Goal: Task Accomplishment & Management: Manage account settings

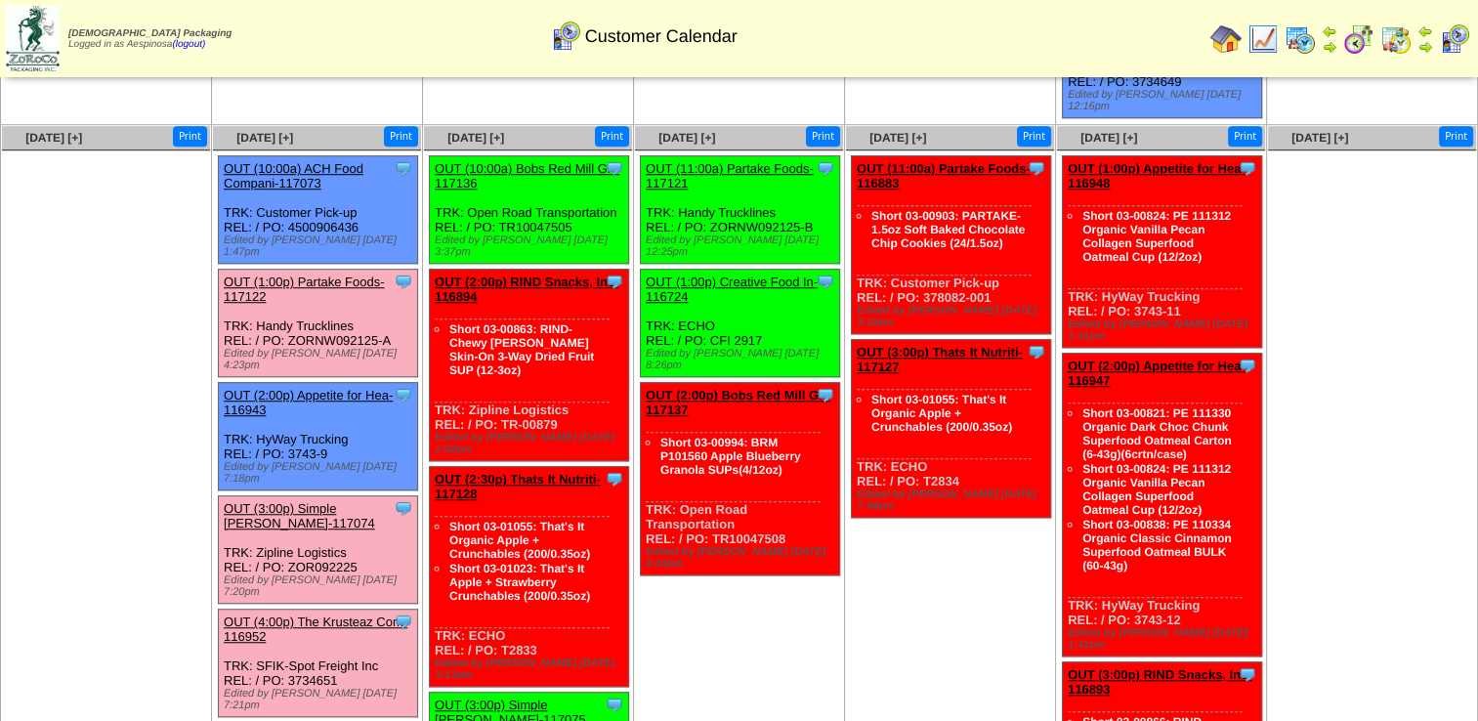
scroll to position [1280, 0]
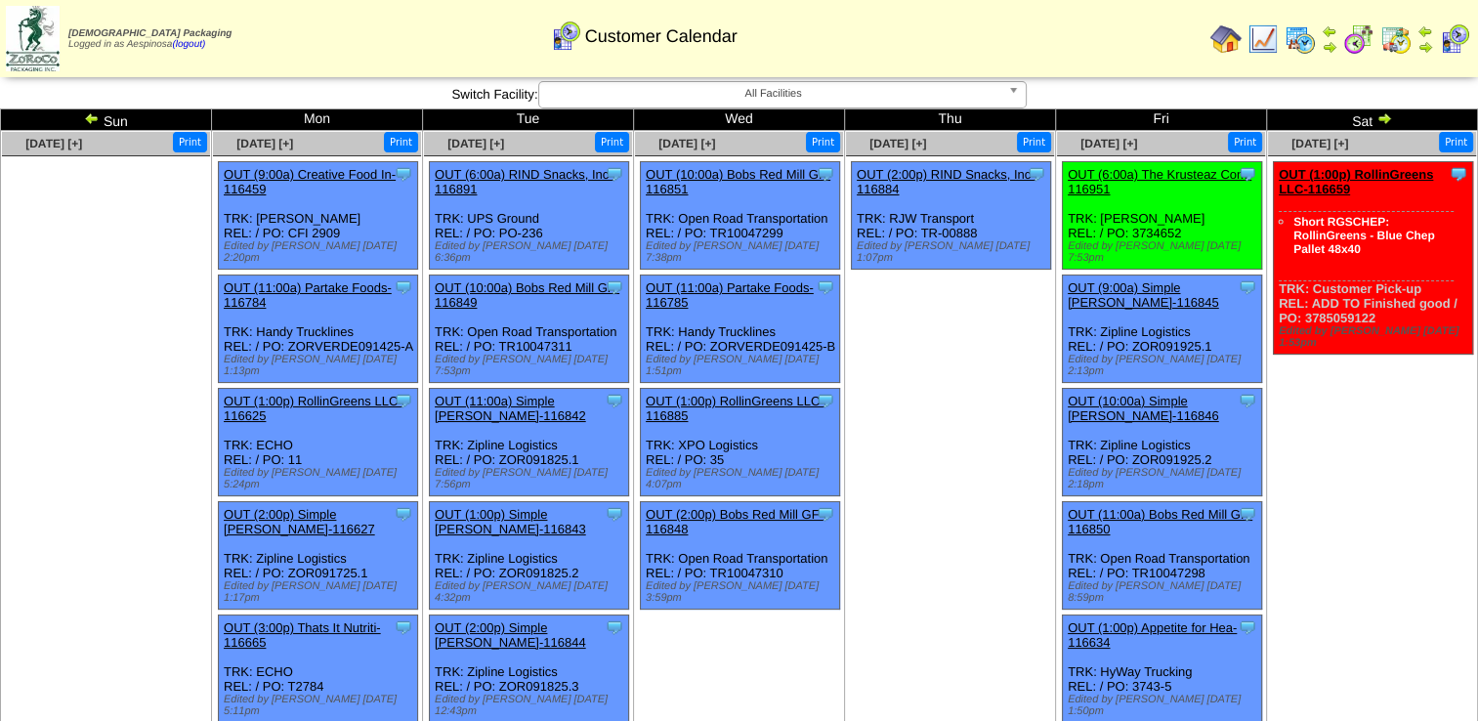
scroll to position [156, 0]
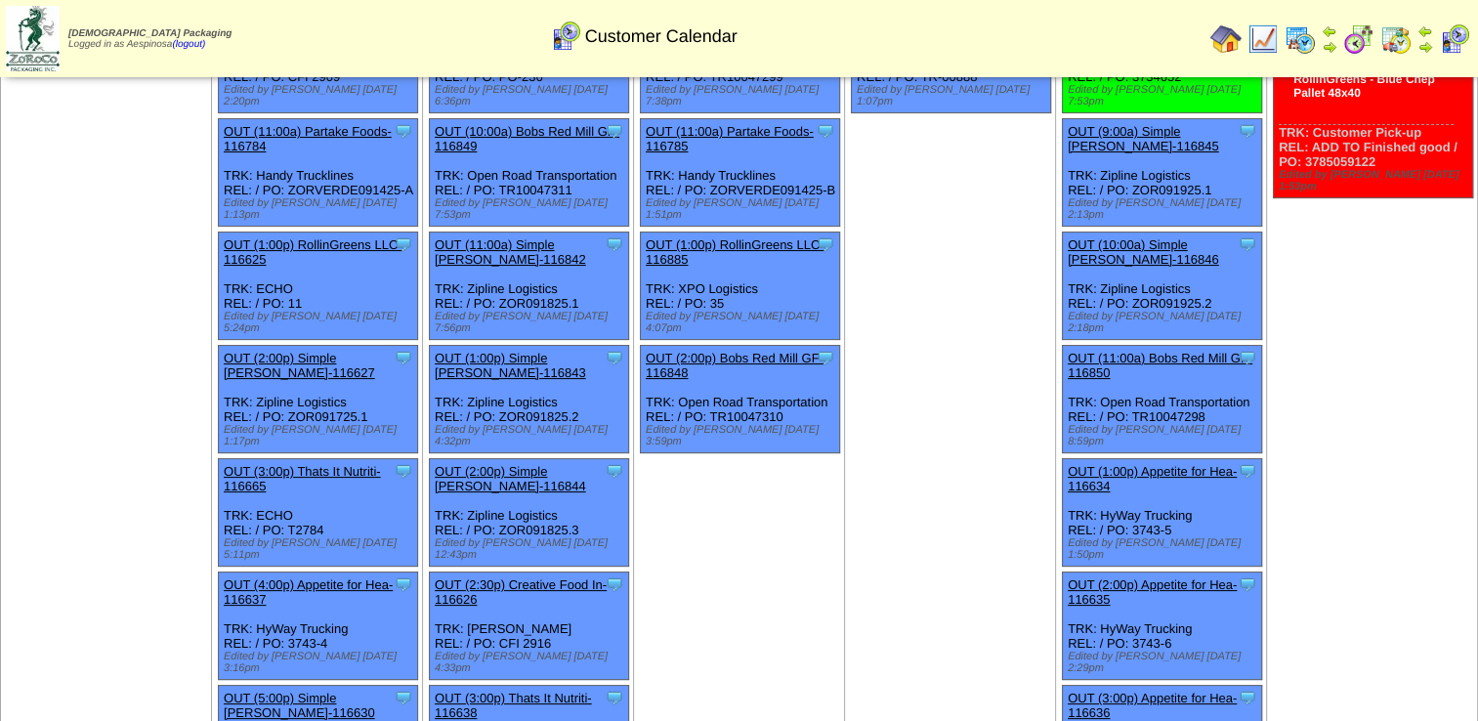
drag, startPoint x: 1245, startPoint y: 326, endPoint x: 1207, endPoint y: 338, distance: 39.9
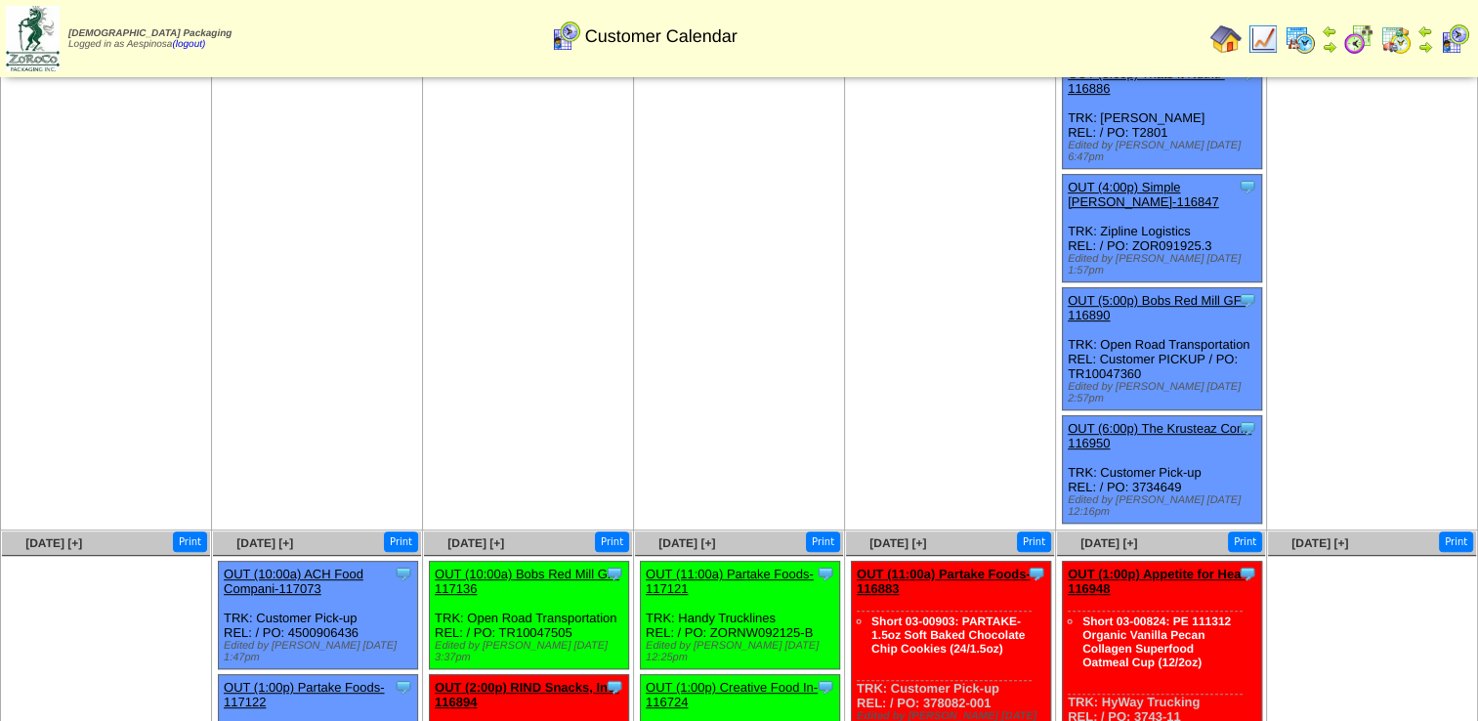
scroll to position [889, 0]
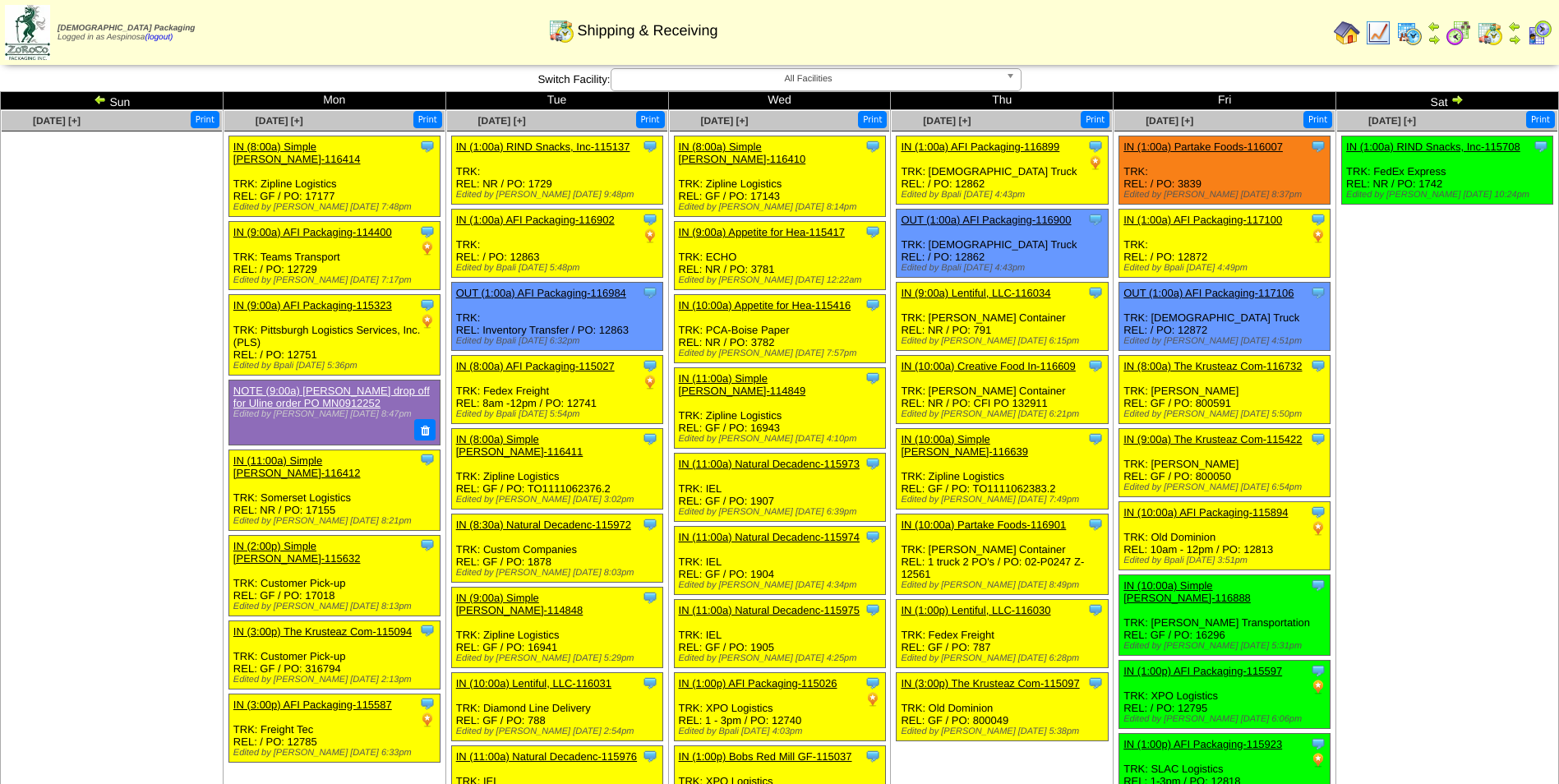
scroll to position [878, 0]
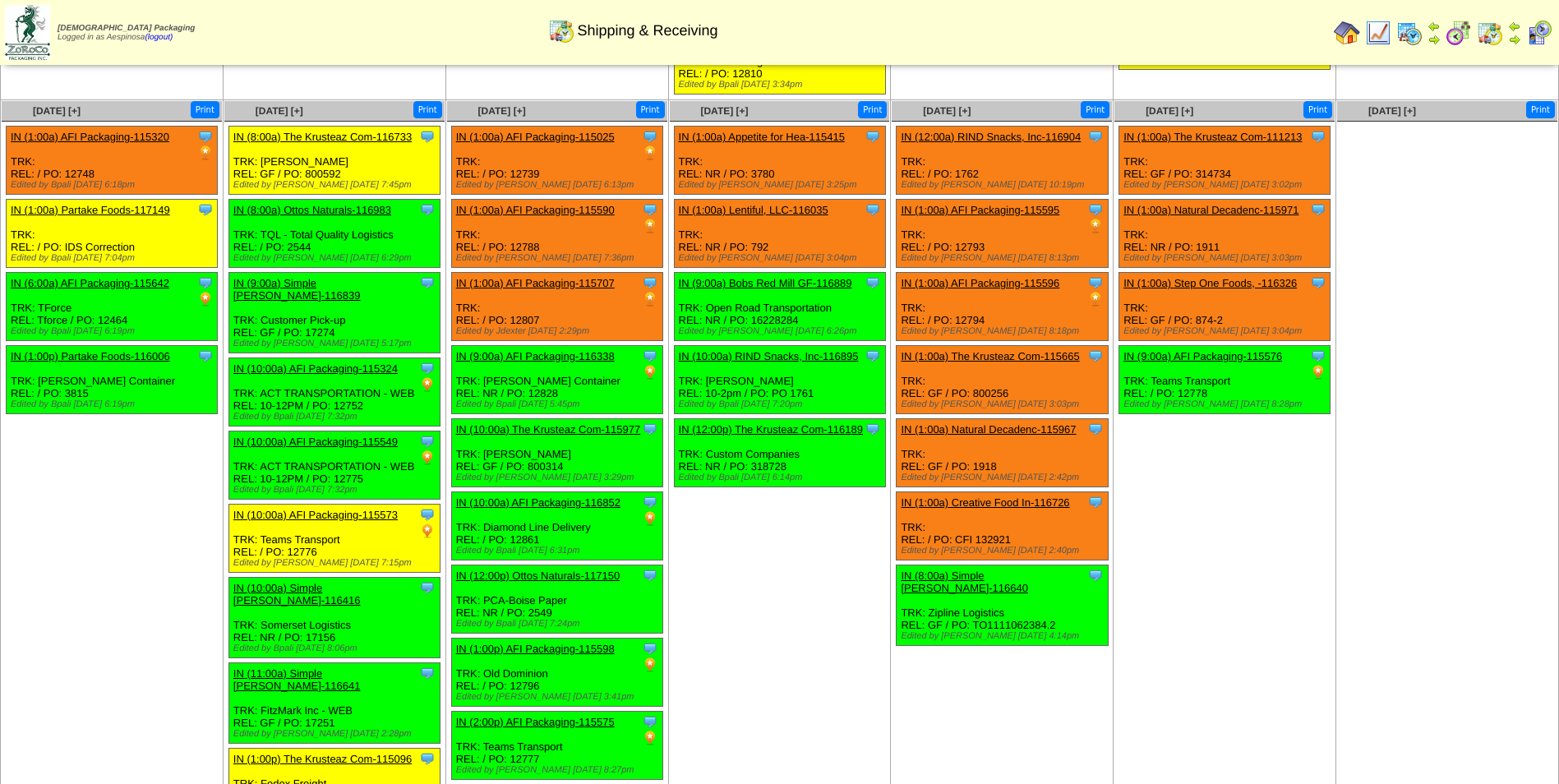
click at [1312, 478] on td "[DATE] [+] Print Clone Item IN (1:00a) The Krusteaz Com-111213 The Krusteaz Com…" at bounding box center [1225, 461] width 223 height 723
click at [992, 204] on link "IN (1:00a) AFI Packaging-115595" at bounding box center [980, 209] width 159 height 13
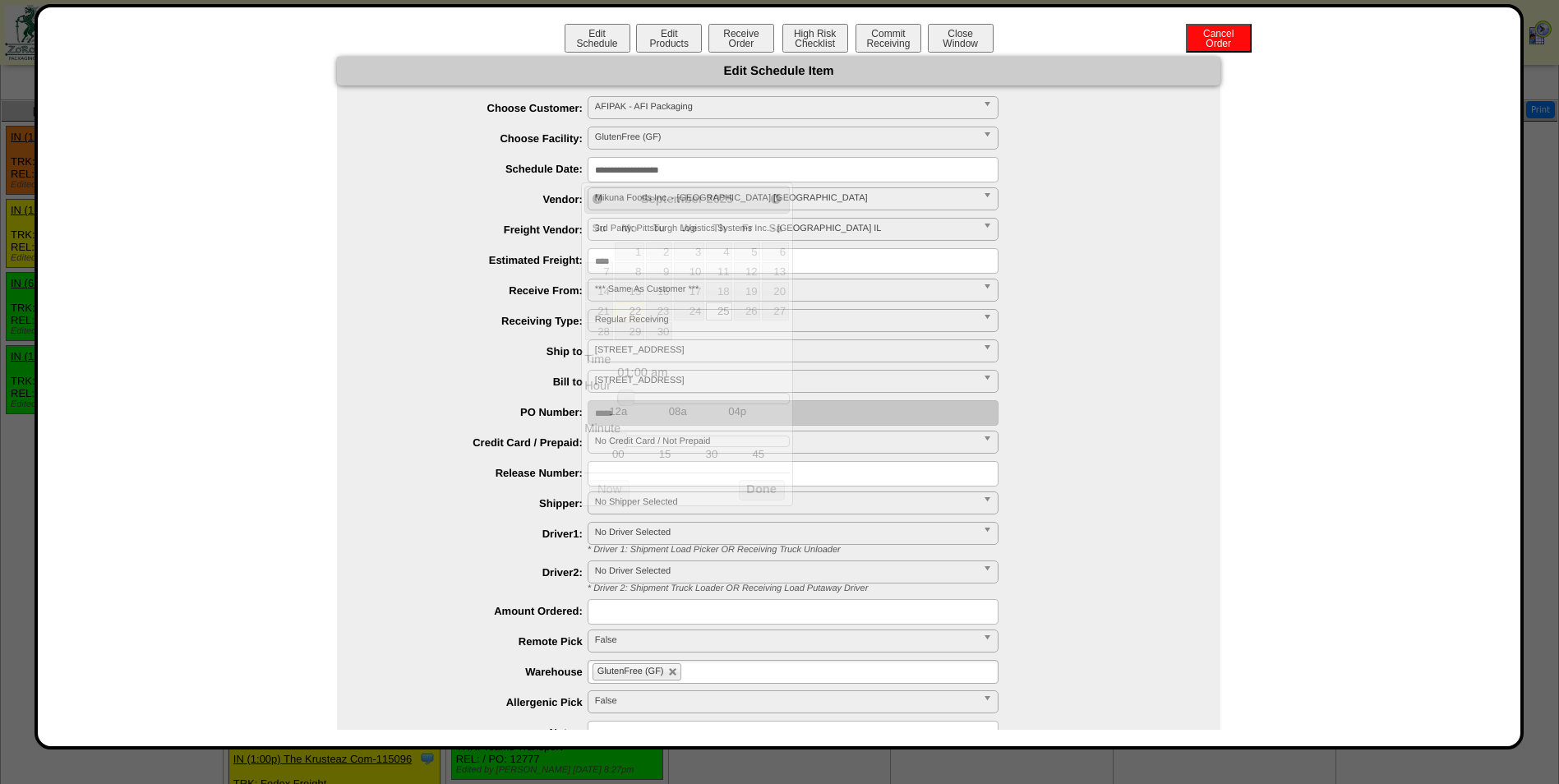
click at [703, 177] on input "**********" at bounding box center [793, 170] width 411 height 25
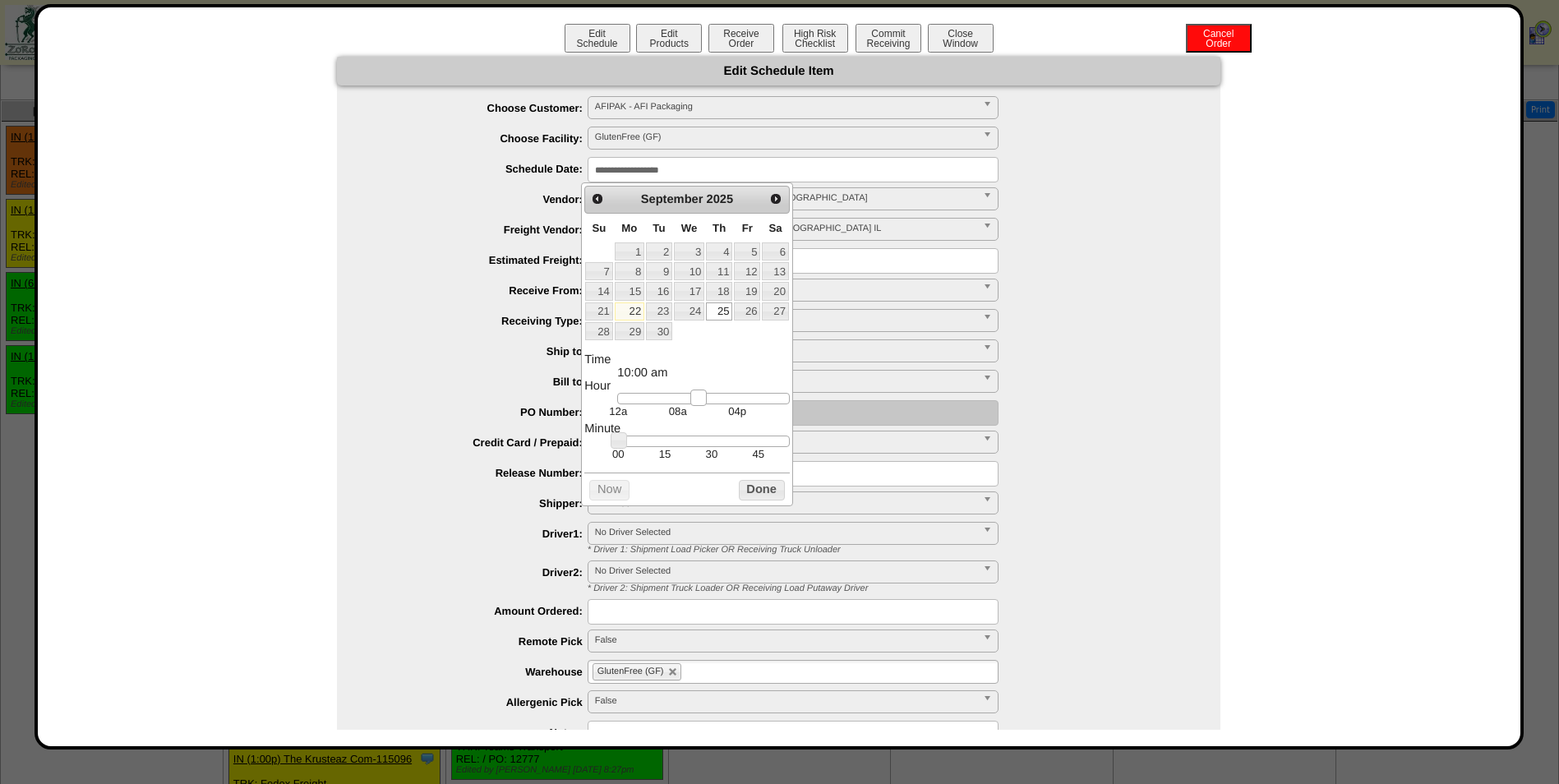
type input "**********"
click at [691, 405] on div at bounding box center [703, 399] width 172 height 12
click at [758, 490] on button "Done" at bounding box center [761, 490] width 46 height 20
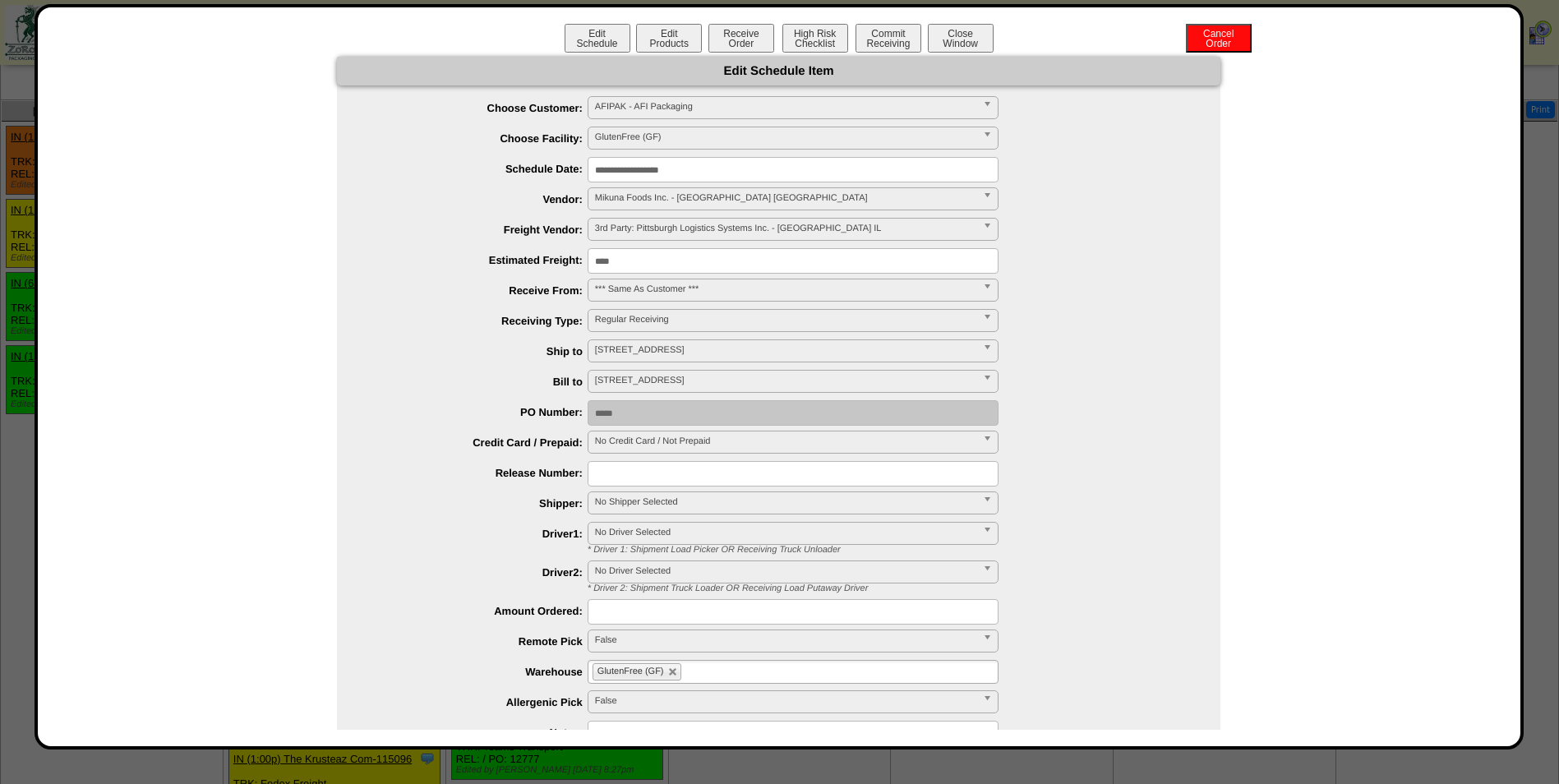
click at [667, 501] on span "No Shipper Selected" at bounding box center [785, 501] width 381 height 19
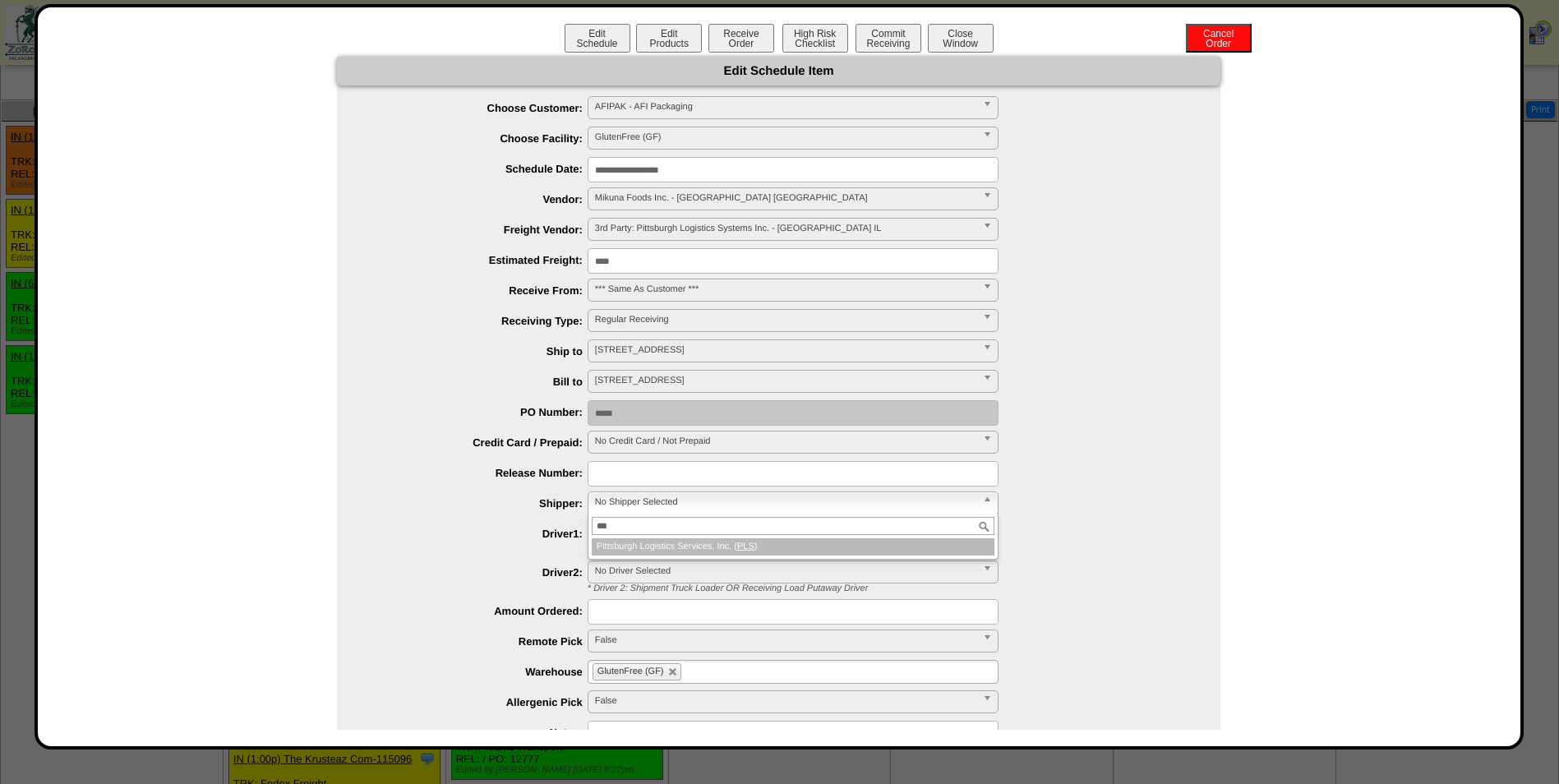
type input "***"
click at [650, 551] on li "Pittsburgh Logistics Services, Inc. ( PLS )" at bounding box center [793, 547] width 403 height 18
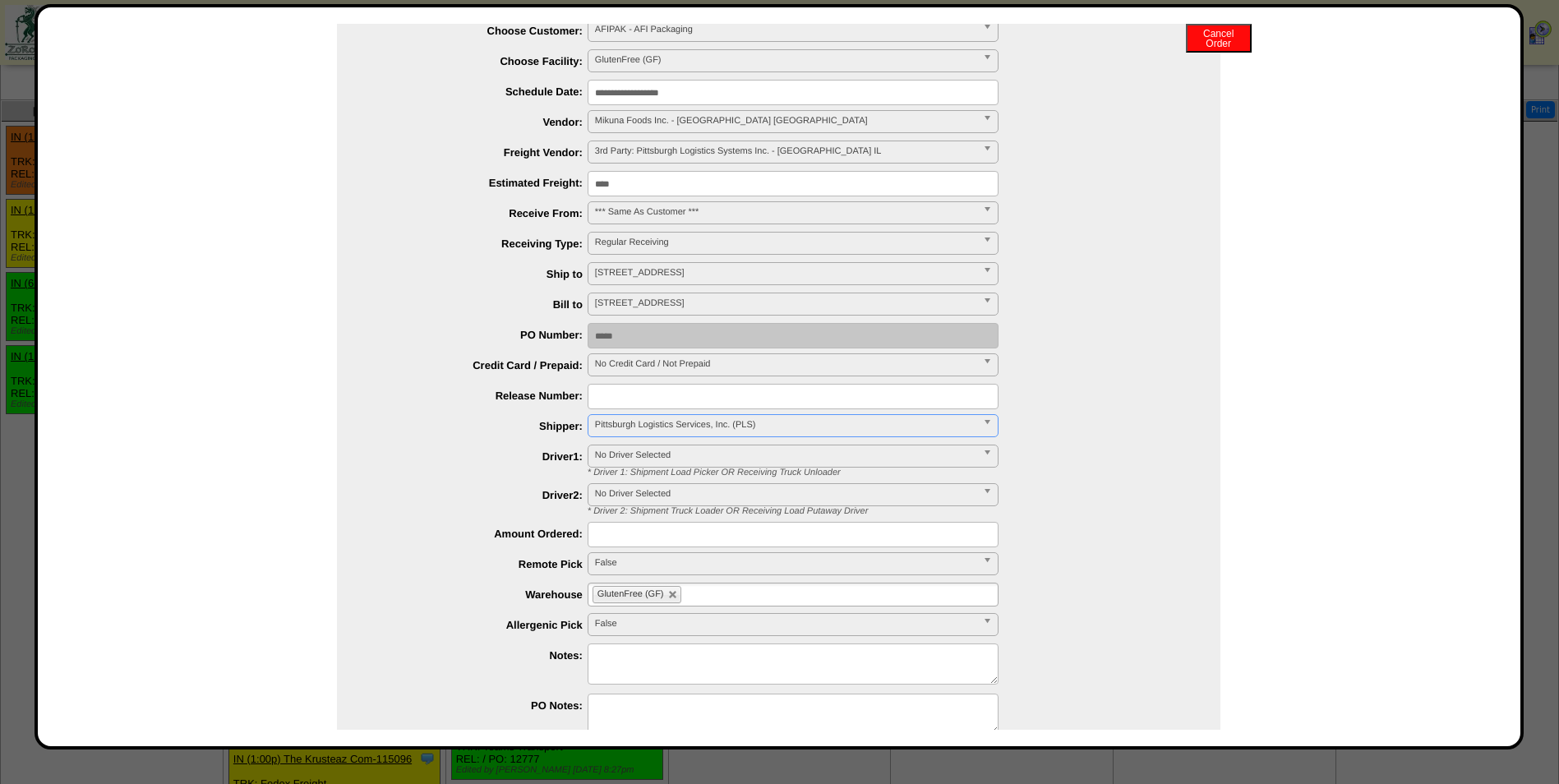
scroll to position [152, 0]
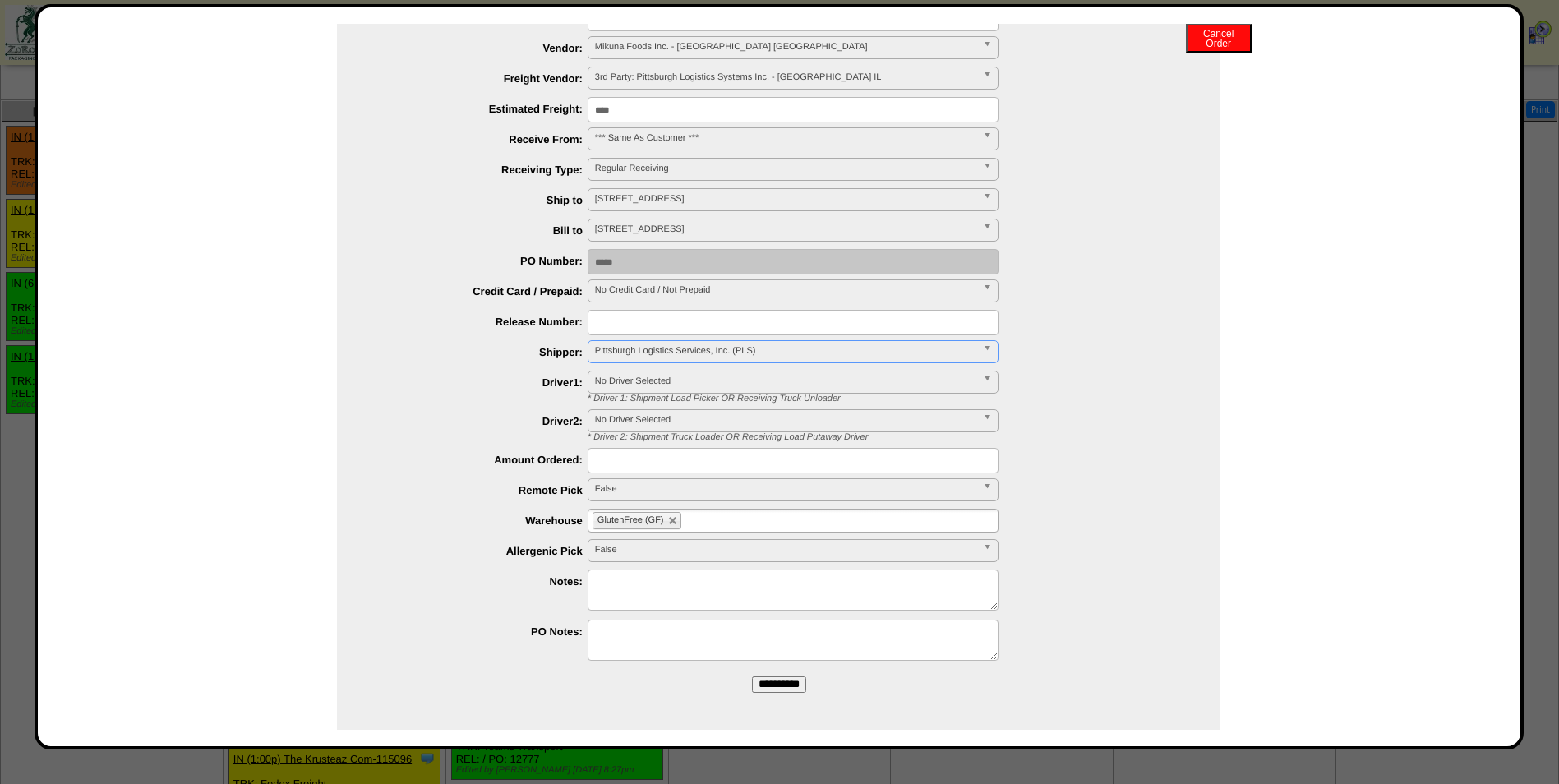
click at [767, 678] on input "**********" at bounding box center [779, 685] width 54 height 17
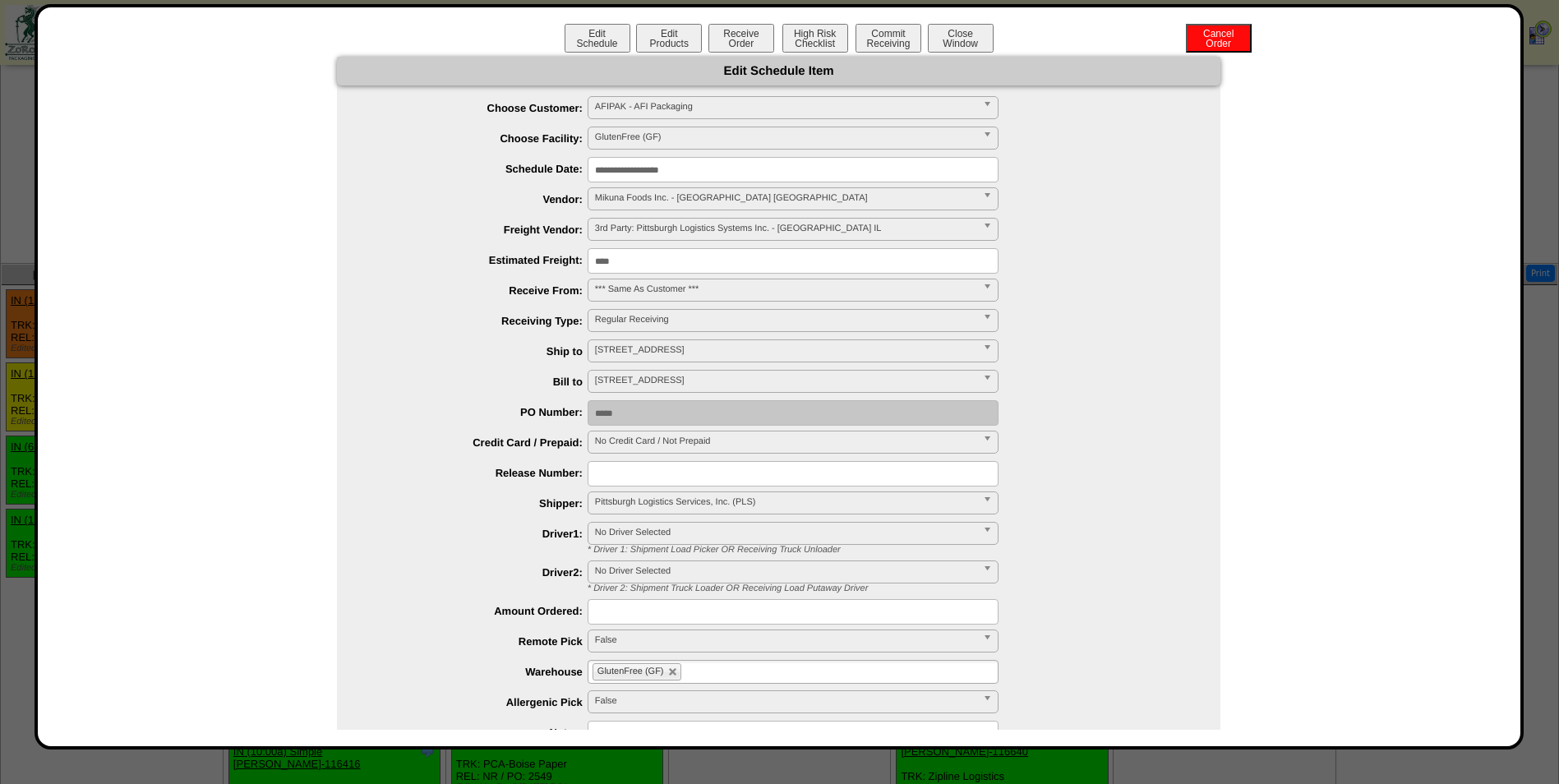
scroll to position [714, 0]
click at [690, 169] on input "**********" at bounding box center [793, 170] width 411 height 25
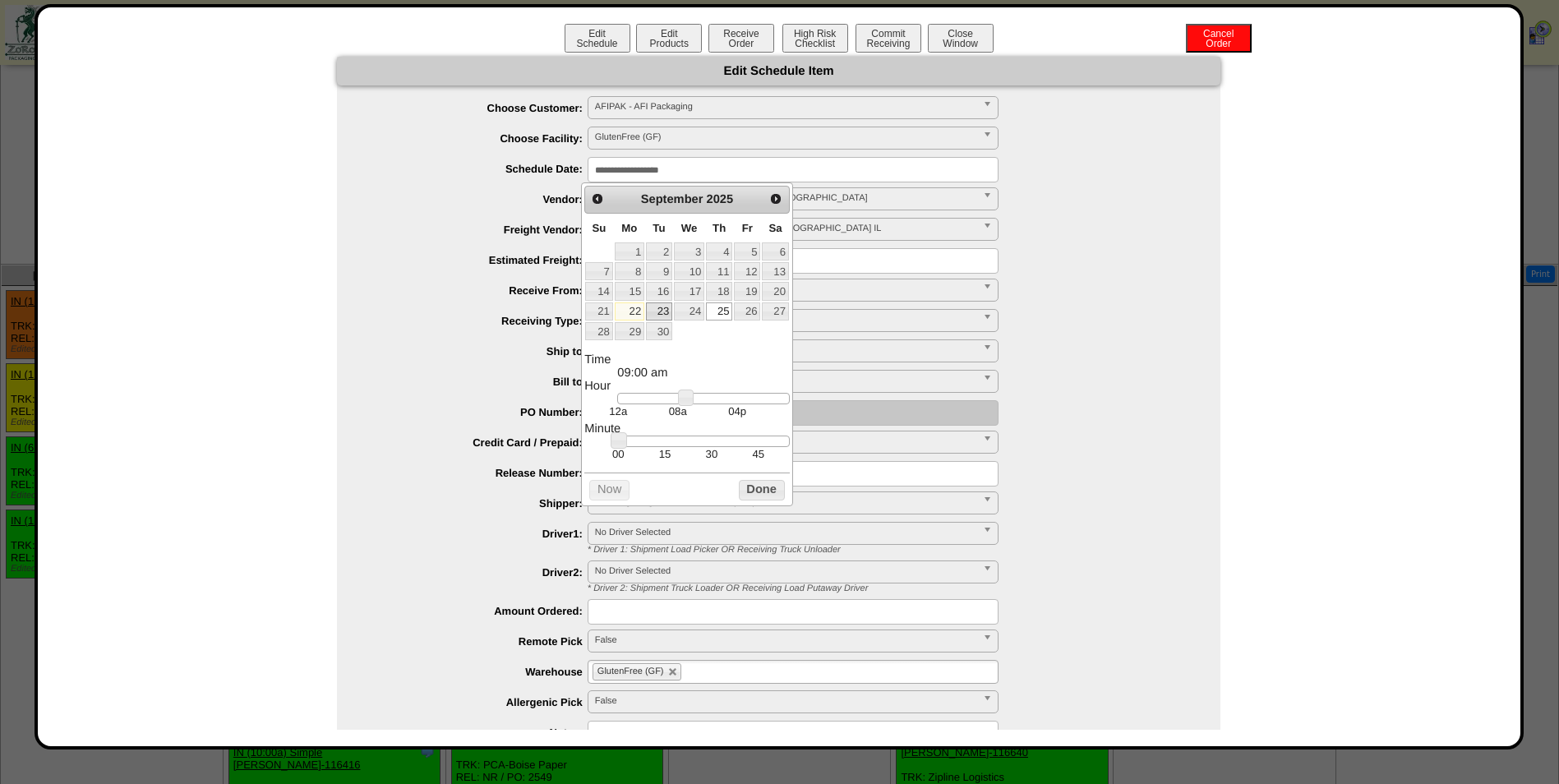
click at [660, 312] on link "23" at bounding box center [659, 310] width 26 height 18
type input "**********"
click at [753, 491] on button "Done" at bounding box center [761, 490] width 46 height 20
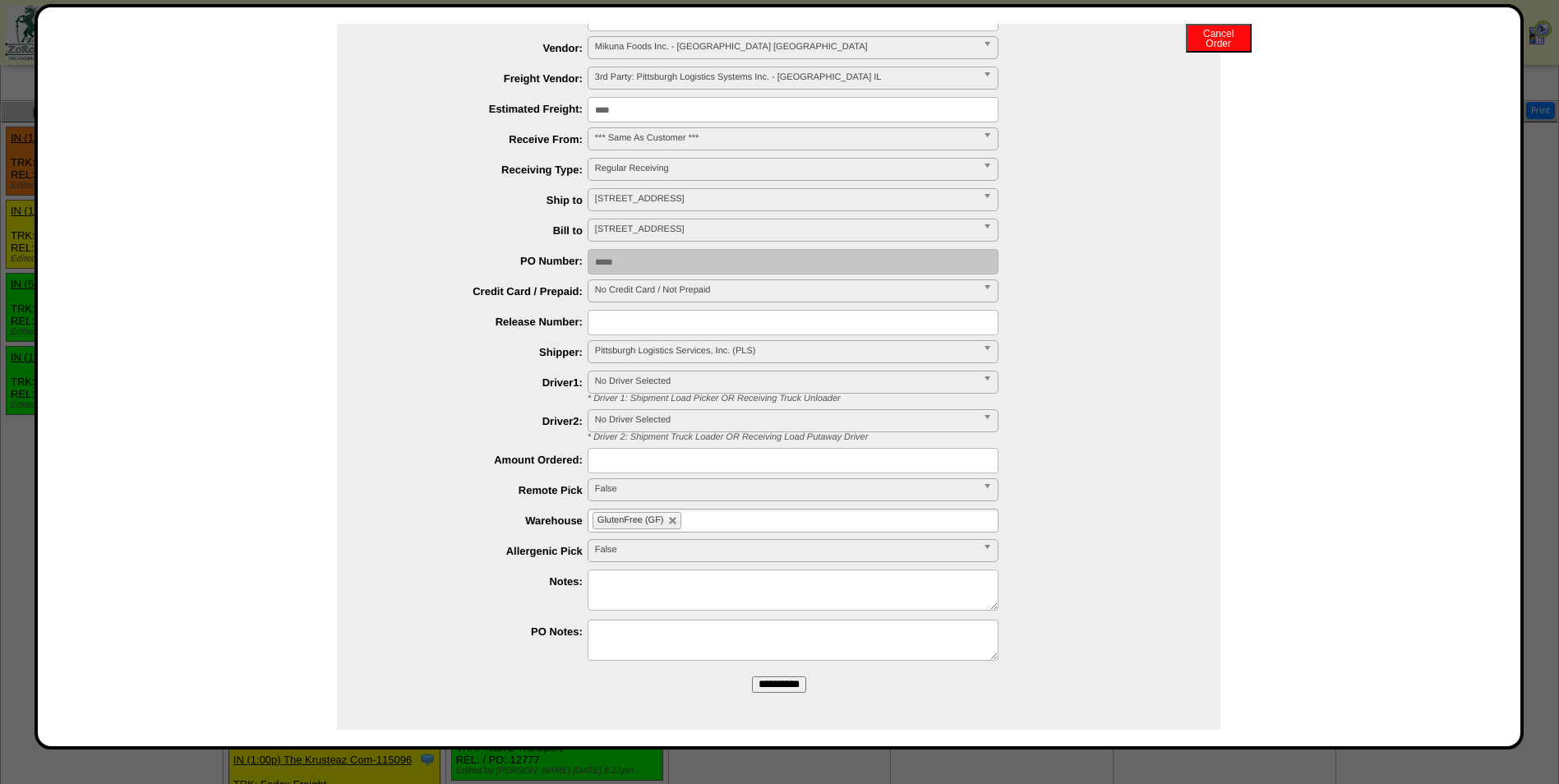
scroll to position [878, 0]
click at [754, 689] on input "**********" at bounding box center [779, 685] width 54 height 17
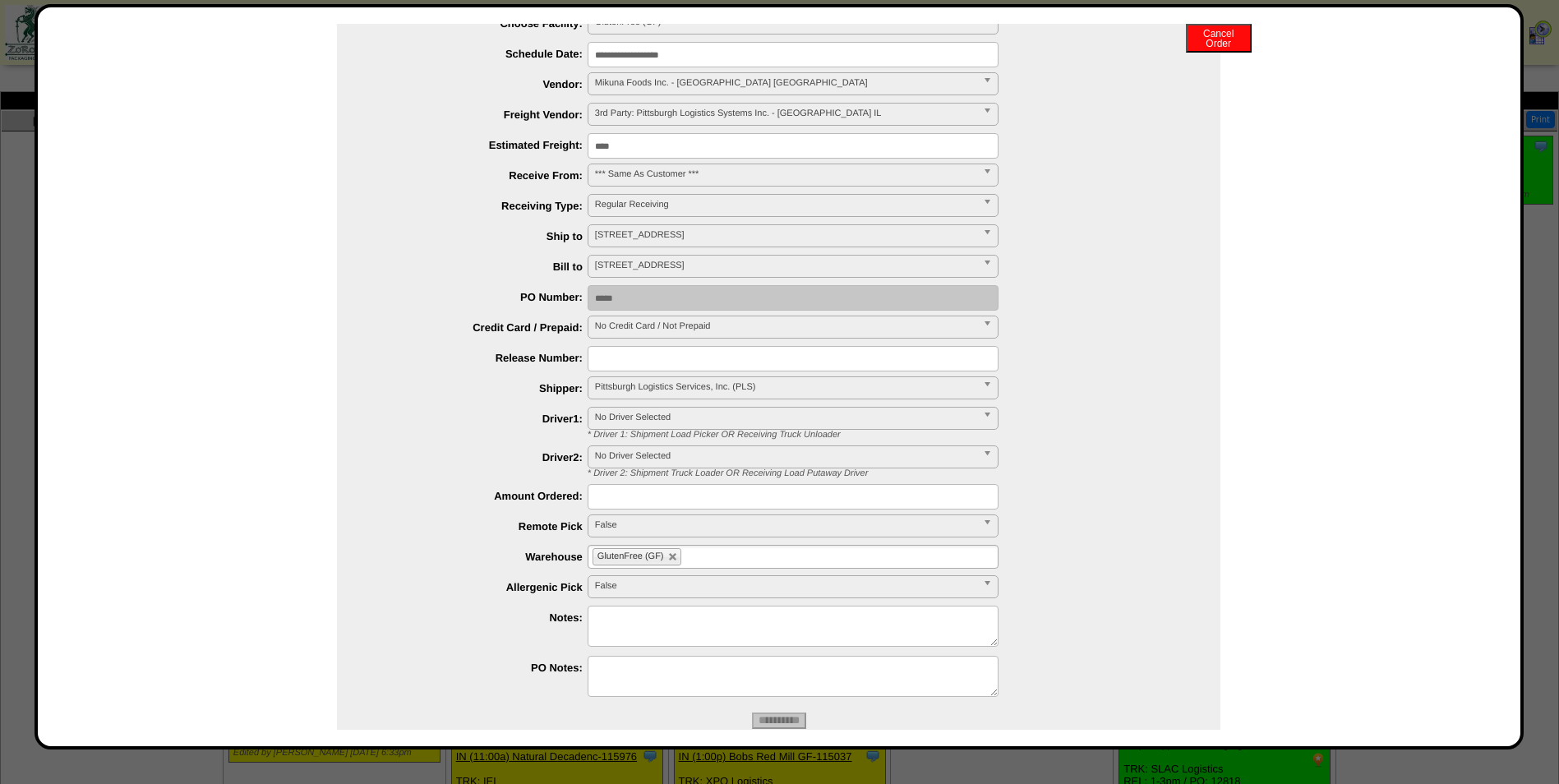
scroll to position [0, 0]
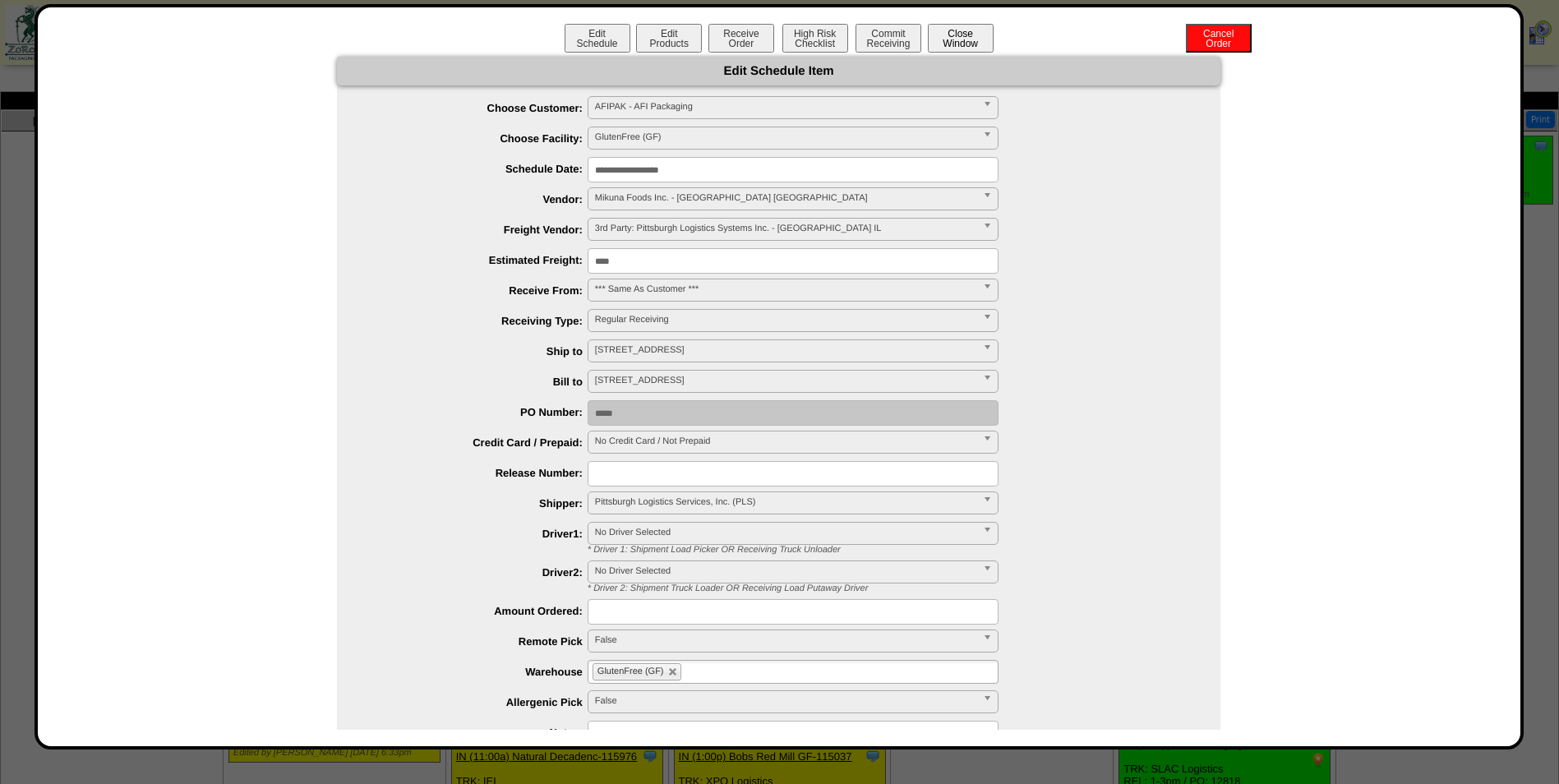
click at [964, 47] on button "Close Window" at bounding box center [961, 38] width 66 height 29
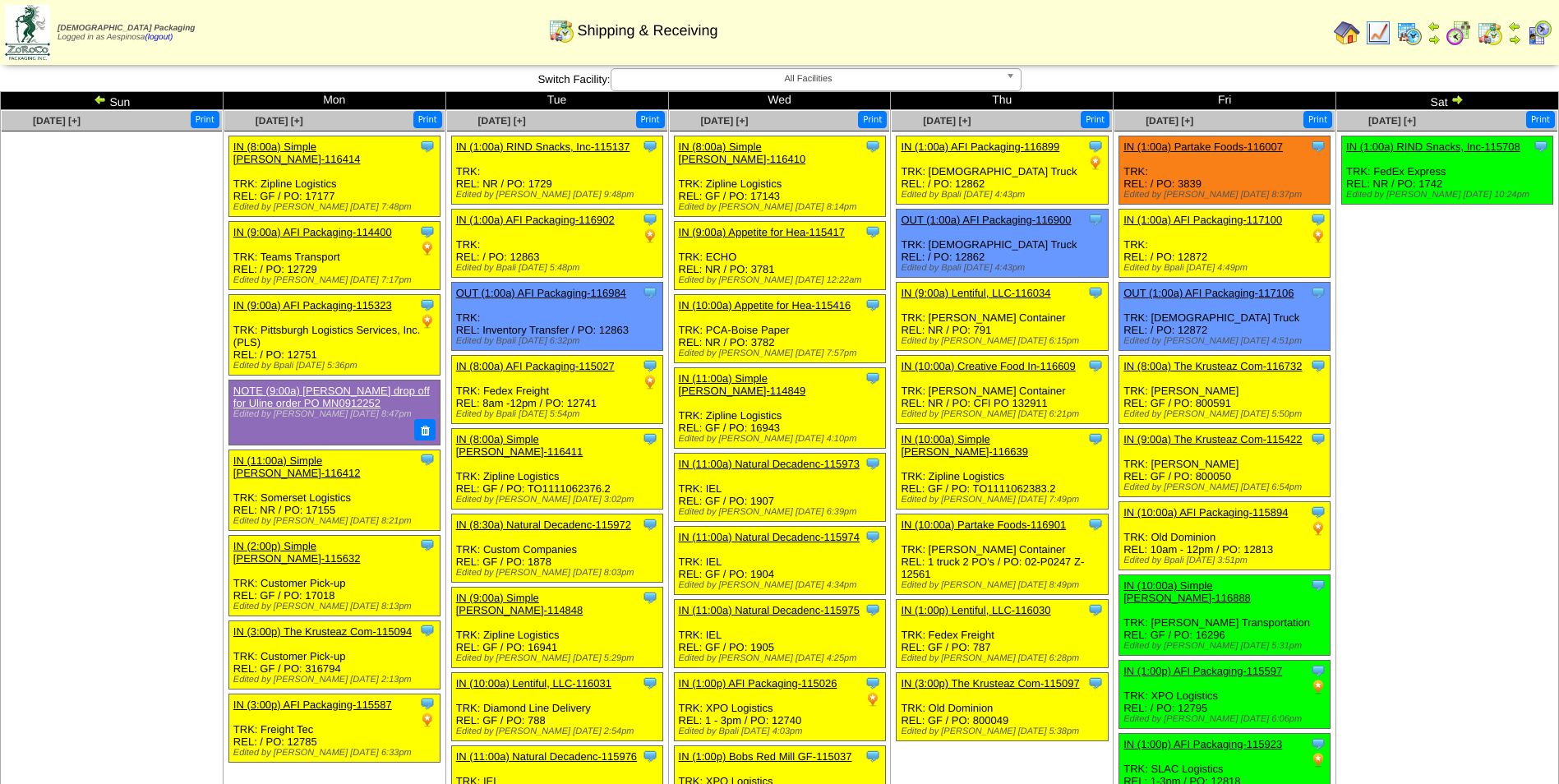
click at [1356, 403] on td "Sep 20 [+] Print Clone Item IN (1:00a) RIND Snacks, Inc-115708 RIND Snacks, Inc…" at bounding box center [1447, 544] width 223 height 868
click at [1461, 97] on img at bounding box center [1457, 99] width 13 height 13
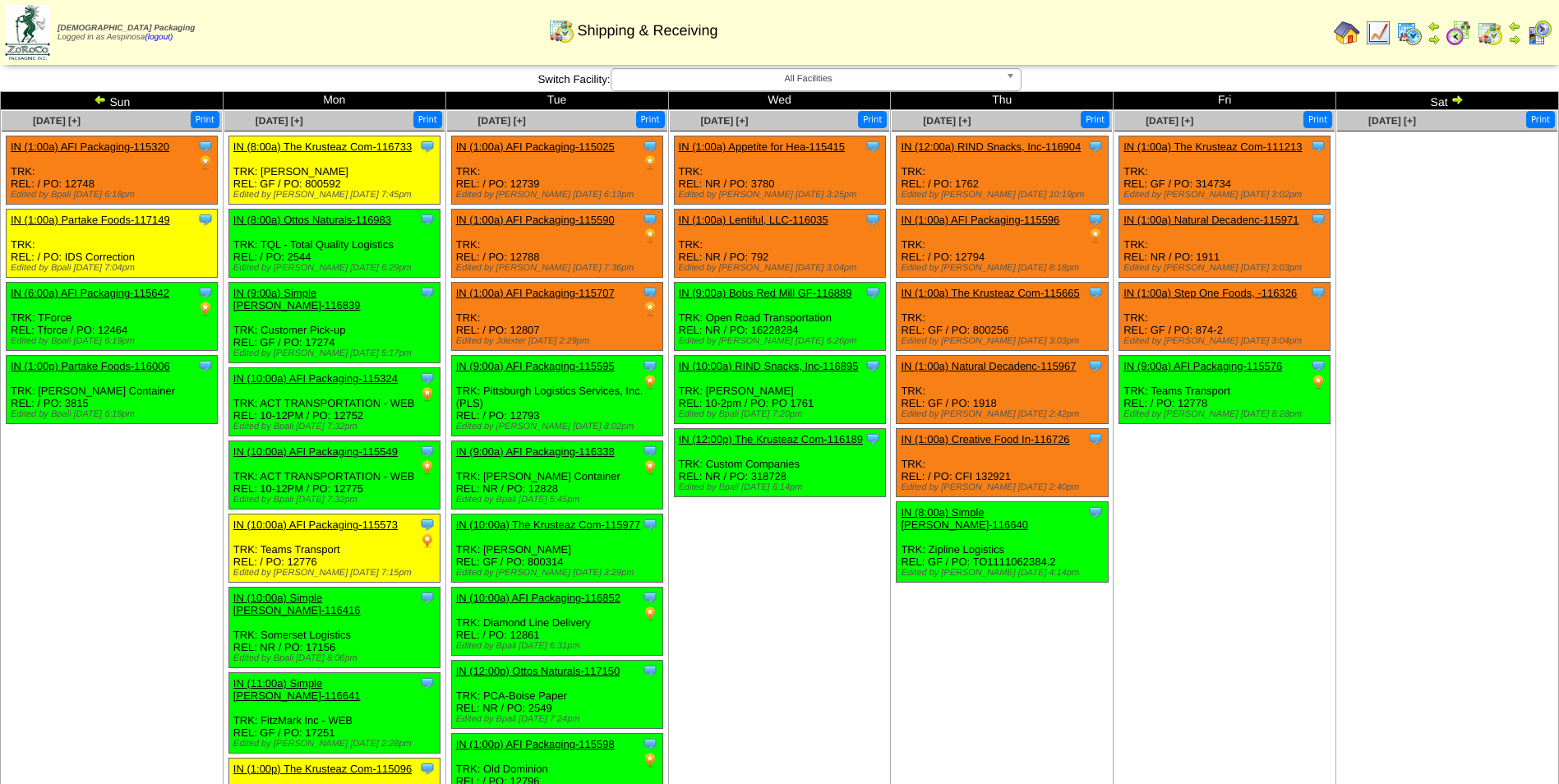
click at [1460, 98] on img at bounding box center [1457, 99] width 13 height 13
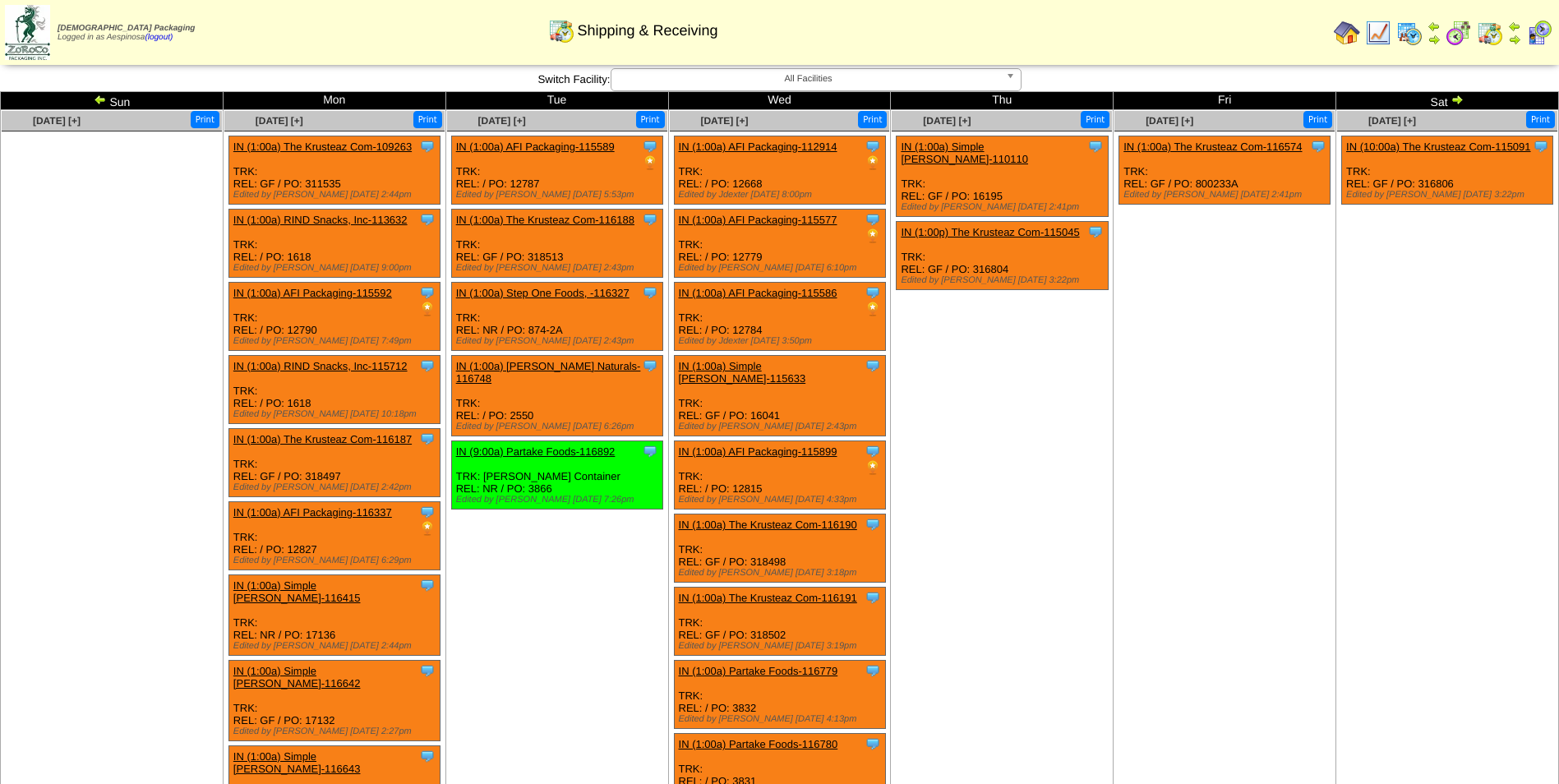
scroll to position [1085, 0]
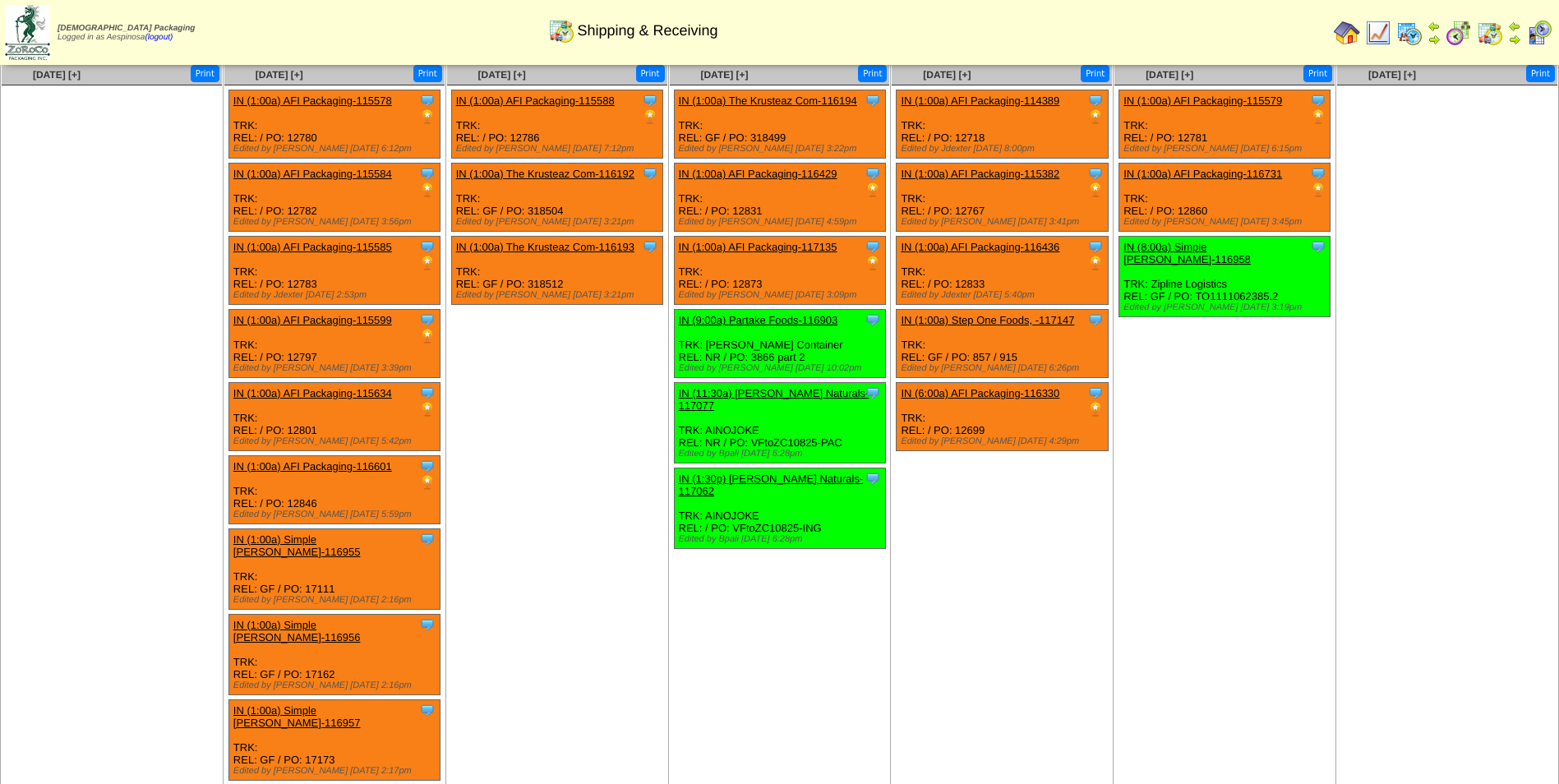
click at [357, 460] on link "IN (1:00a) AFI Packaging-116601" at bounding box center [312, 466] width 159 height 13
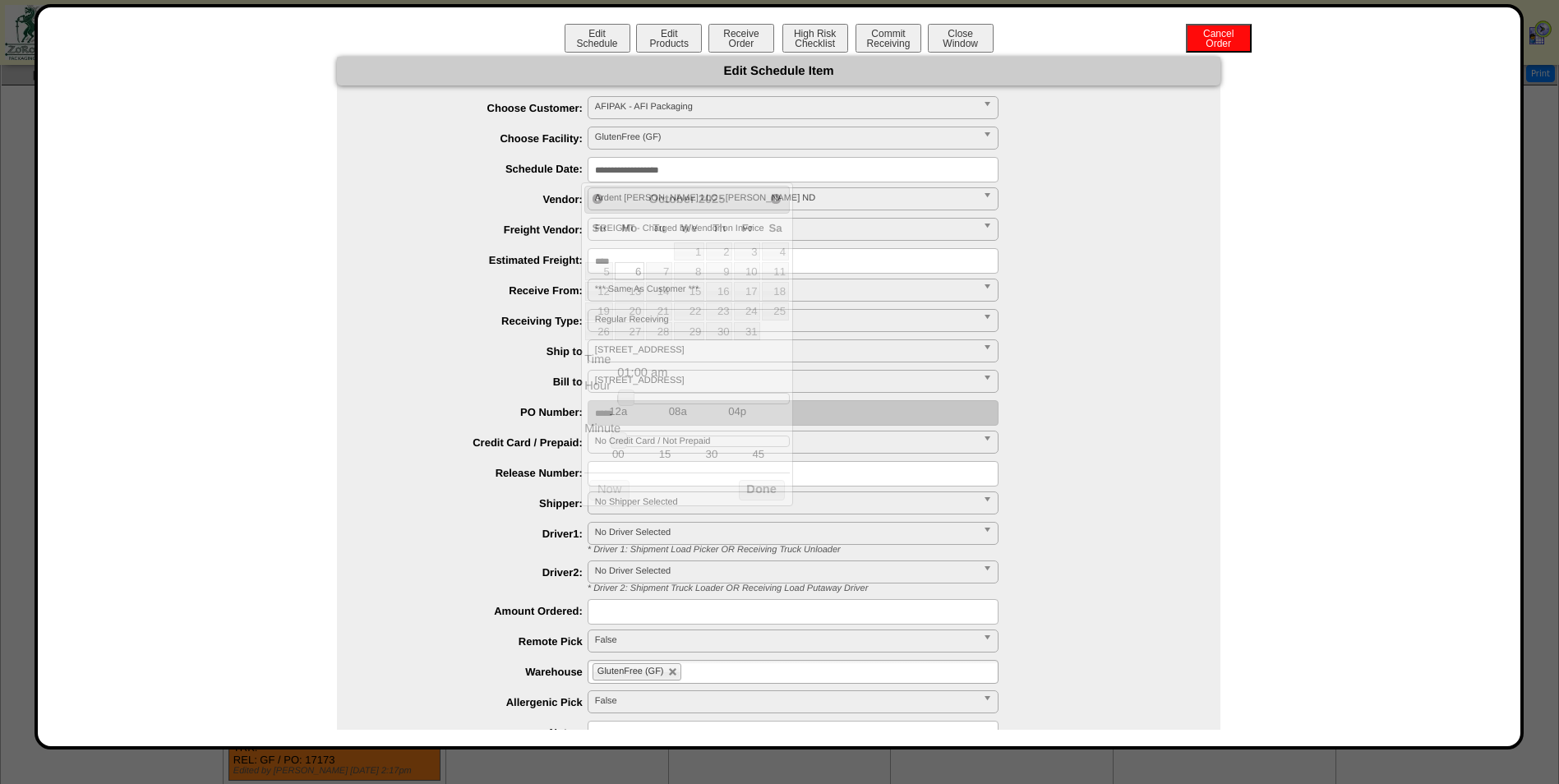
click at [665, 171] on input "**********" at bounding box center [793, 170] width 411 height 25
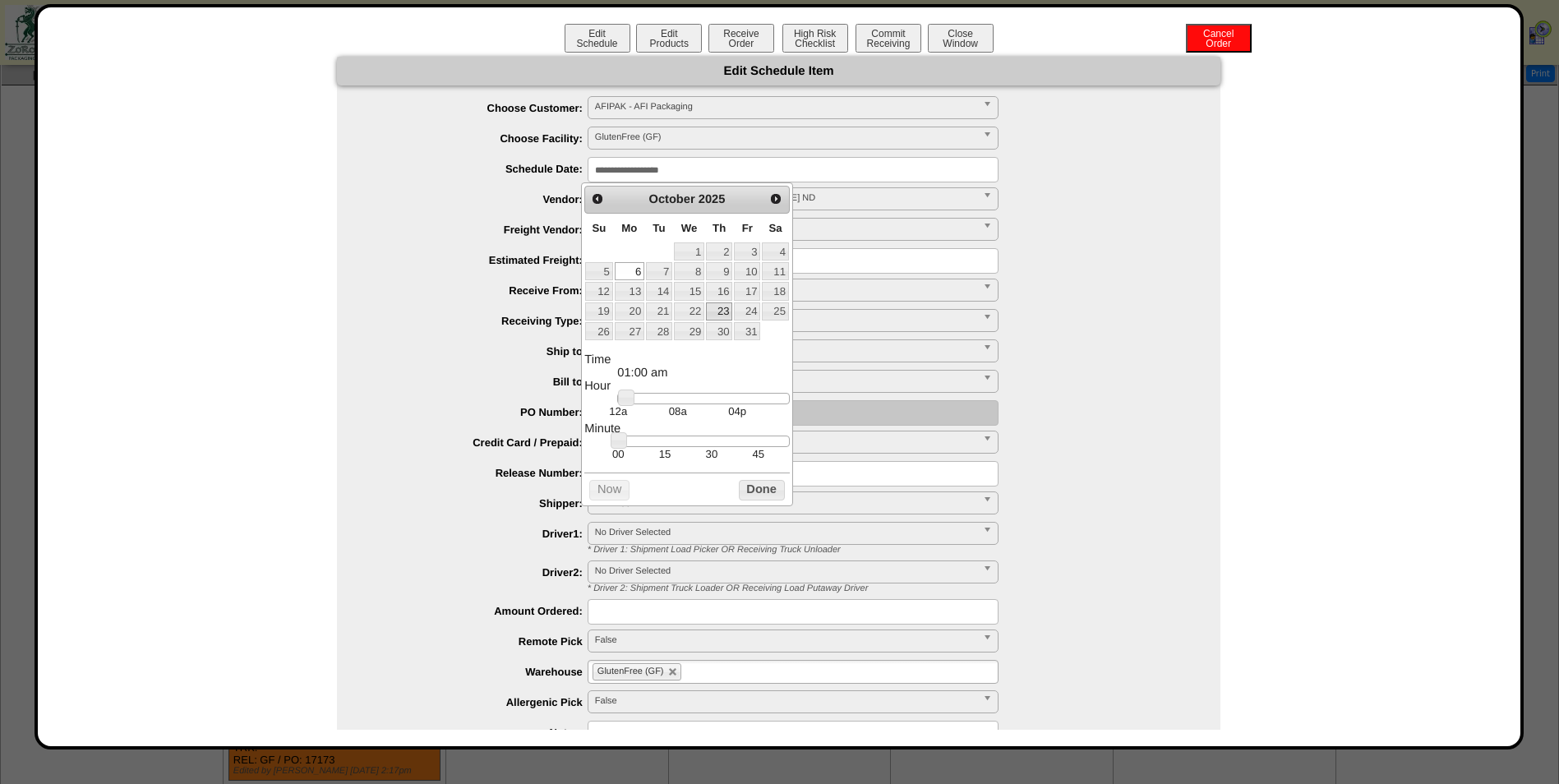
click at [729, 303] on link "23" at bounding box center [719, 310] width 26 height 18
click at [604, 204] on span "Prev" at bounding box center [597, 199] width 13 height 13
click at [660, 312] on link "23" at bounding box center [659, 310] width 26 height 18
type input "**********"
drag, startPoint x: 681, startPoint y: 401, endPoint x: 689, endPoint y: 405, distance: 8.9
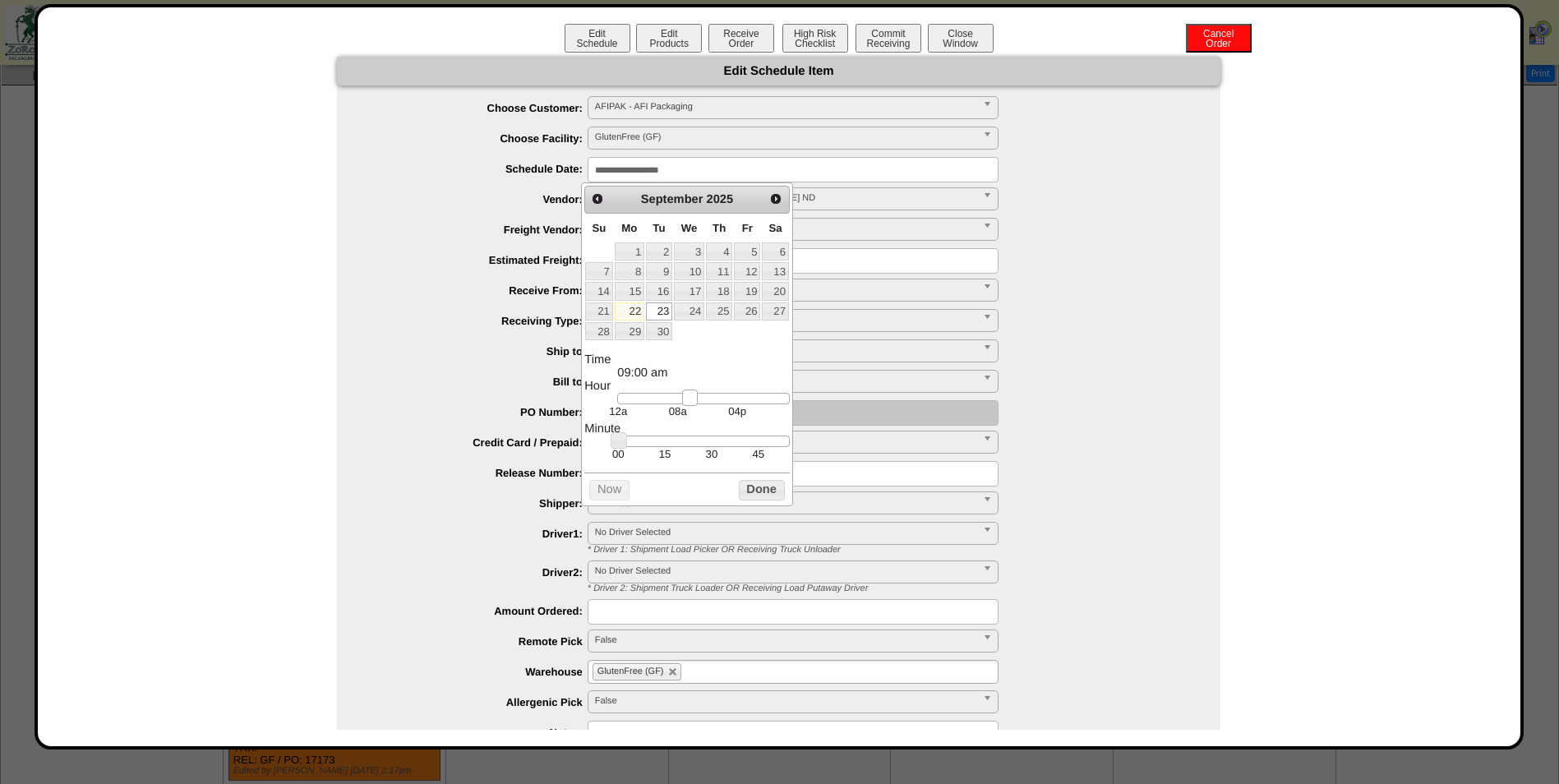
click at [689, 405] on div at bounding box center [703, 399] width 172 height 12
click at [756, 490] on button "Done" at bounding box center [761, 490] width 46 height 20
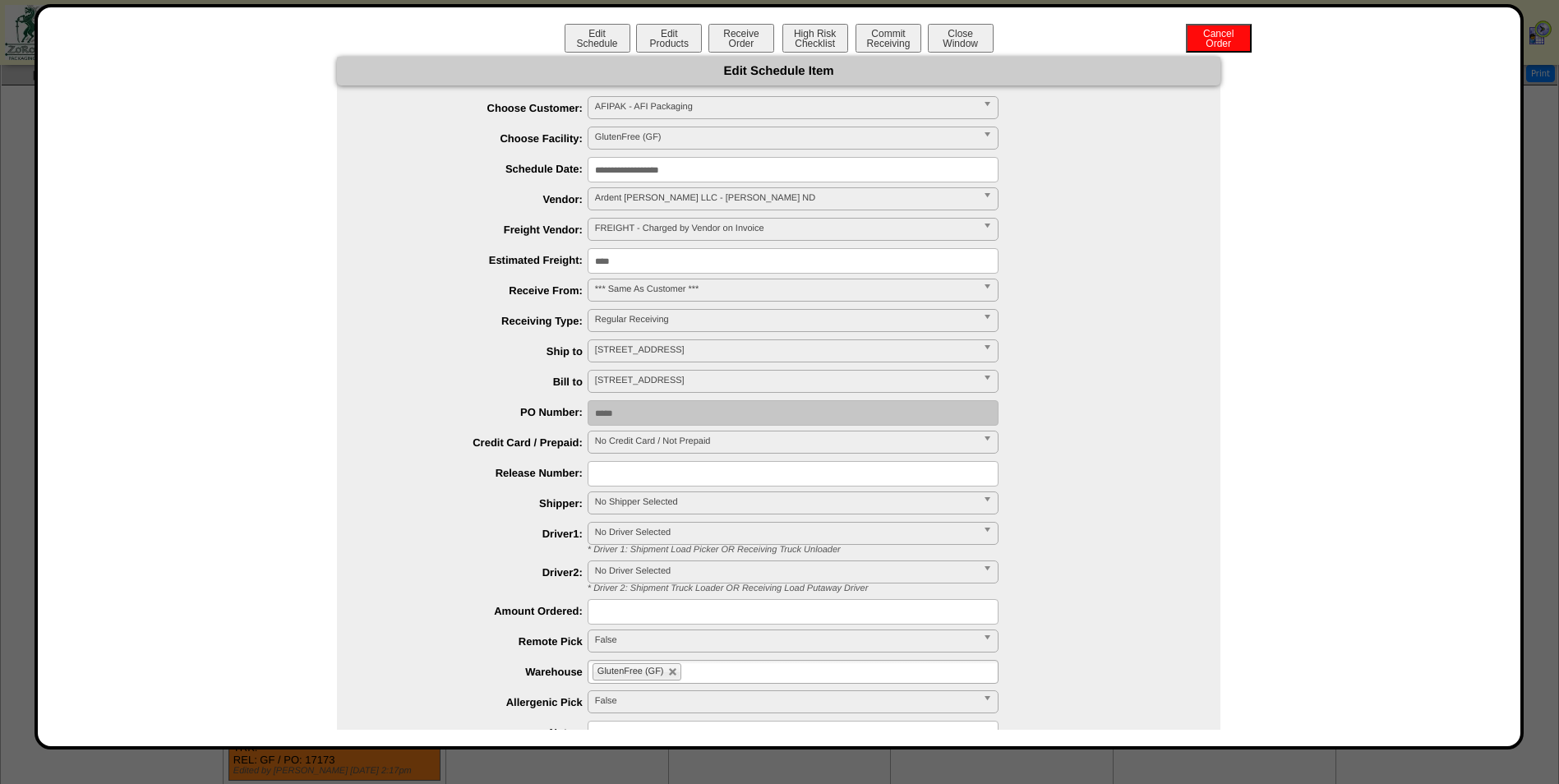
click at [691, 497] on span "No Shipper Selected" at bounding box center [785, 501] width 381 height 19
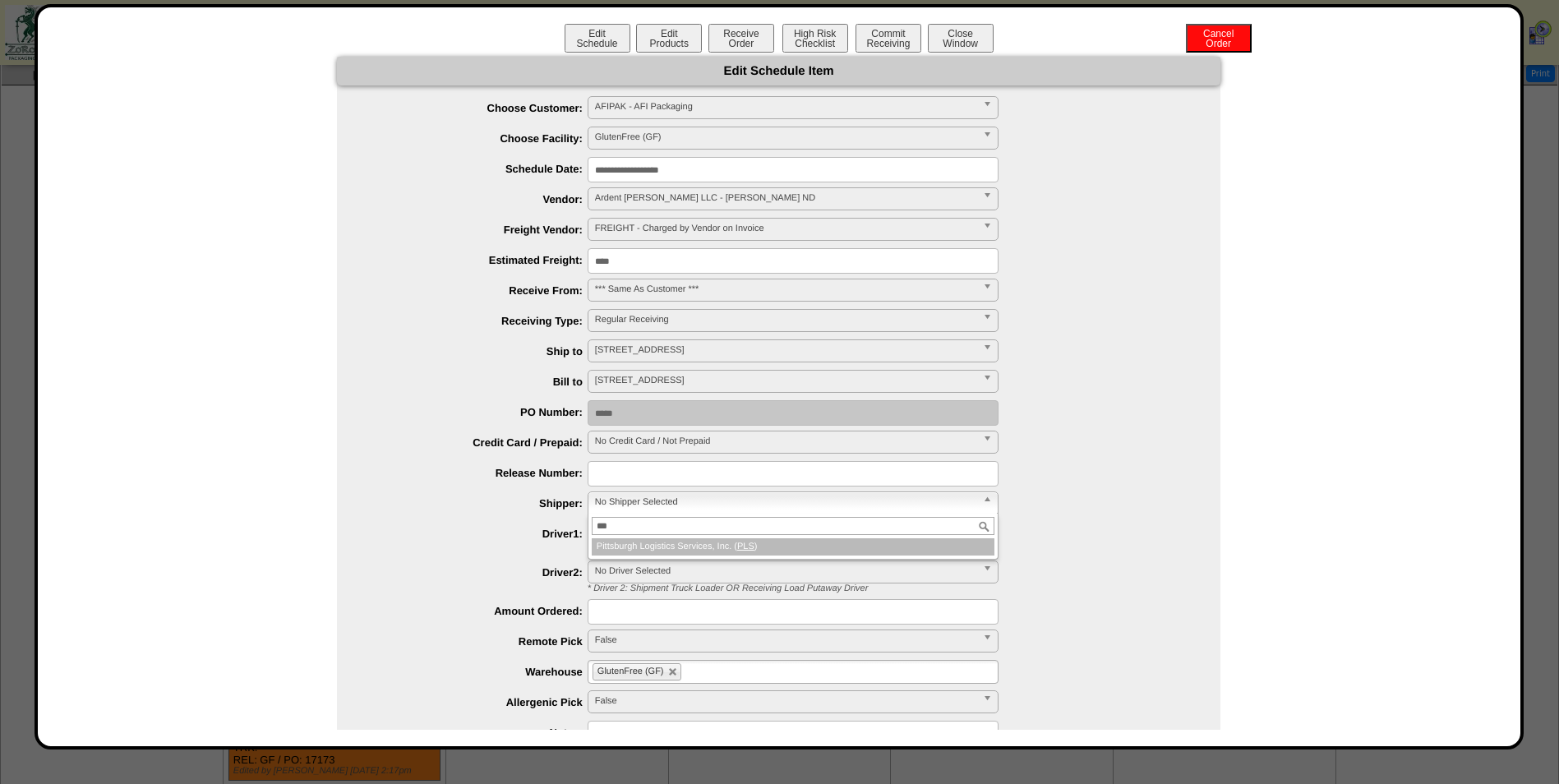
type input "***"
click at [733, 554] on li "Pittsburgh Logistics Services, Inc. ( PLS )" at bounding box center [793, 547] width 403 height 18
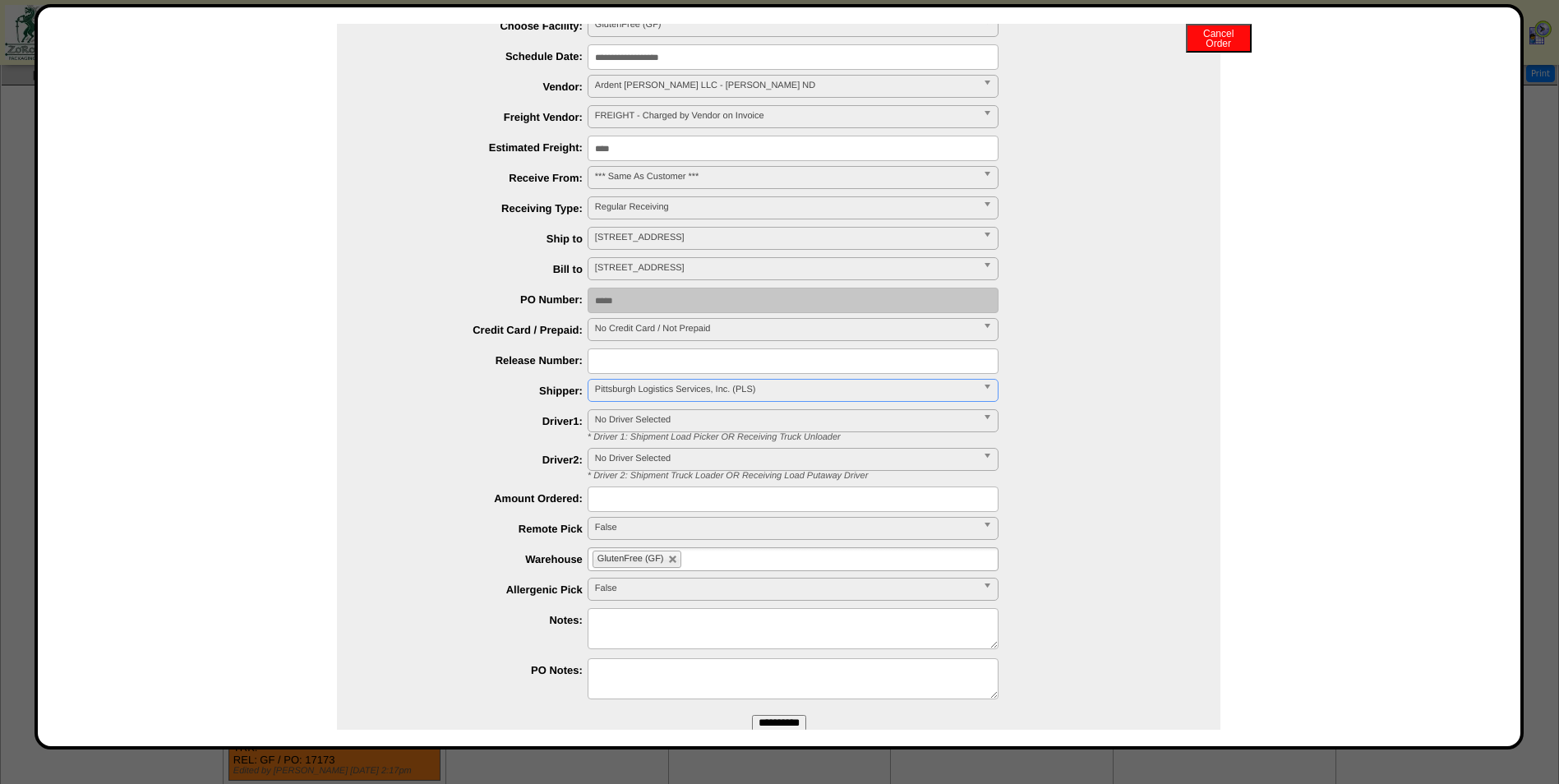
scroll to position [152, 0]
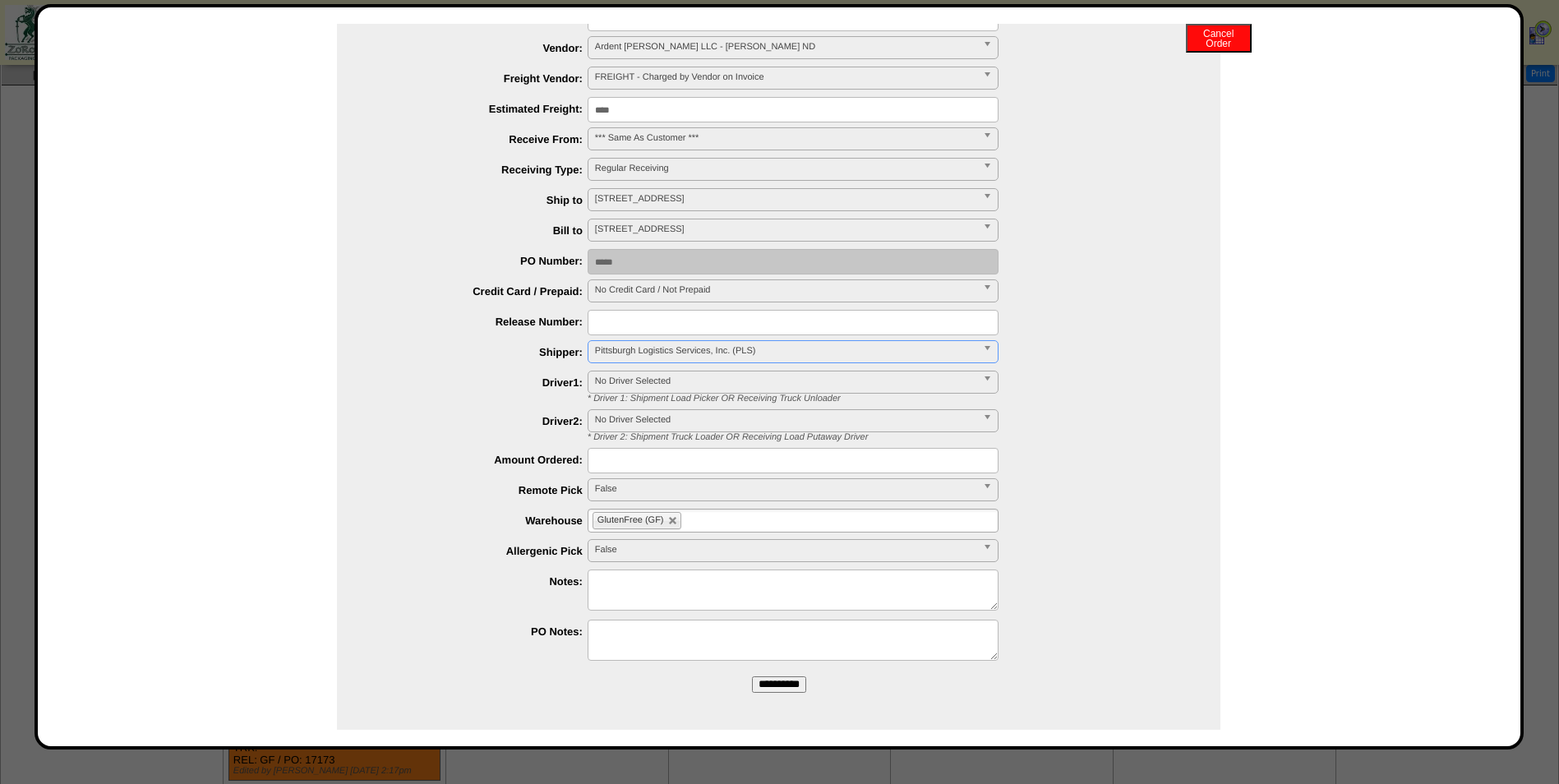
click at [768, 687] on input "**********" at bounding box center [779, 685] width 54 height 17
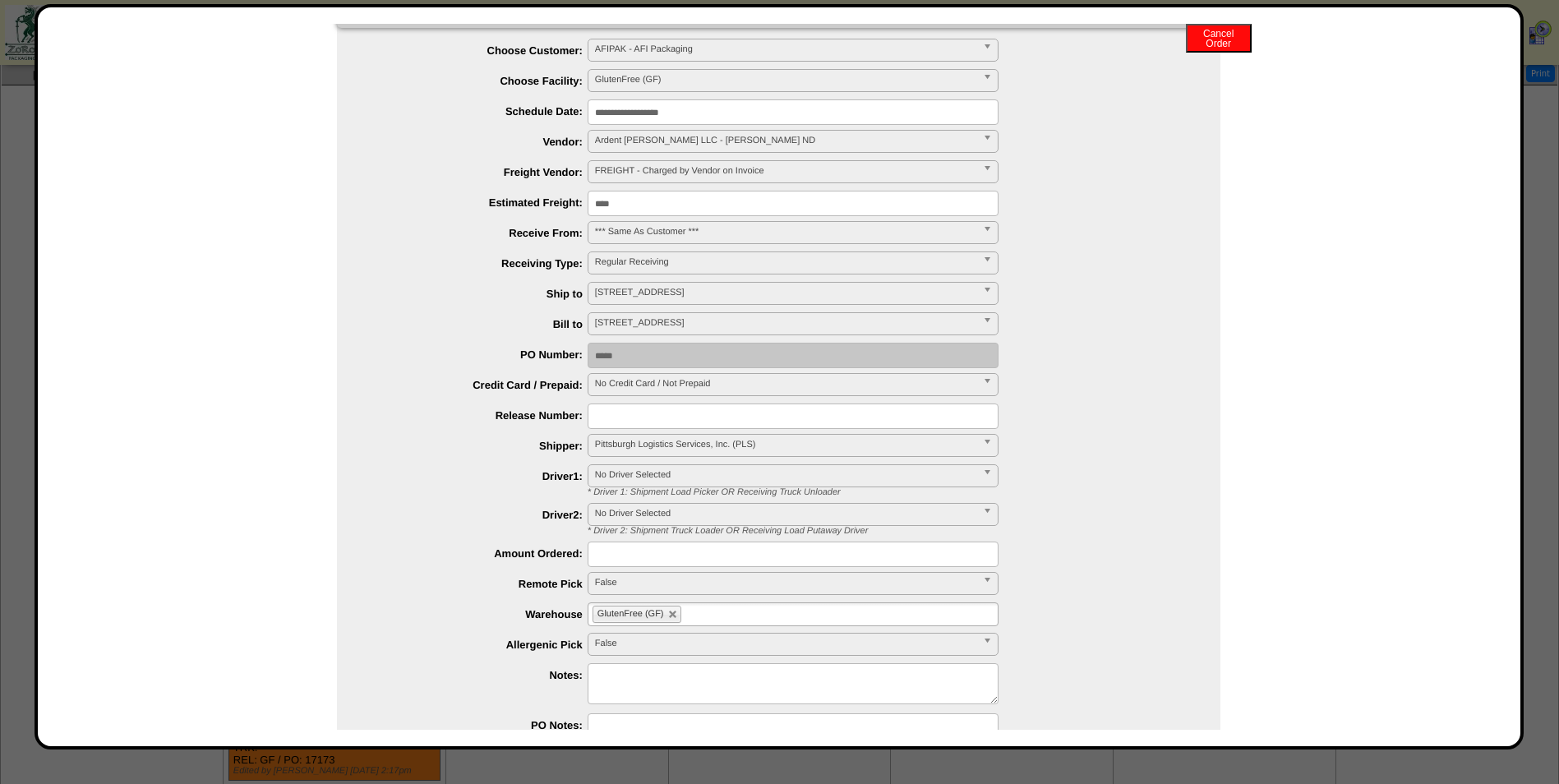
scroll to position [0, 0]
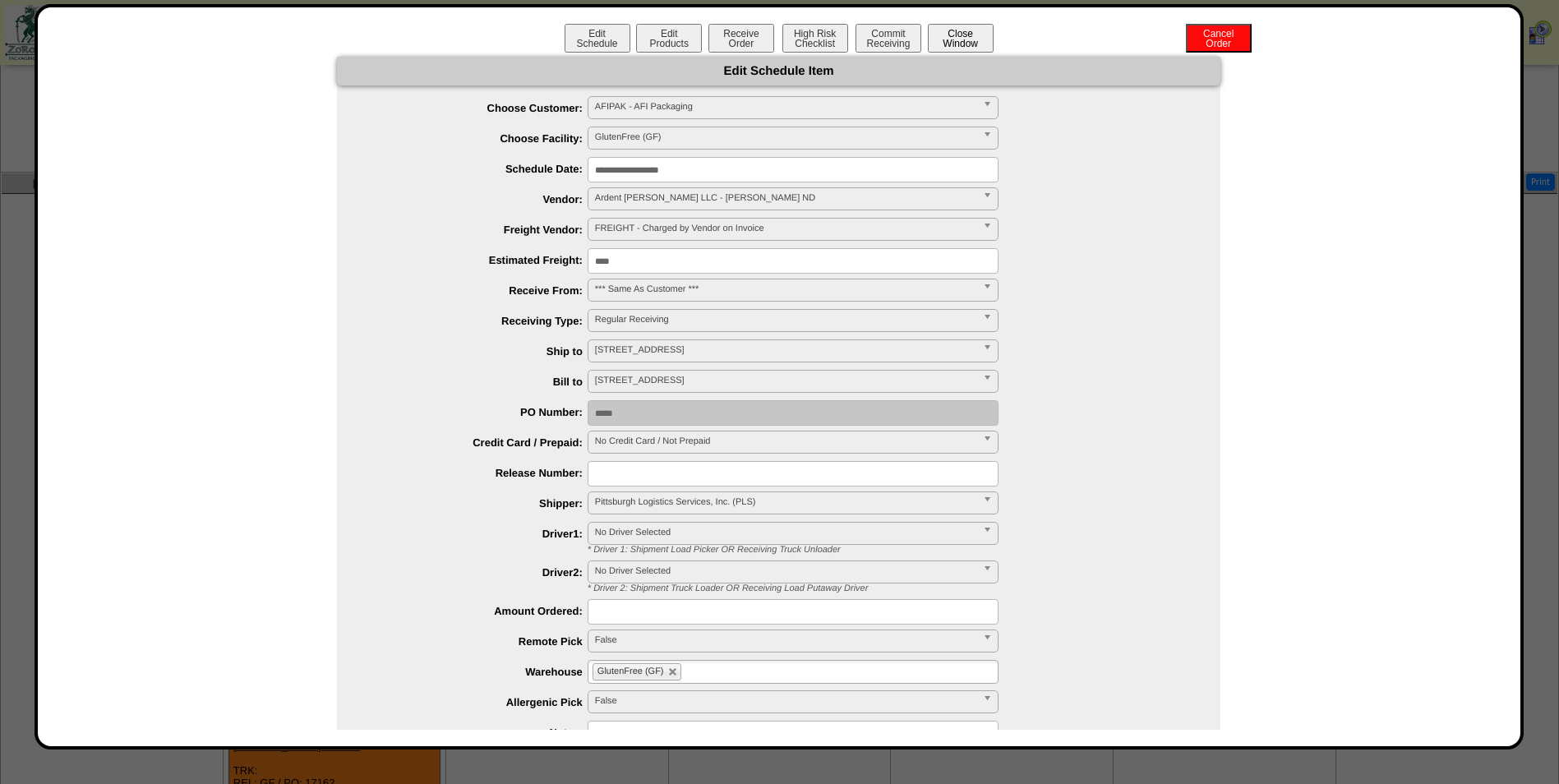
click at [948, 38] on button "Close Window" at bounding box center [961, 38] width 66 height 29
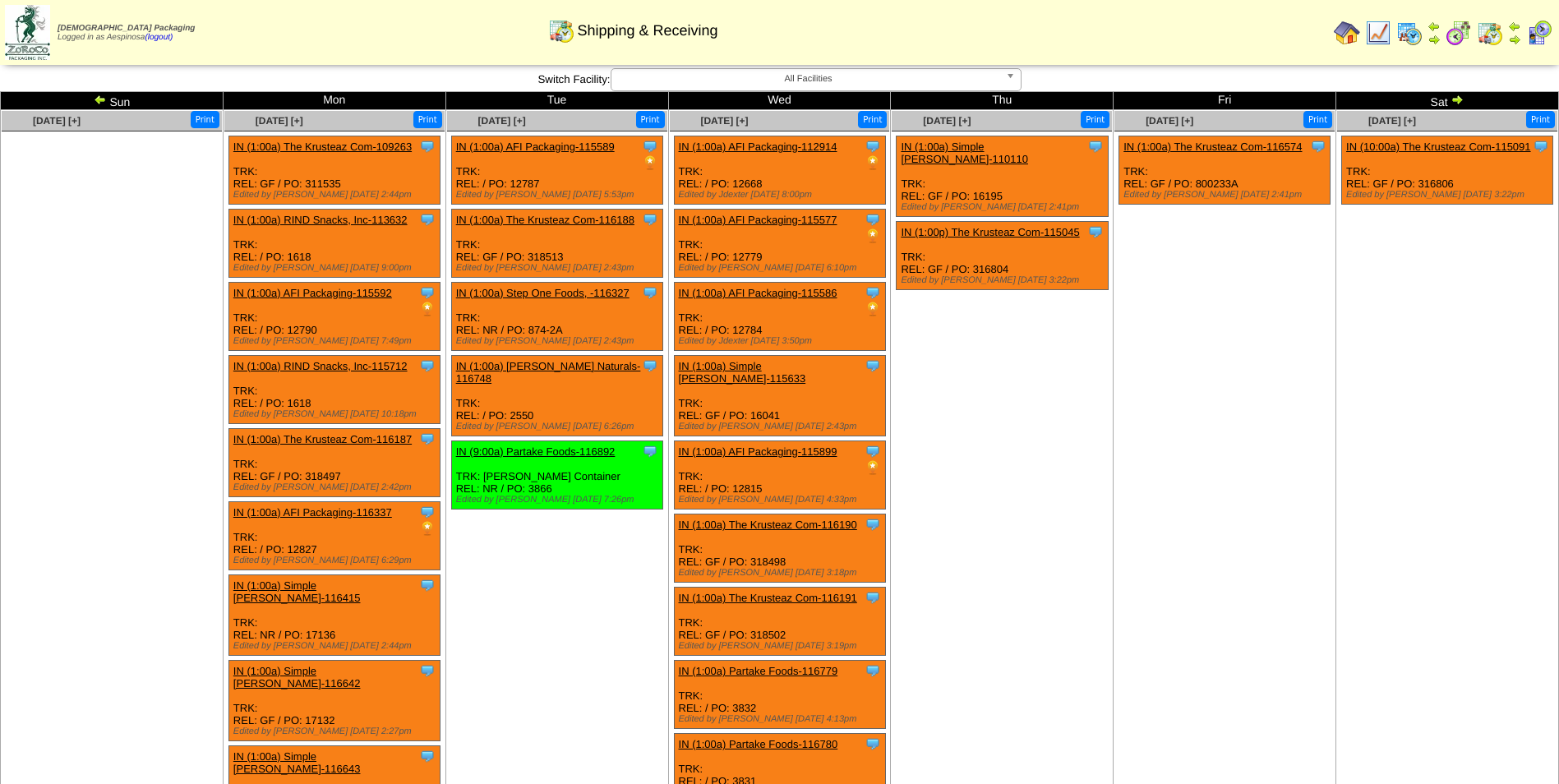
click at [104, 95] on img at bounding box center [100, 99] width 13 height 13
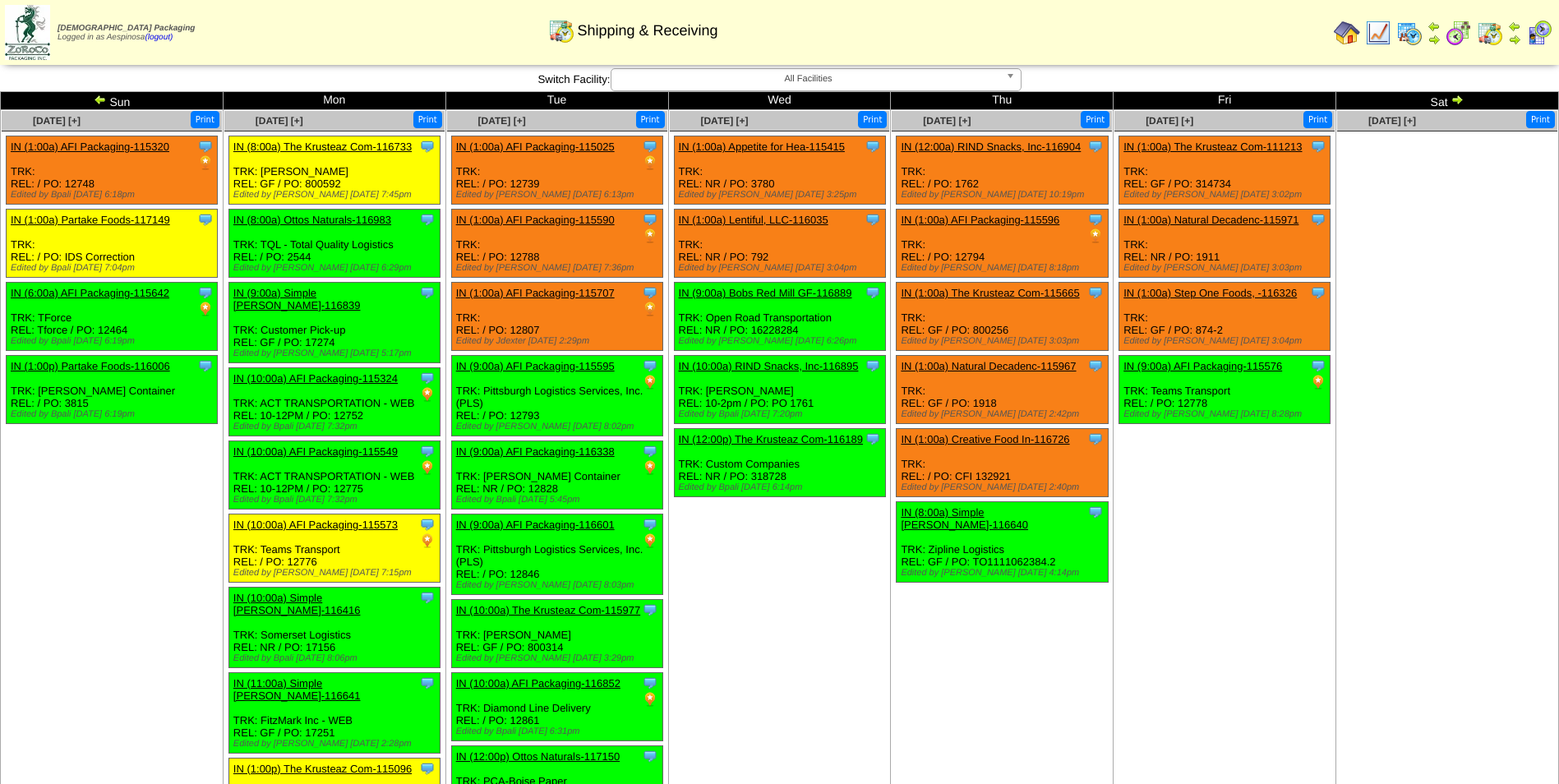
click at [19, 41] on img at bounding box center [28, 32] width 45 height 55
click at [98, 98] on img at bounding box center [100, 99] width 13 height 13
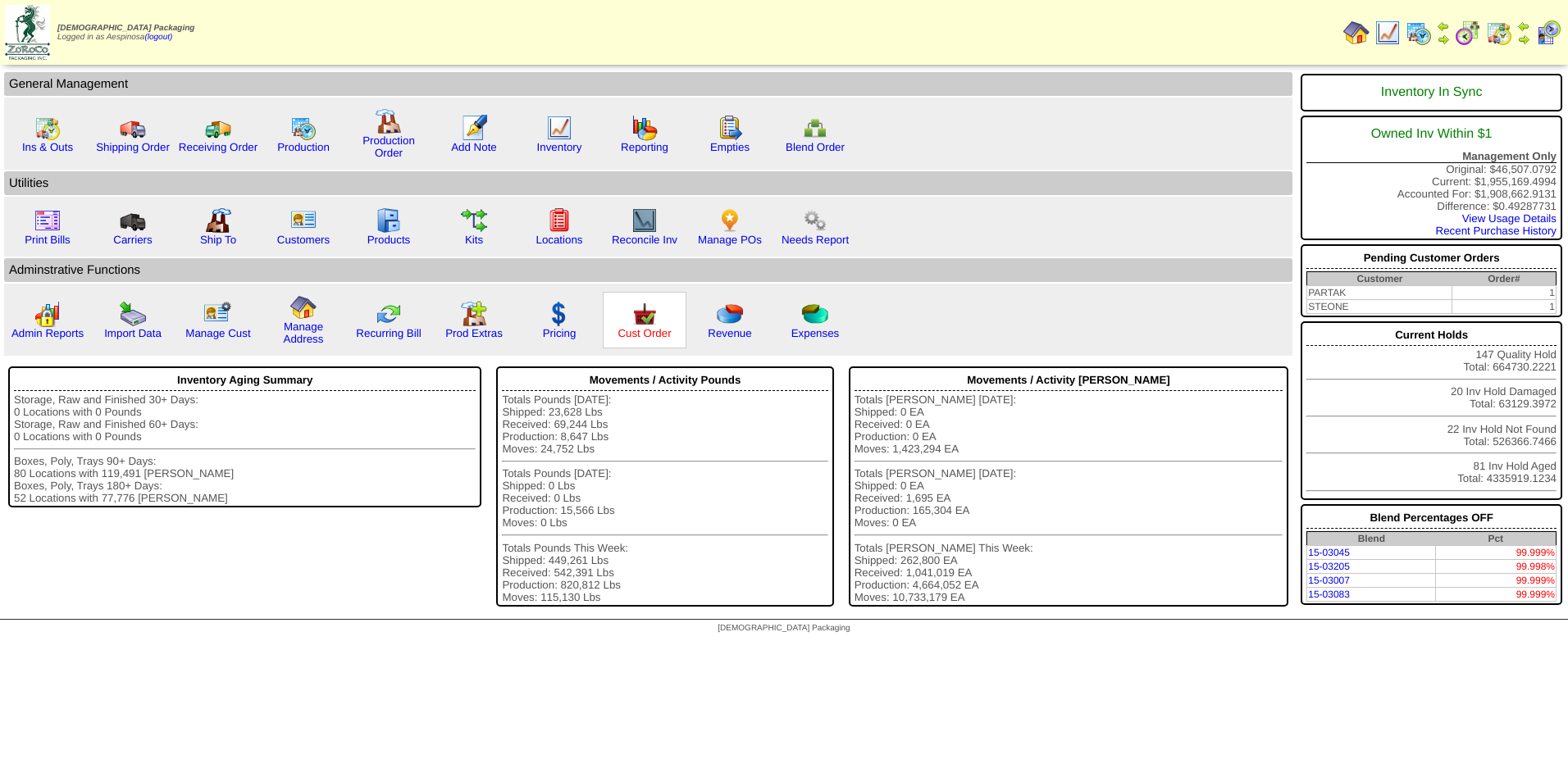
click at [635, 328] on link "Cust Order" at bounding box center [644, 333] width 53 height 13
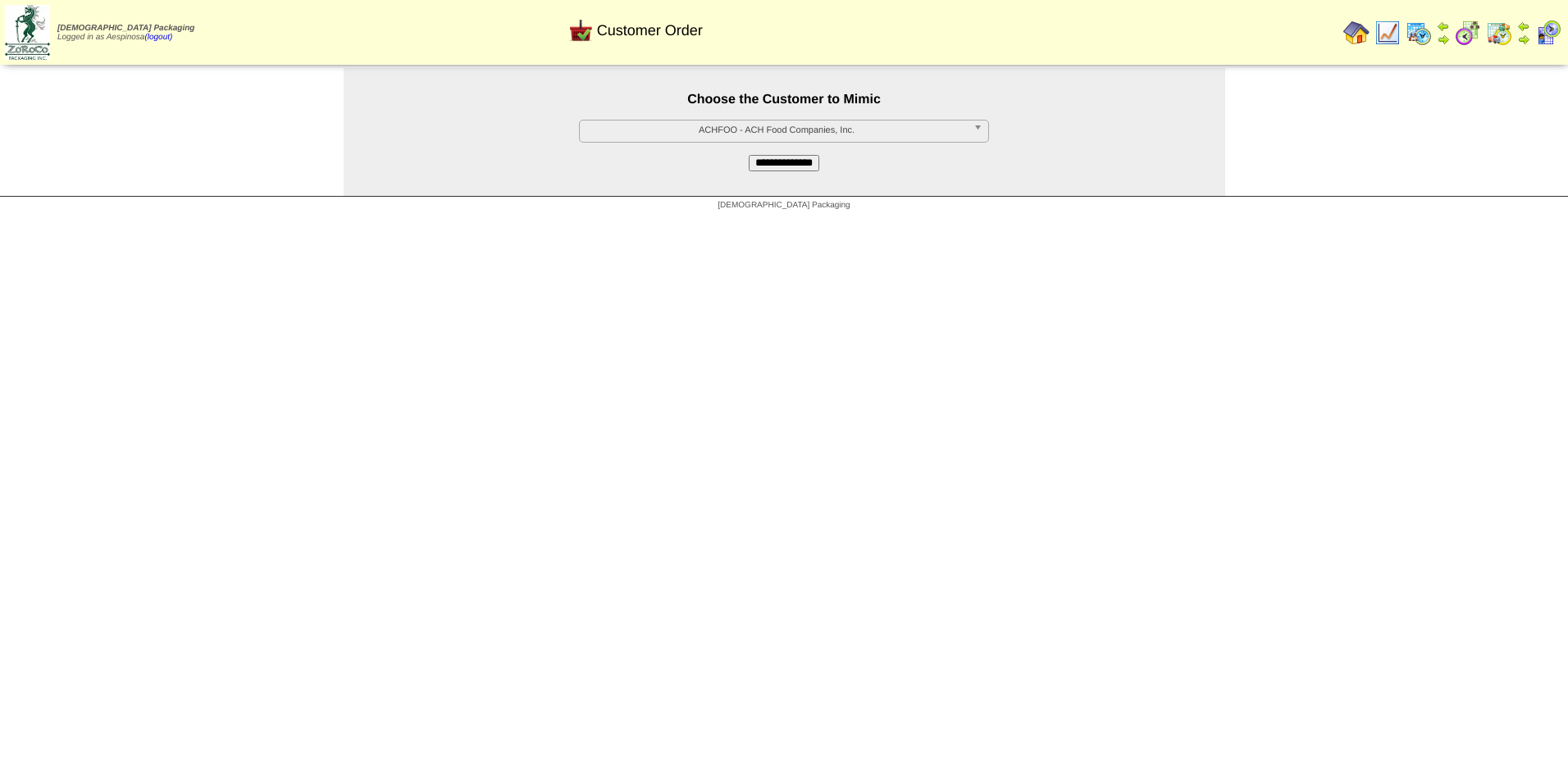
click at [900, 130] on span "ACHFOO - ACH Food Companies, Inc." at bounding box center [776, 130] width 380 height 19
type input "***"
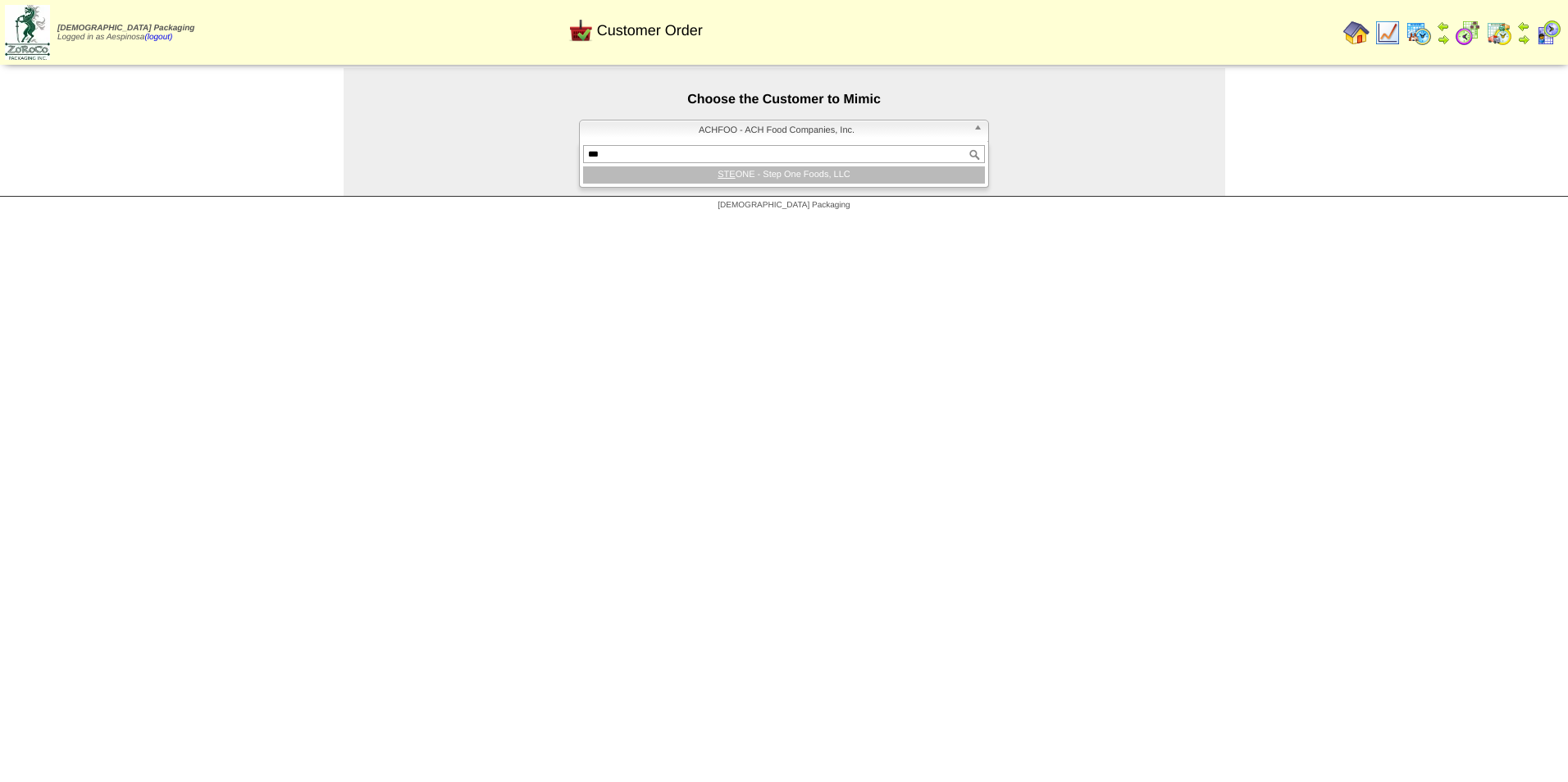
click at [849, 168] on li "STE ONE - Step One Foods, LLC" at bounding box center [784, 175] width 402 height 18
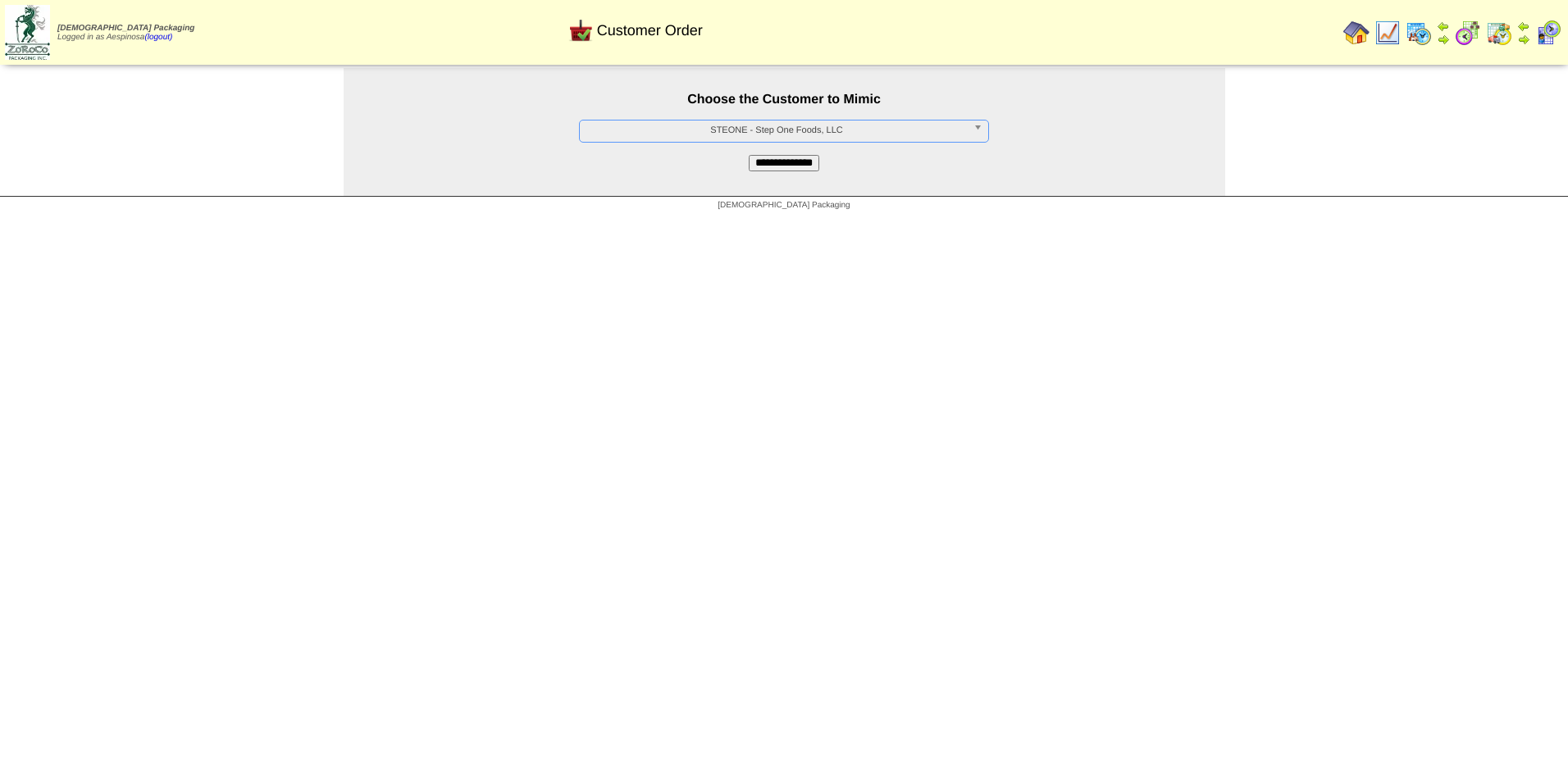
click at [791, 155] on input "**********" at bounding box center [784, 164] width 71 height 17
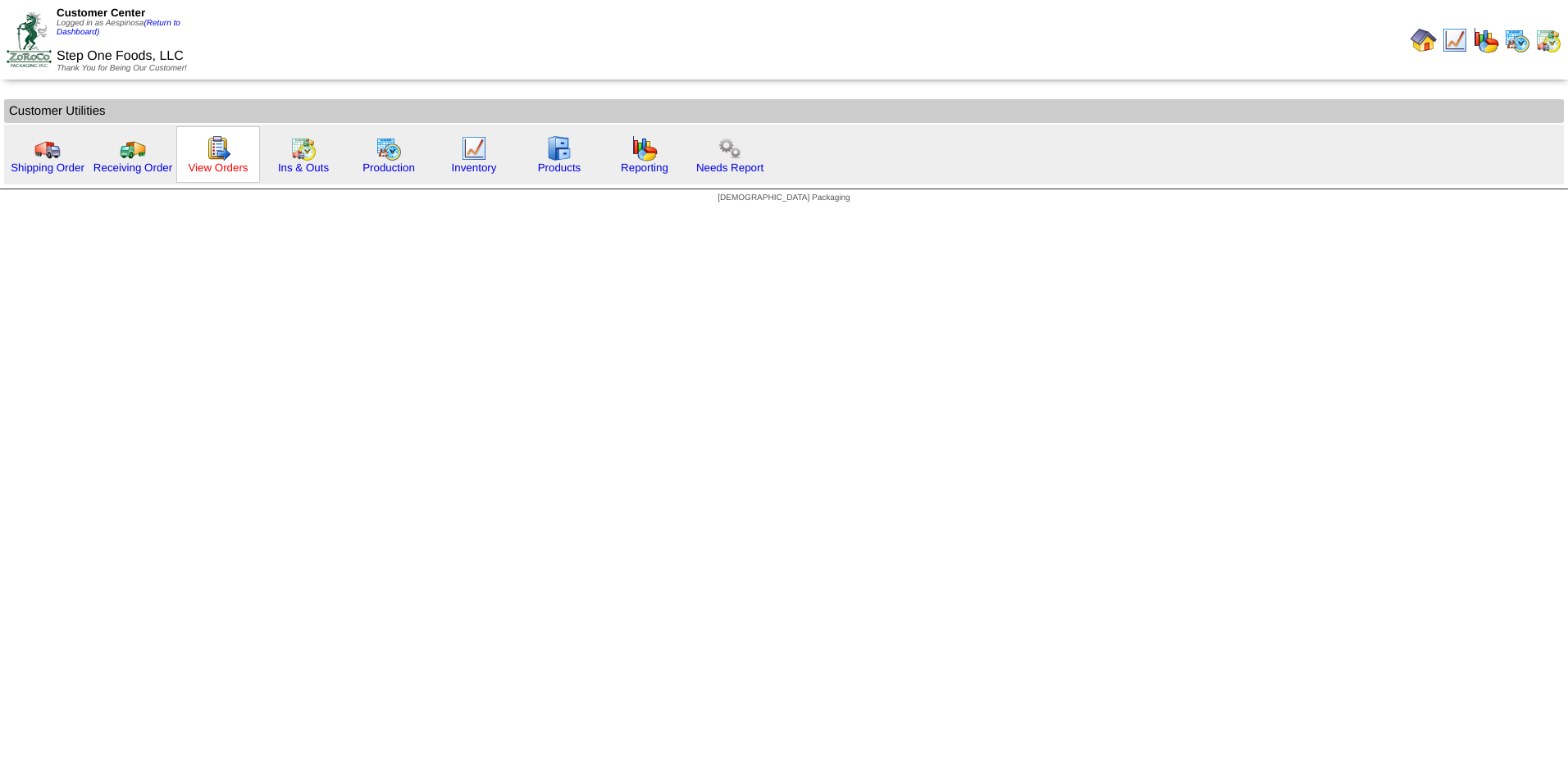
click at [200, 172] on link "View Orders" at bounding box center [217, 167] width 60 height 13
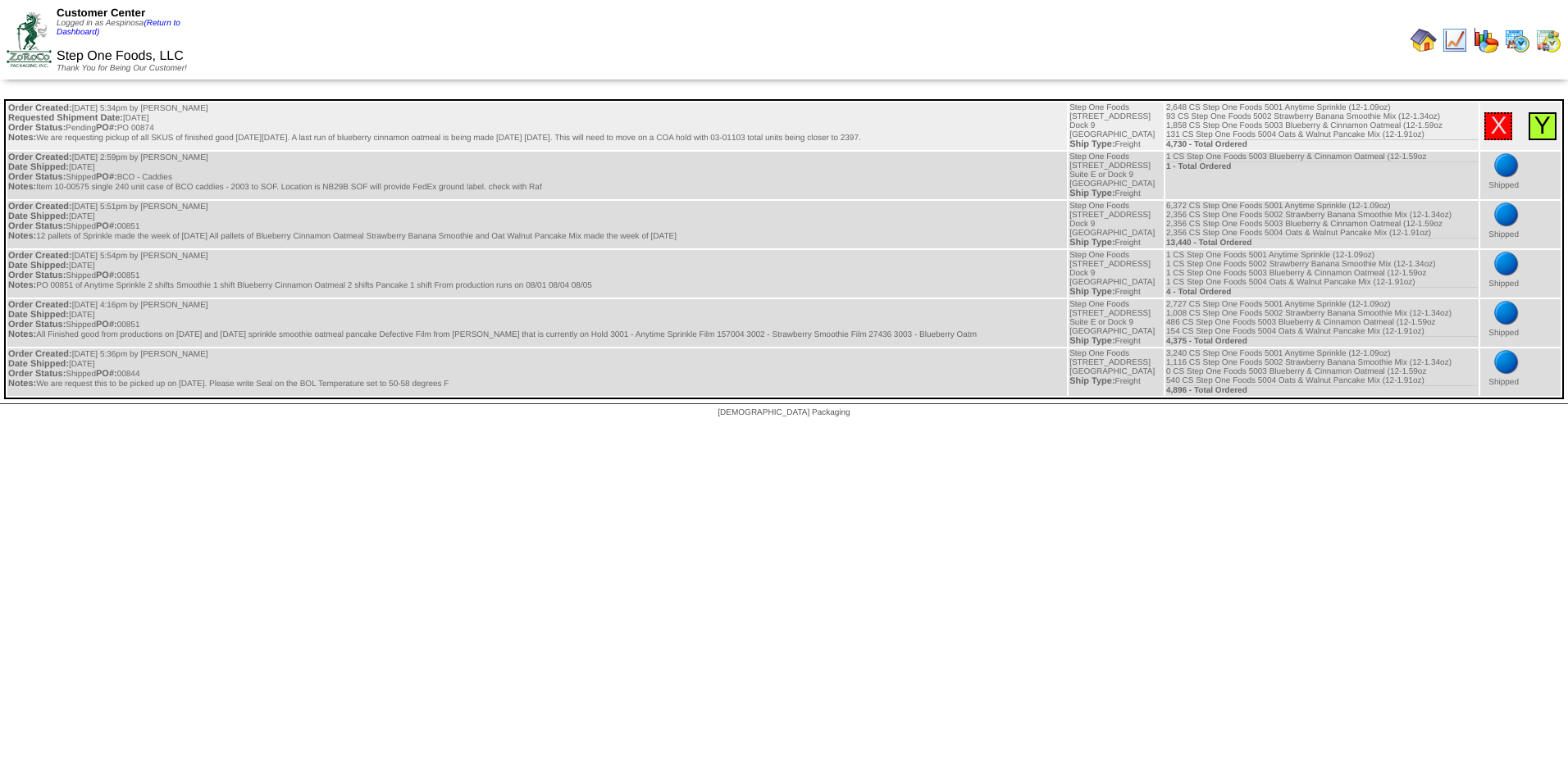
click at [1540, 121] on link "Y" at bounding box center [1543, 126] width 17 height 27
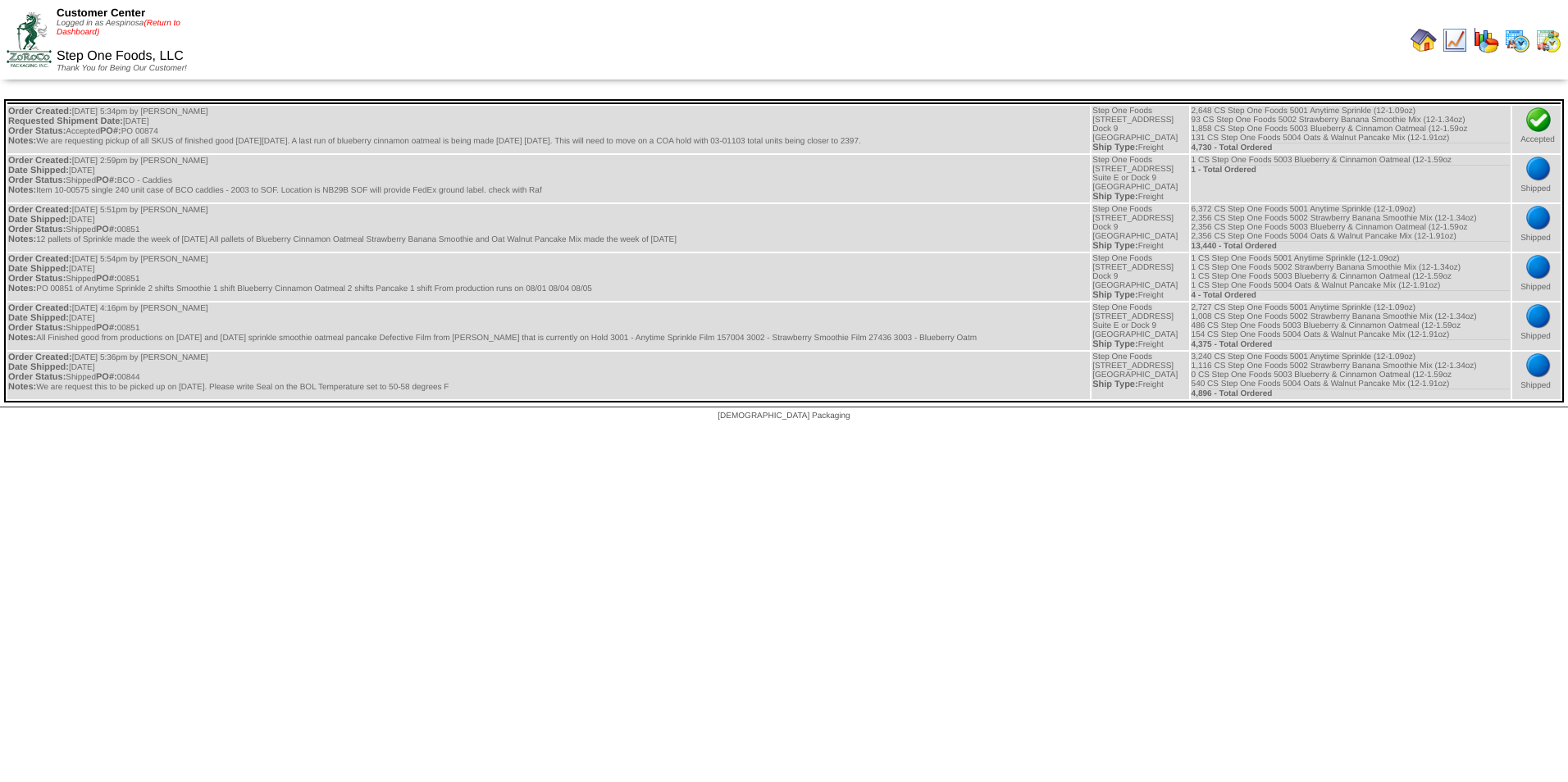
click at [170, 22] on link "(Return to Dashboard)" at bounding box center [118, 27] width 123 height 18
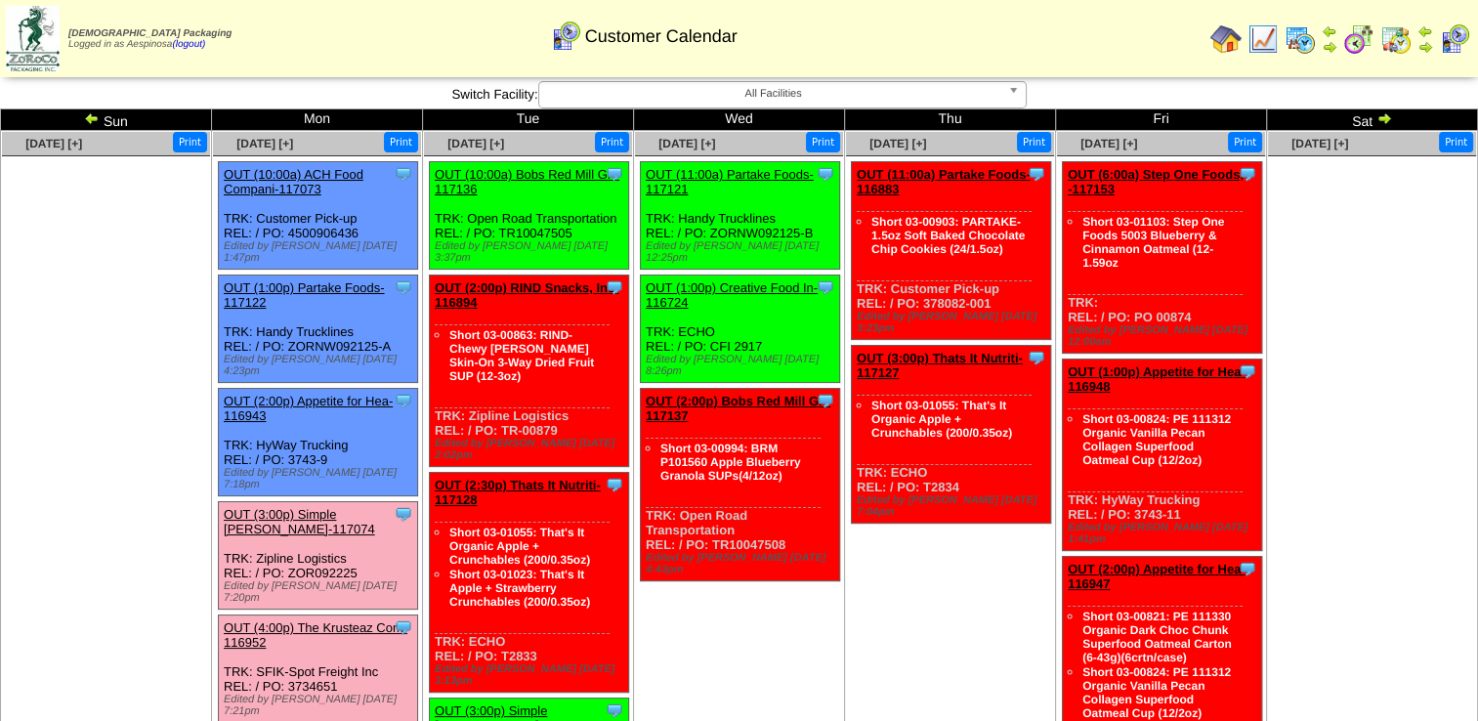
click at [1175, 180] on link "OUT (6:00a) Step One Foods, -117153" at bounding box center [1156, 181] width 176 height 29
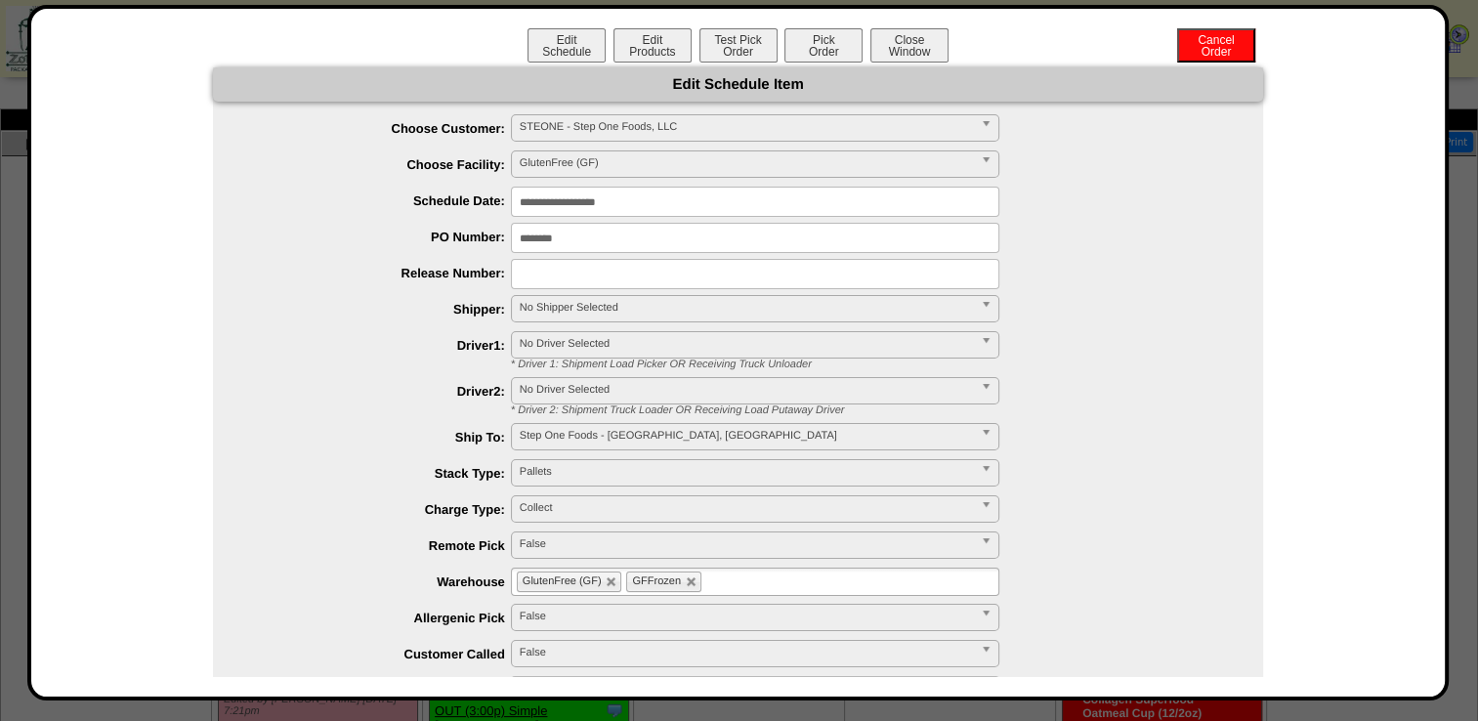
click at [602, 199] on input "**********" at bounding box center [755, 202] width 488 height 30
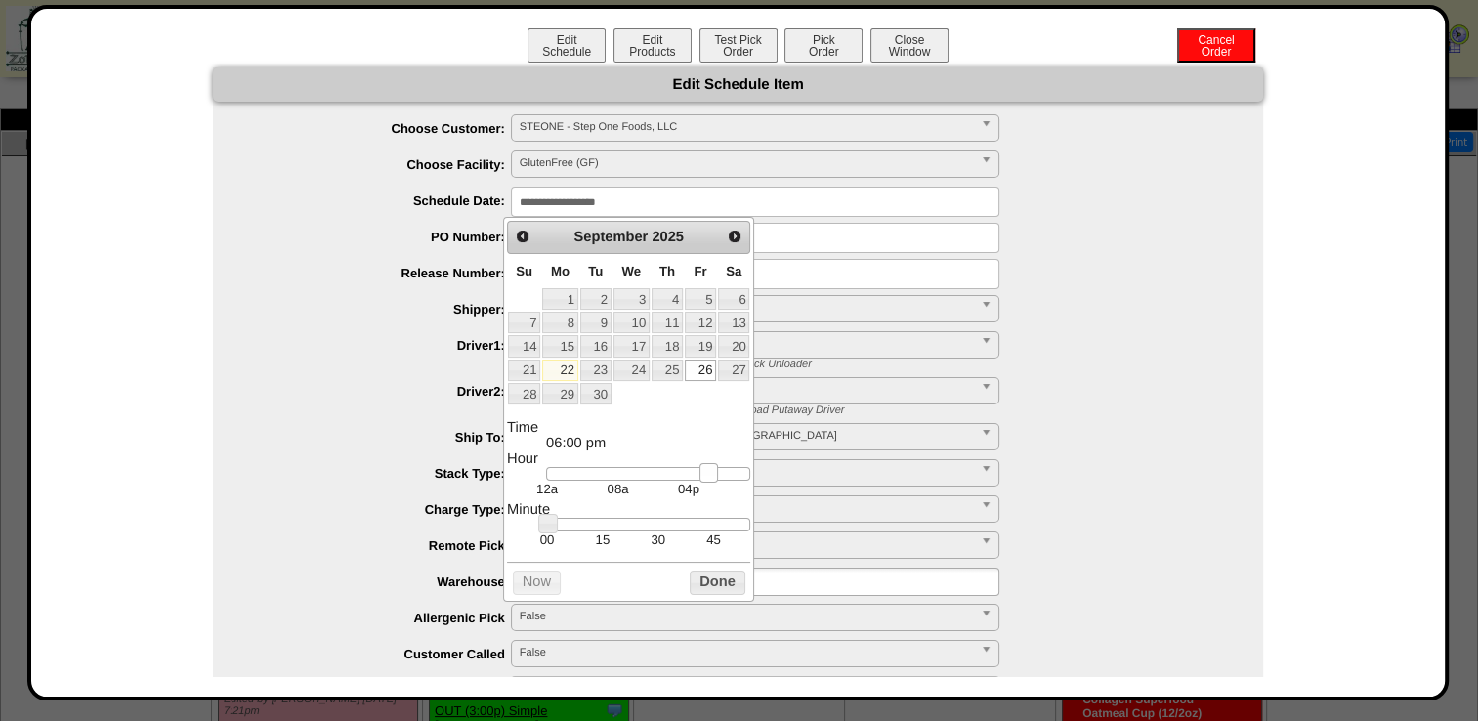
type input "**********"
drag, startPoint x: 603, startPoint y: 472, endPoint x: 703, endPoint y: 471, distance: 100.6
click at [703, 471] on link at bounding box center [702, 473] width 20 height 20
click at [702, 584] on button "Done" at bounding box center [717, 582] width 55 height 24
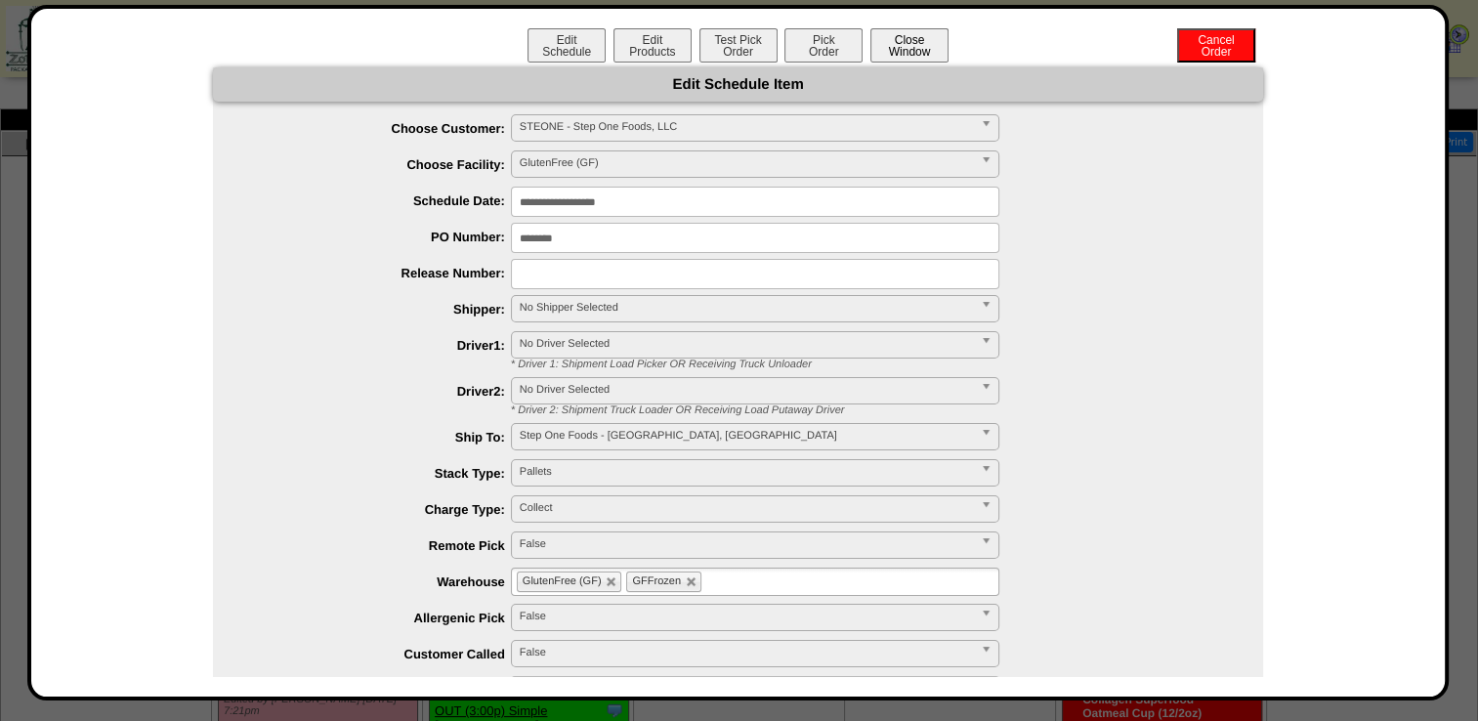
click at [901, 53] on button "Close Window" at bounding box center [909, 45] width 78 height 34
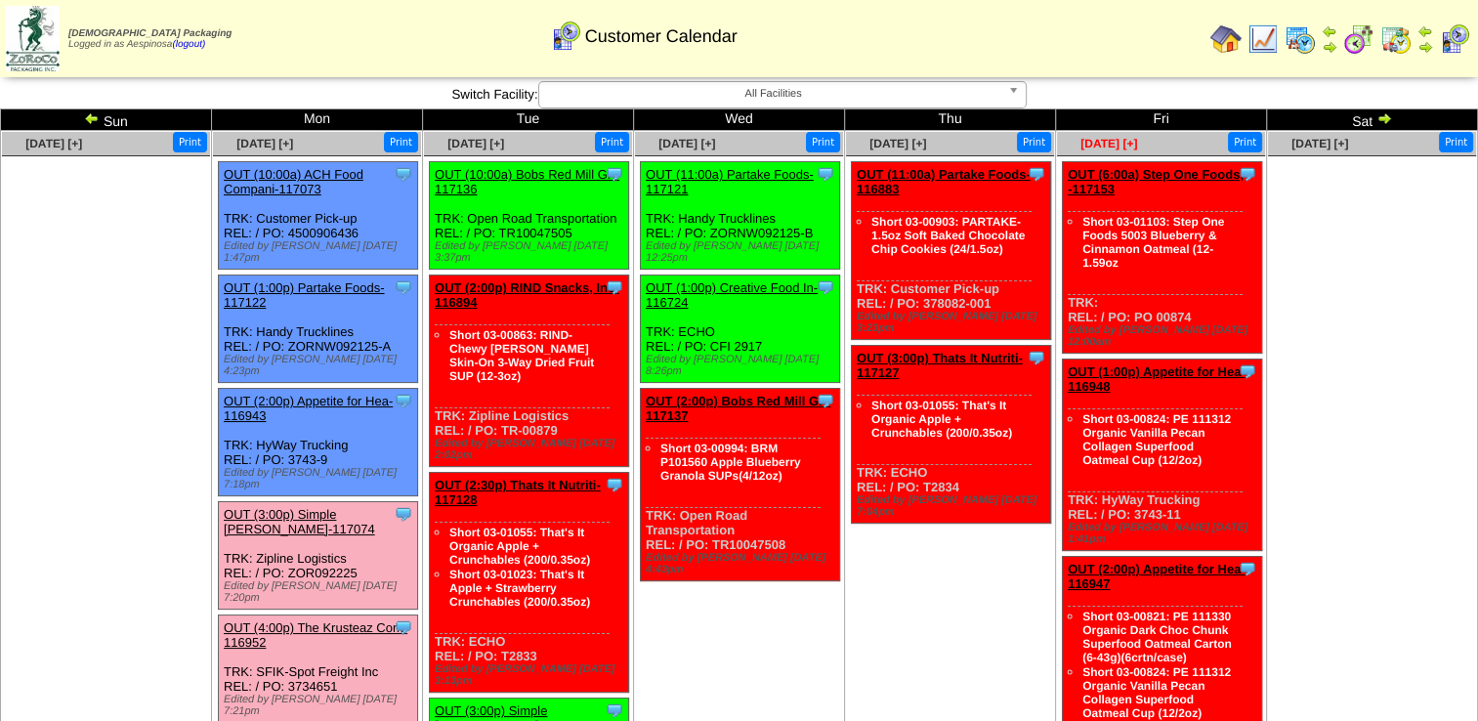
click at [1107, 139] on span "[DATE] [+]" at bounding box center [1108, 144] width 57 height 14
click at [1159, 178] on link "OUT (6:00a) Step One Foods, -117153" at bounding box center [1156, 181] width 176 height 29
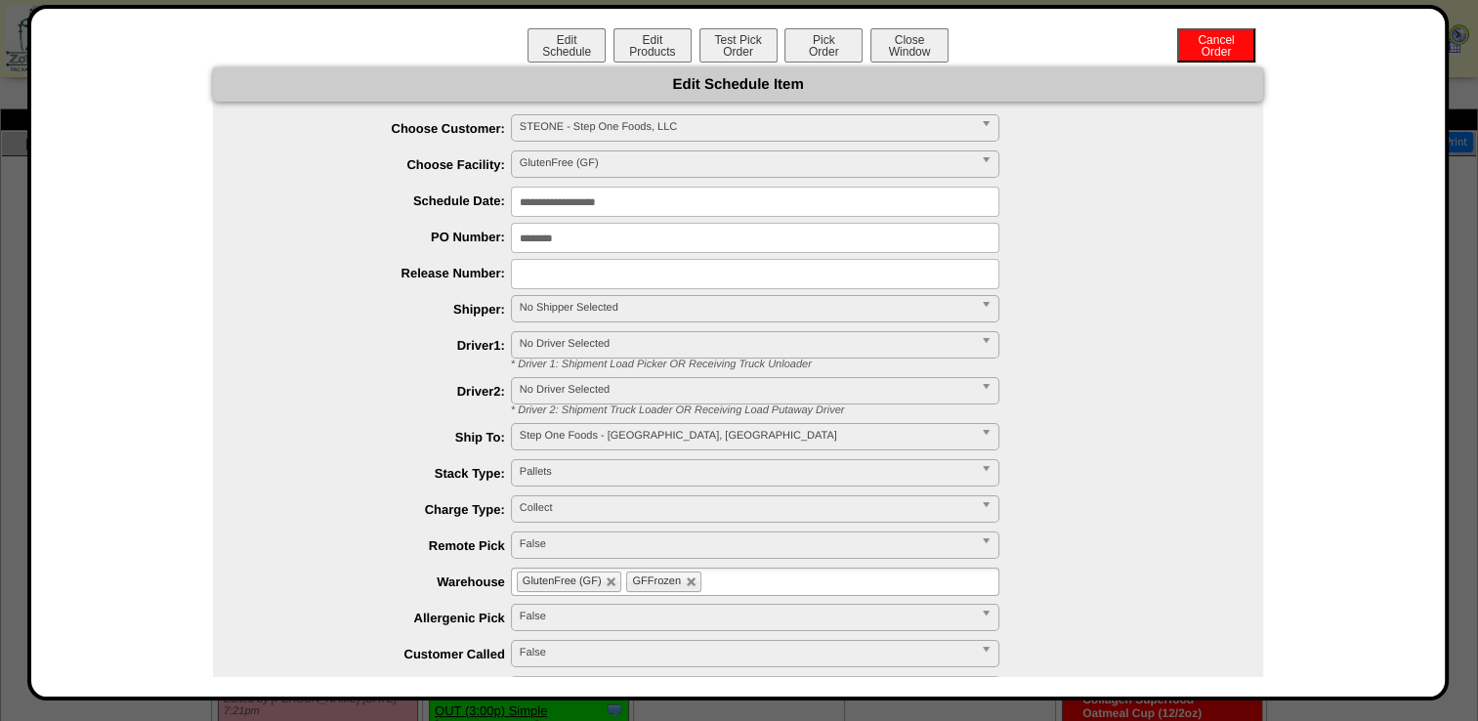
click at [592, 201] on input "**********" at bounding box center [755, 202] width 488 height 30
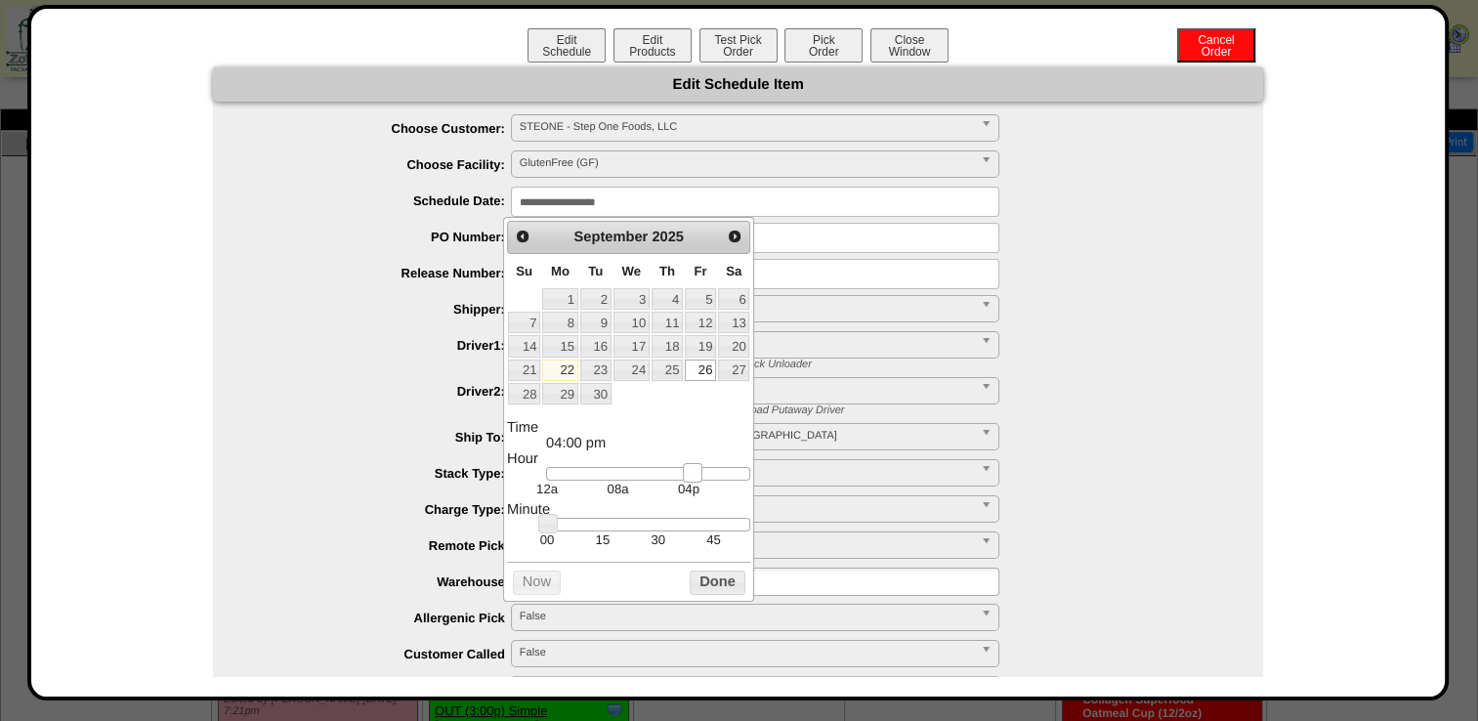
type input "**********"
drag, startPoint x: 600, startPoint y: 478, endPoint x: 702, endPoint y: 480, distance: 102.6
click at [702, 480] on link at bounding box center [706, 473] width 20 height 20
click at [698, 588] on button "Done" at bounding box center [717, 582] width 55 height 24
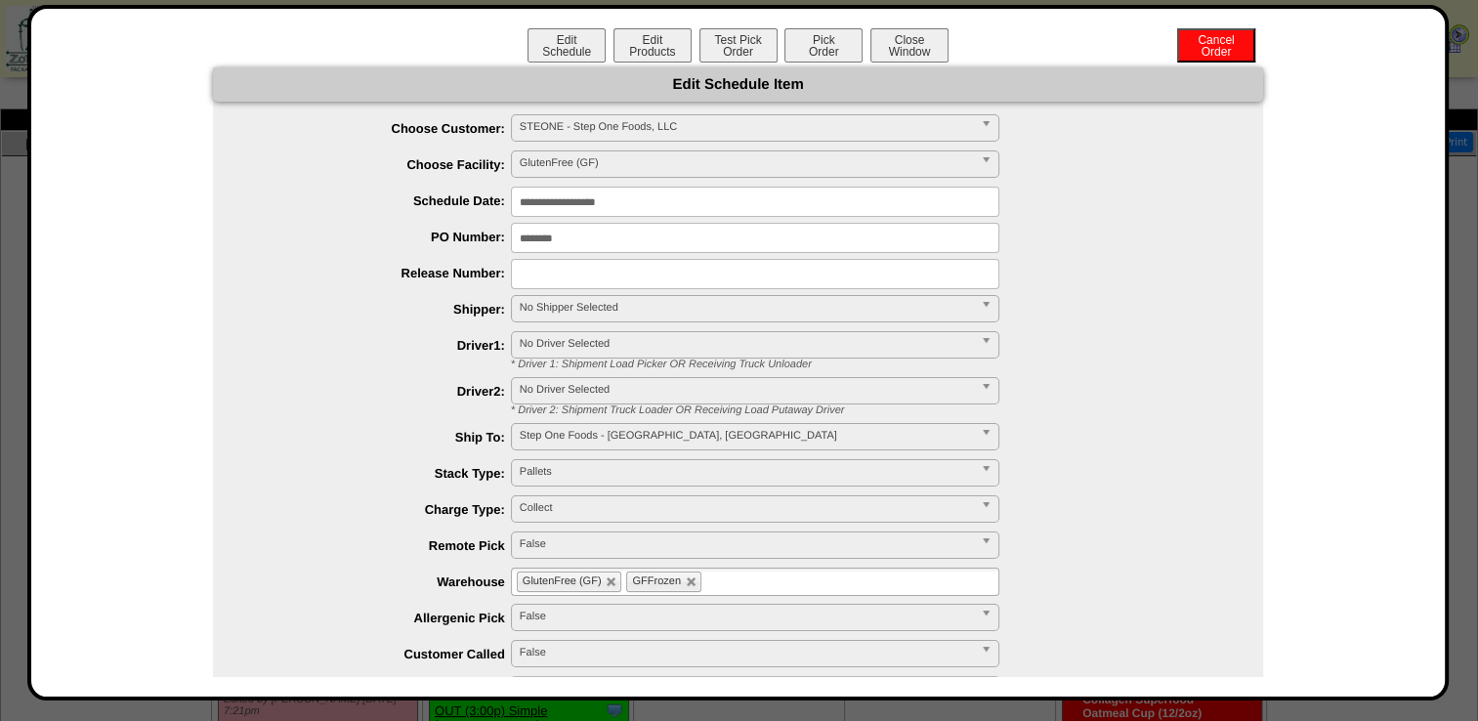
click at [571, 311] on span "No Shipper Selected" at bounding box center [746, 307] width 453 height 23
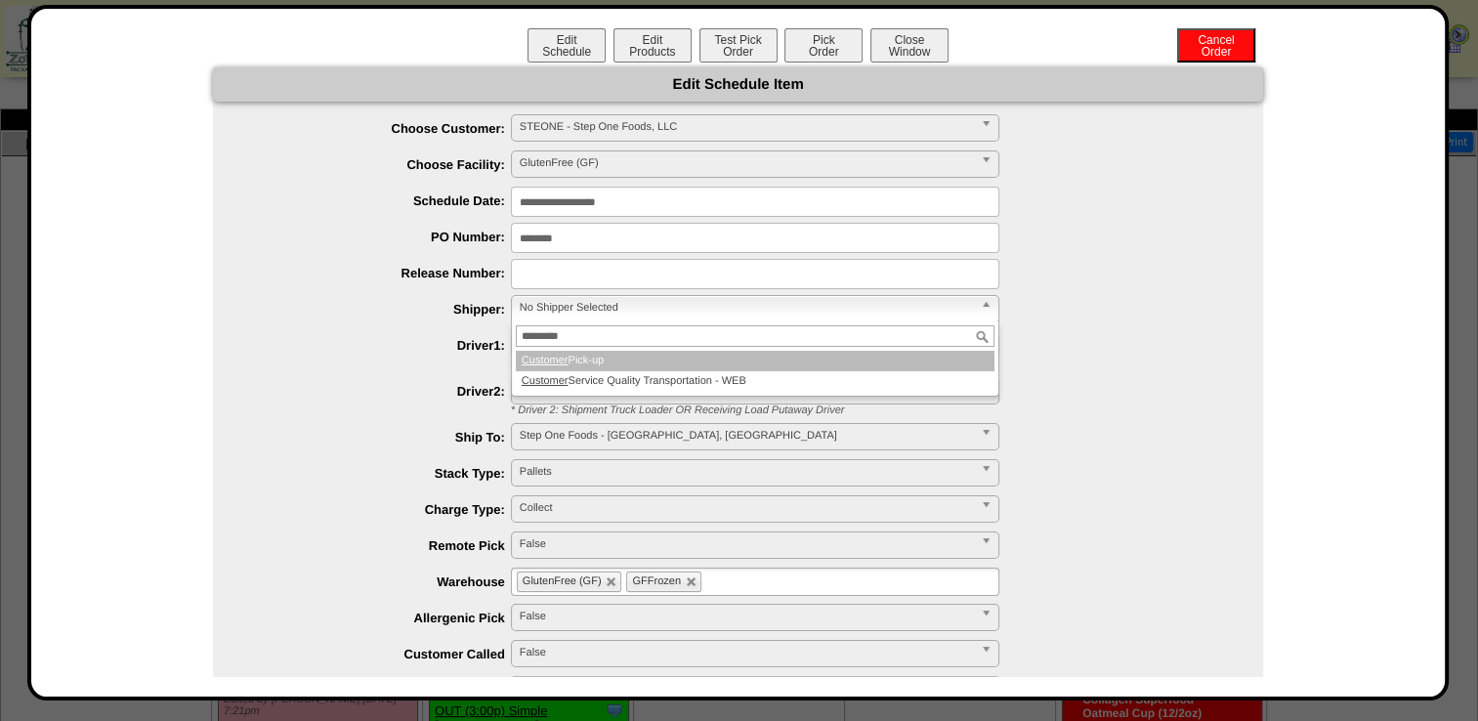
type input "********"
click at [542, 358] on em "Customer" at bounding box center [545, 361] width 47 height 12
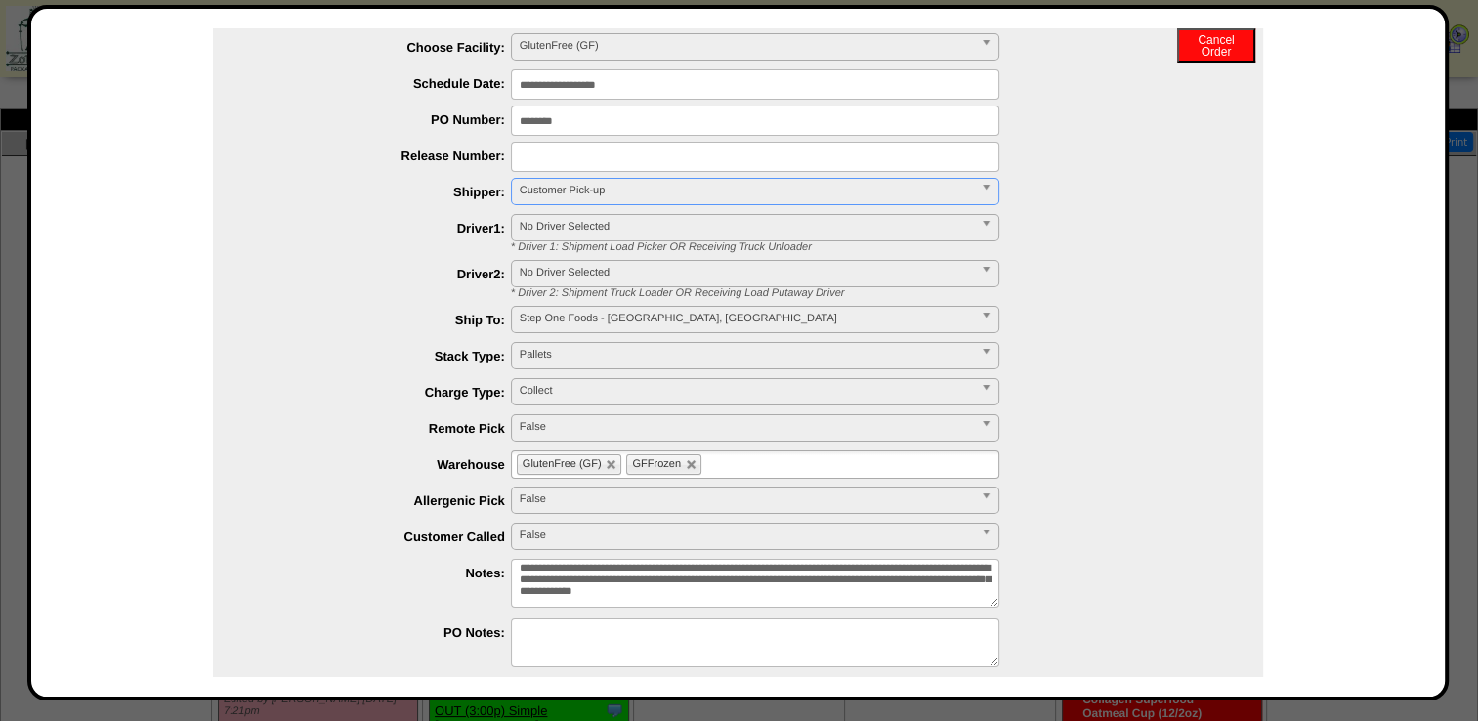
scroll to position [190, 0]
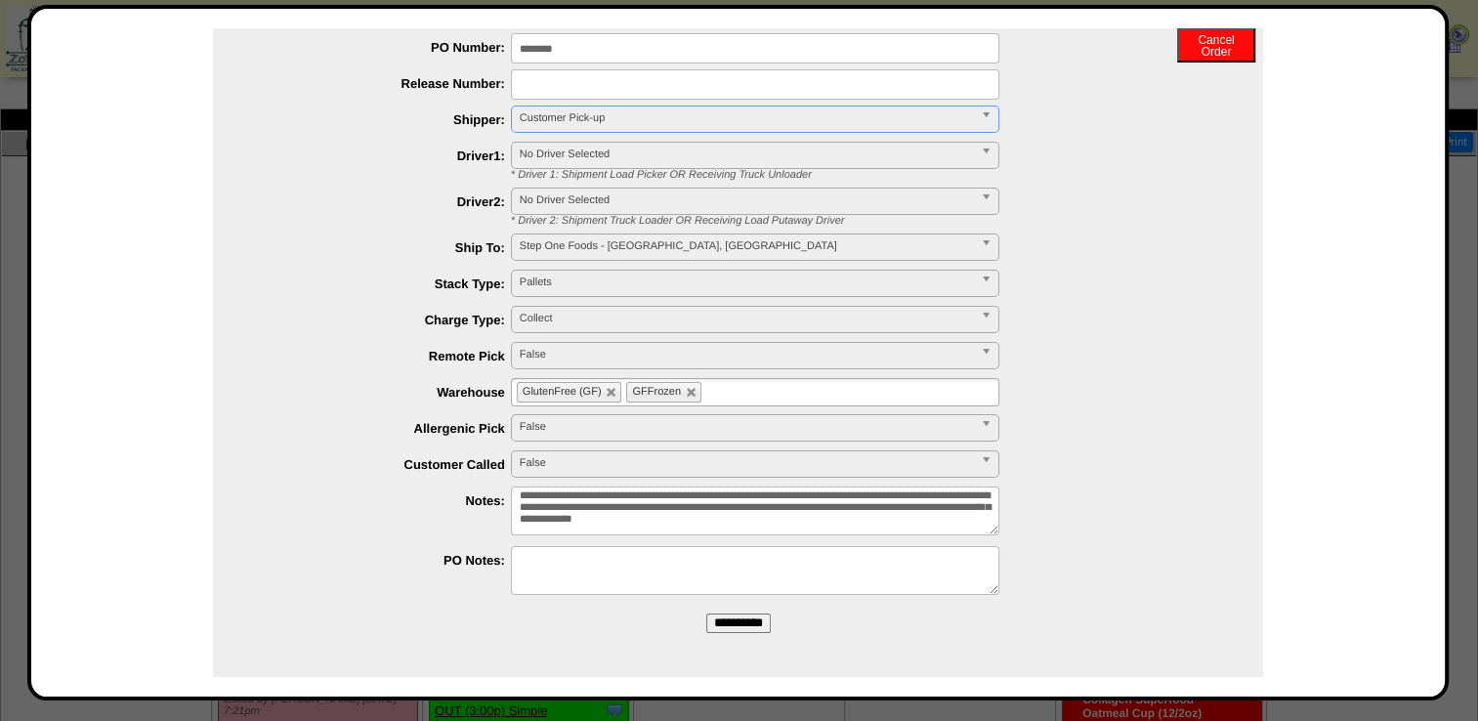
click at [731, 393] on ul "GlutenFree (GF) GFFrozen" at bounding box center [755, 392] width 488 height 28
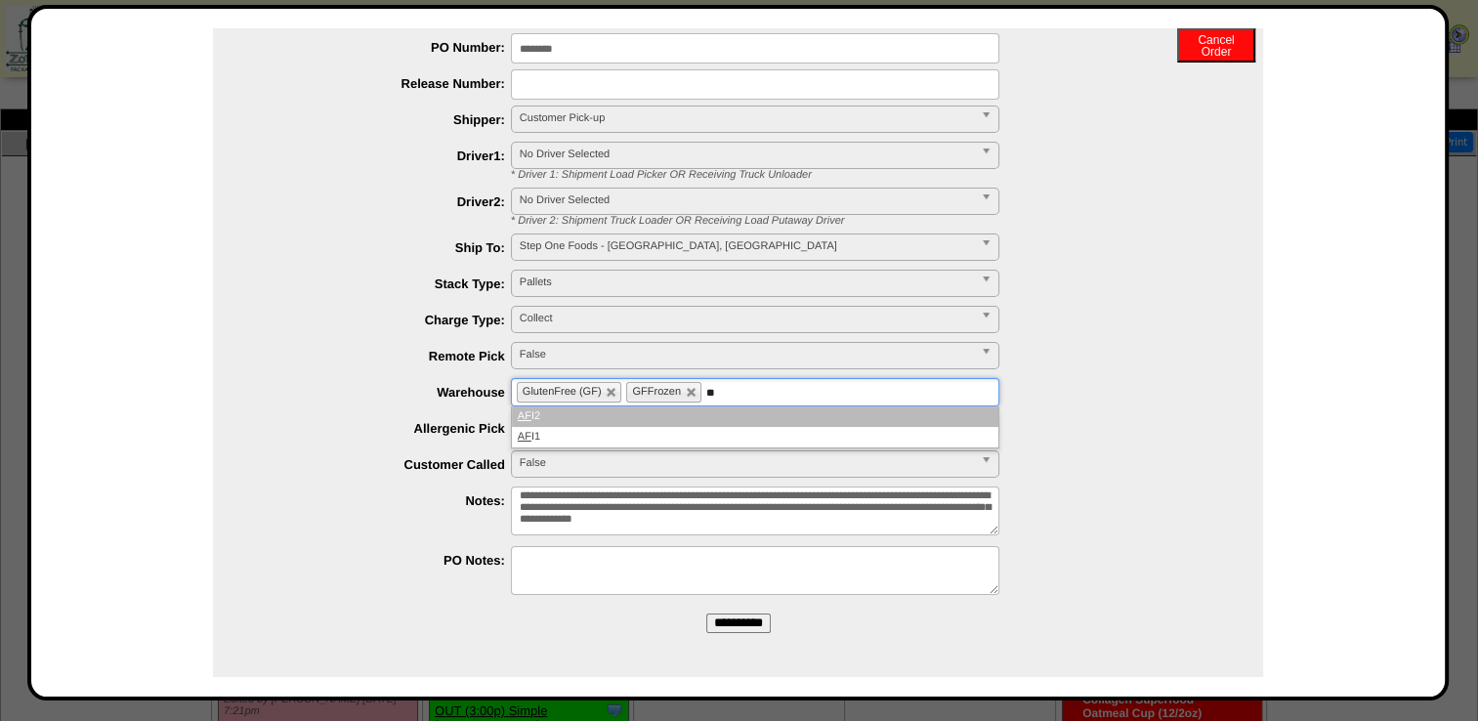
type input "**"
click at [705, 418] on li "AF I2" at bounding box center [755, 416] width 486 height 21
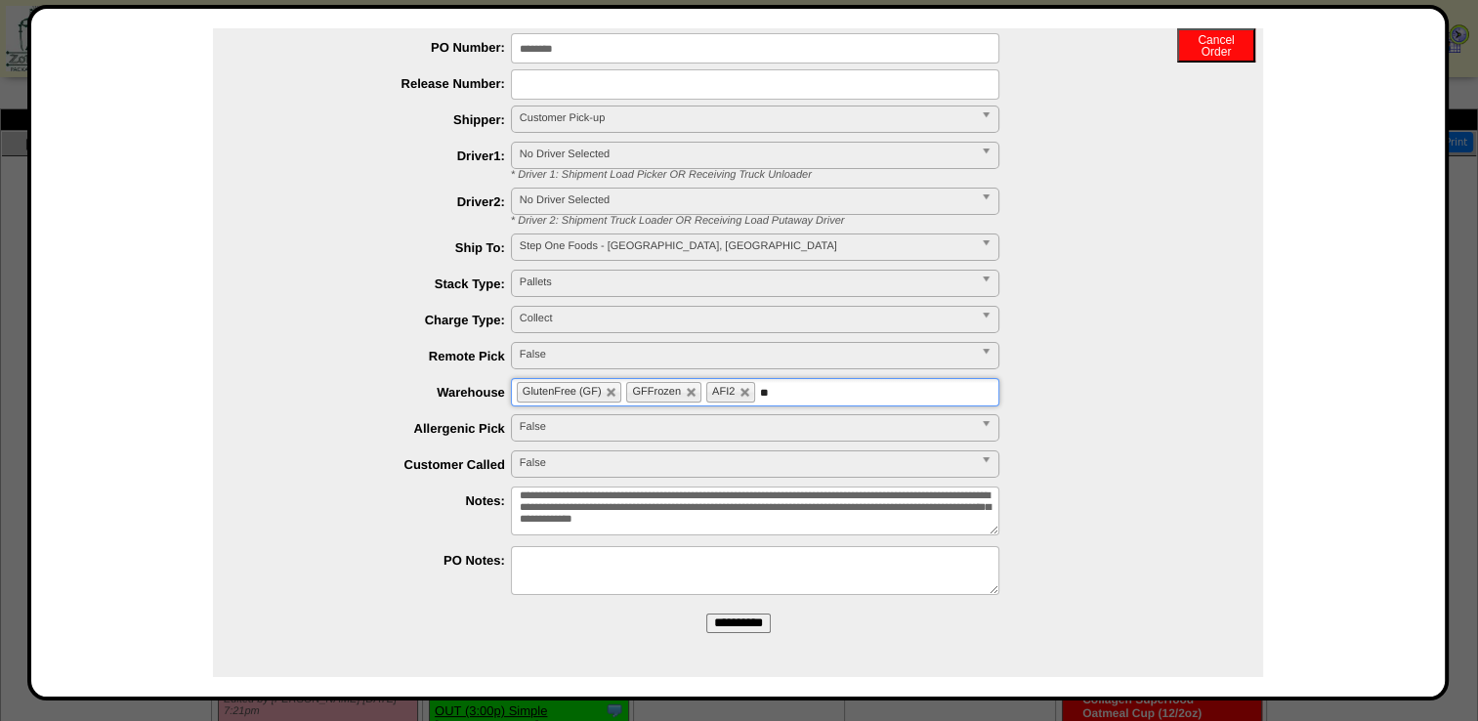
type input "**"
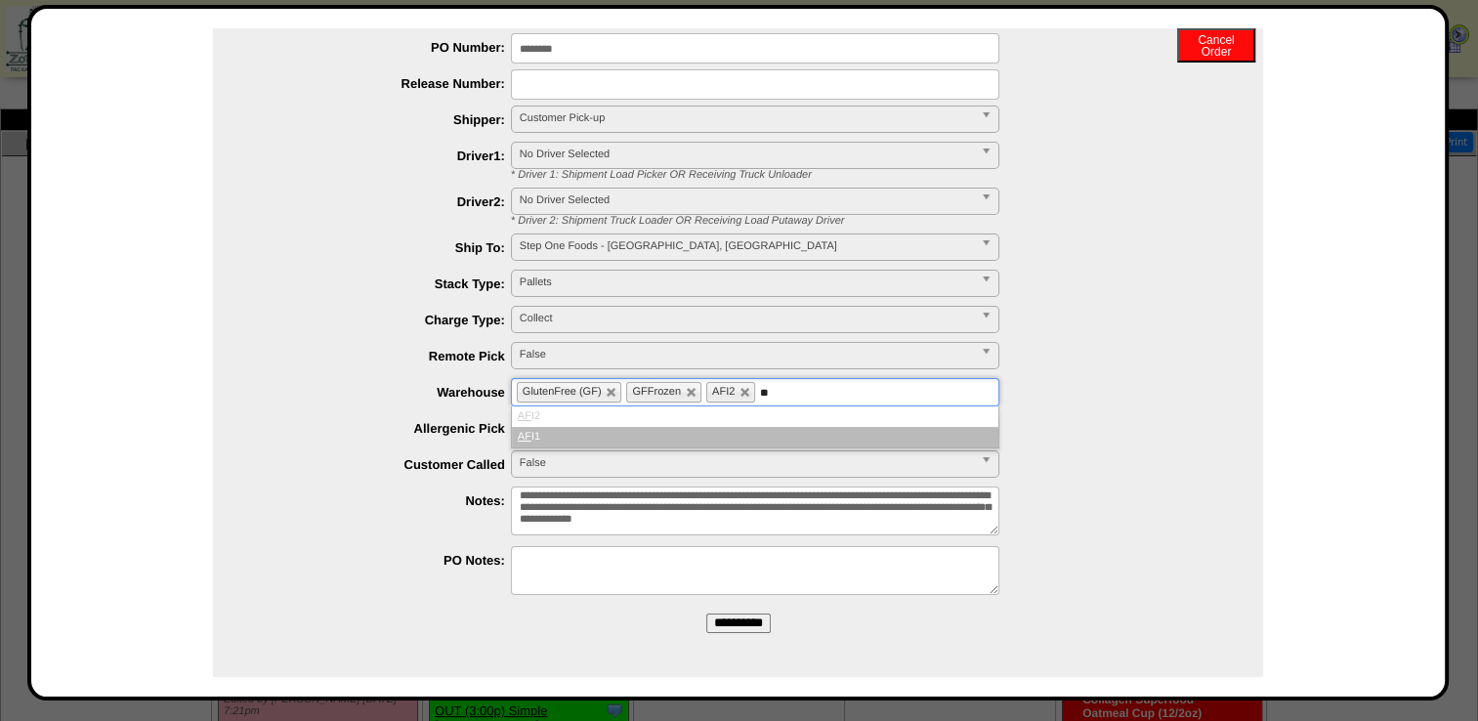
click at [705, 431] on li "AF I1" at bounding box center [755, 437] width 486 height 21
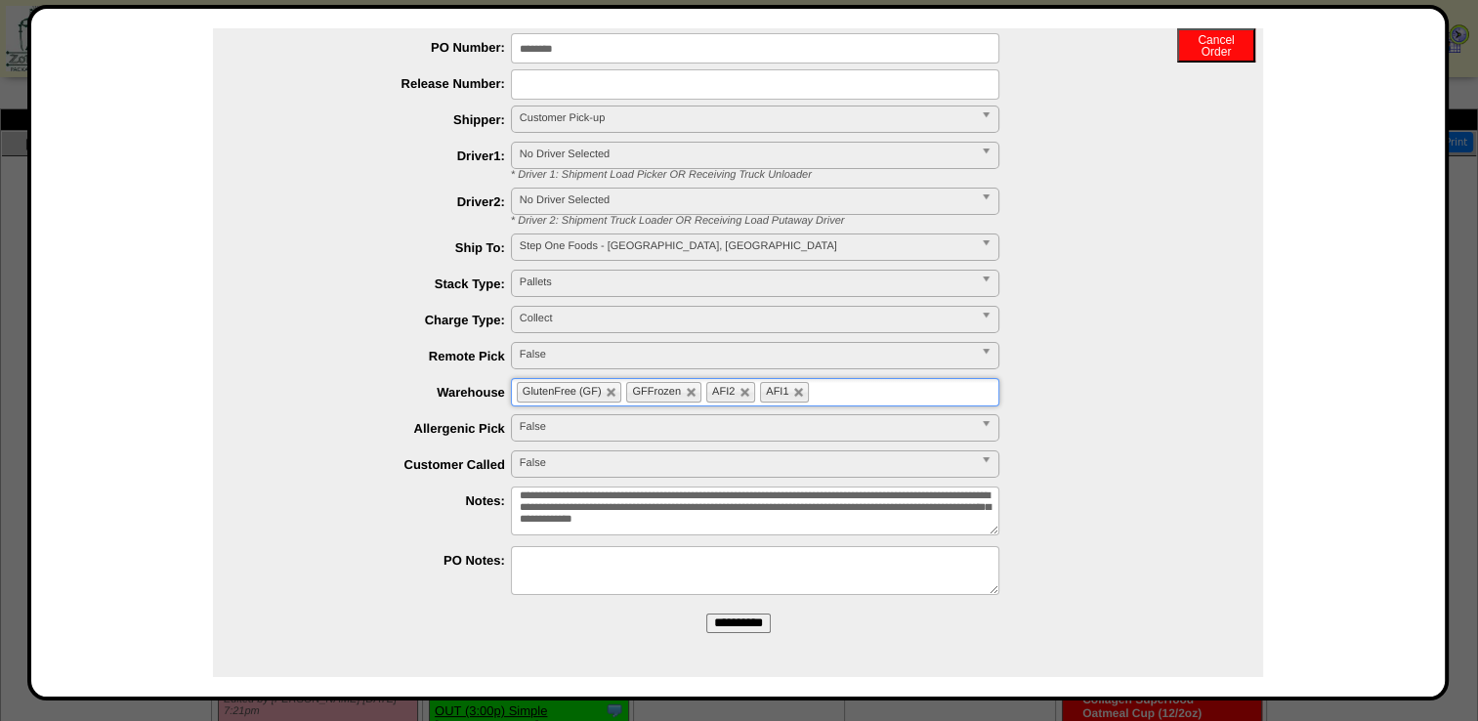
click at [738, 626] on input "**********" at bounding box center [738, 623] width 64 height 20
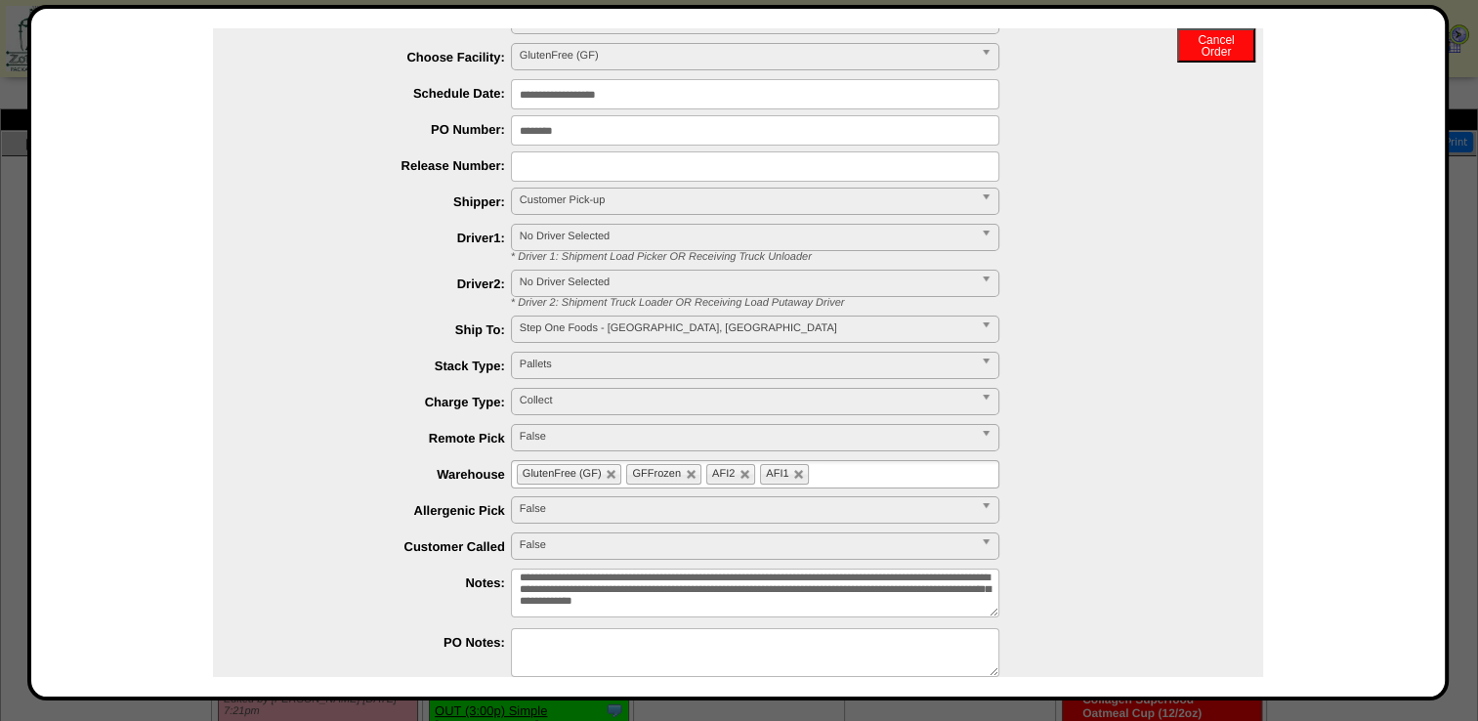
scroll to position [0, 0]
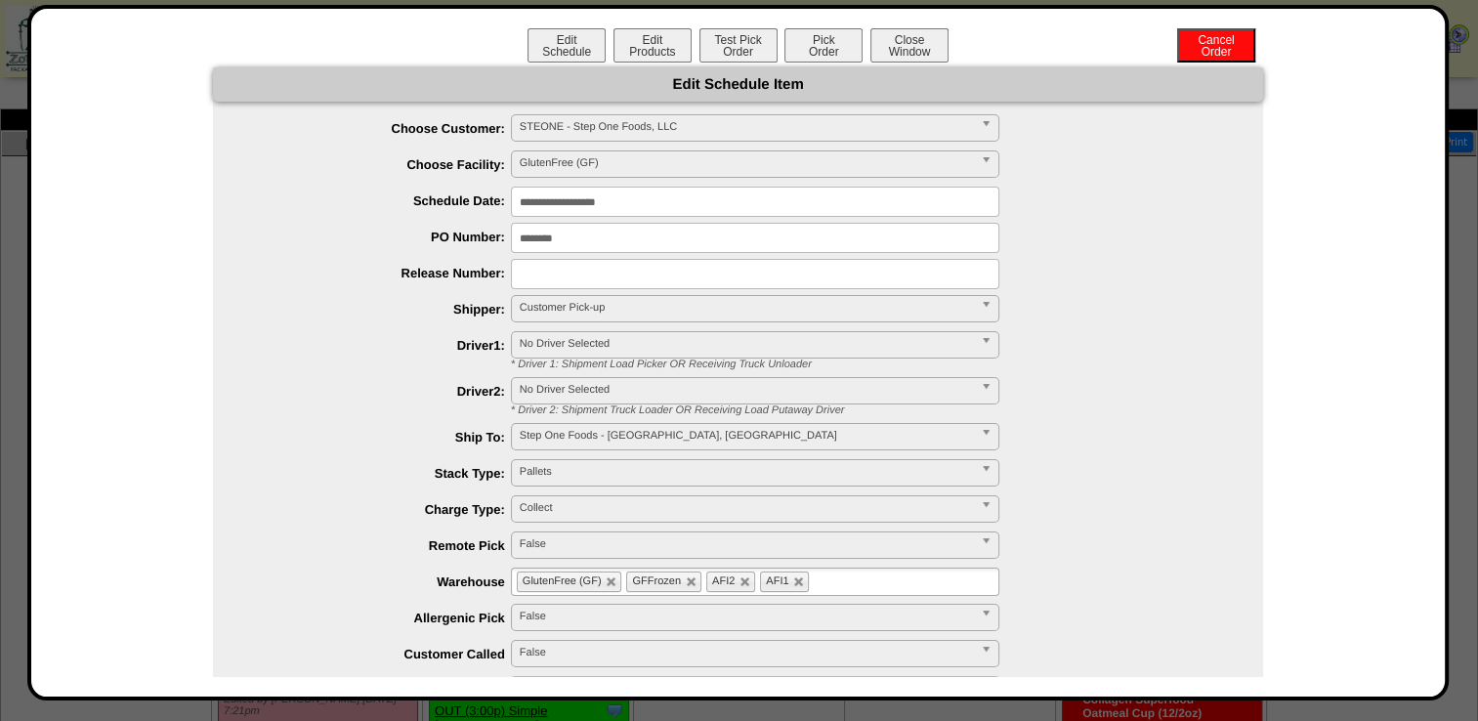
click at [900, 49] on button "Close Window" at bounding box center [909, 45] width 78 height 34
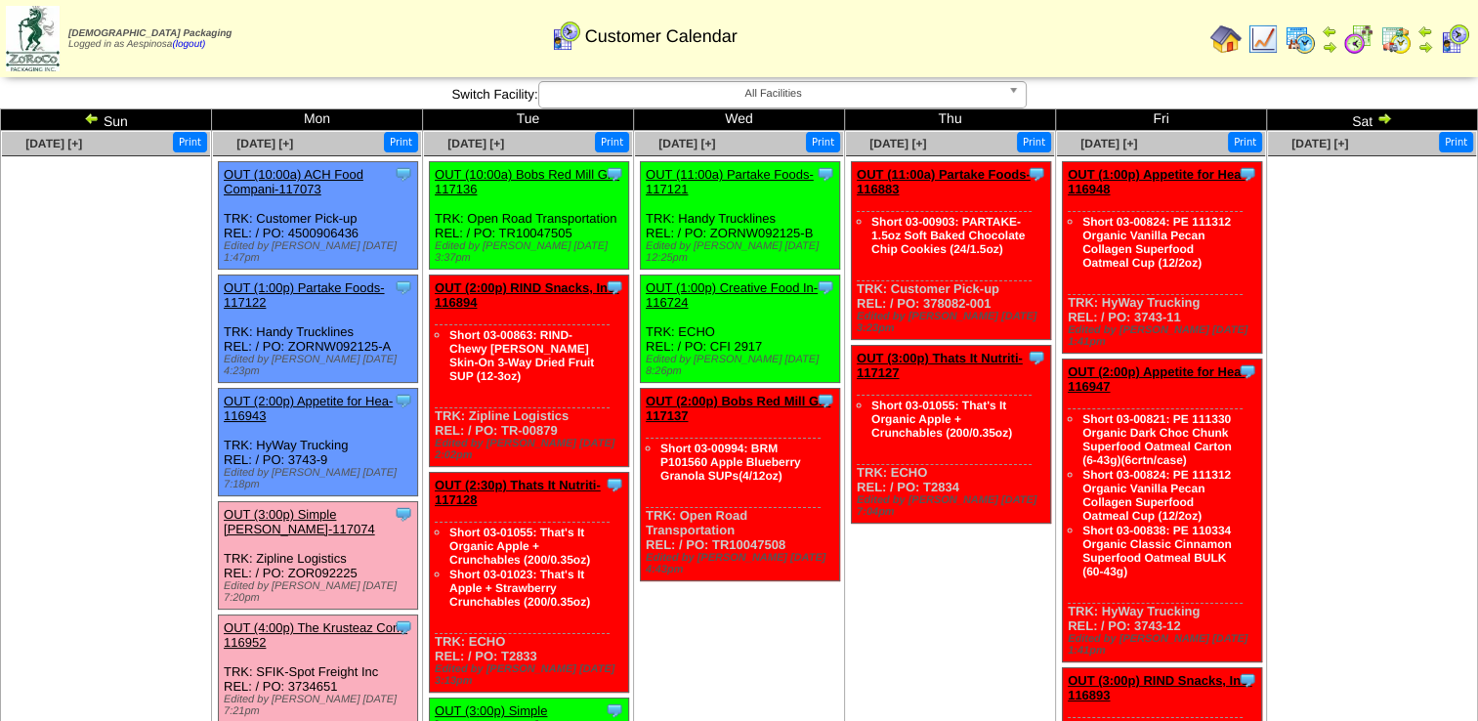
drag, startPoint x: 151, startPoint y: 299, endPoint x: 183, endPoint y: 229, distance: 77.0
click at [151, 299] on ul at bounding box center [106, 302] width 208 height 293
click at [105, 397] on ul at bounding box center [106, 302] width 208 height 293
click at [1387, 119] on img at bounding box center [1384, 118] width 16 height 16
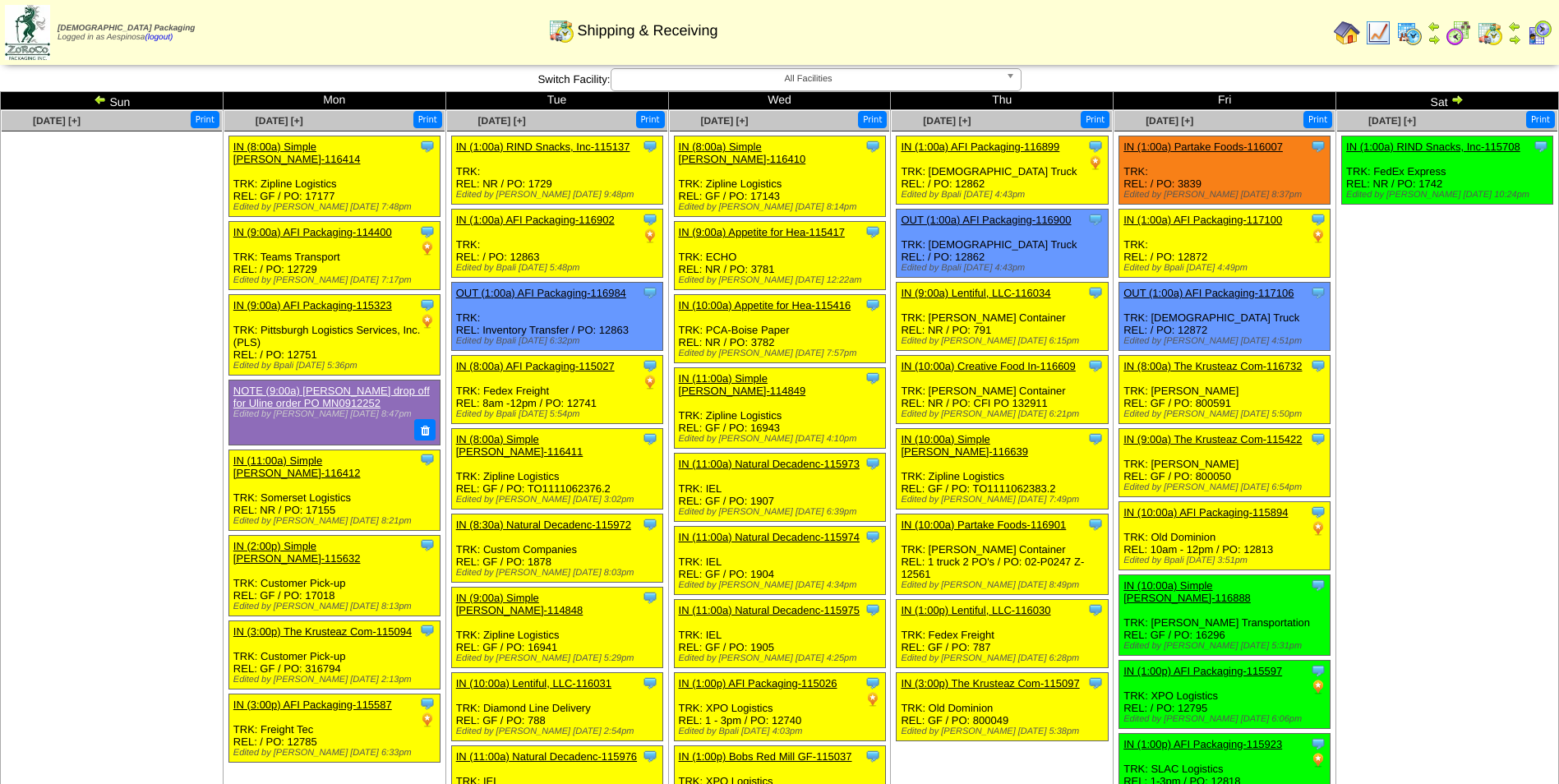
drag, startPoint x: 0, startPoint y: 0, endPoint x: 98, endPoint y: 98, distance: 138.6
click at [98, 98] on img at bounding box center [100, 99] width 13 height 13
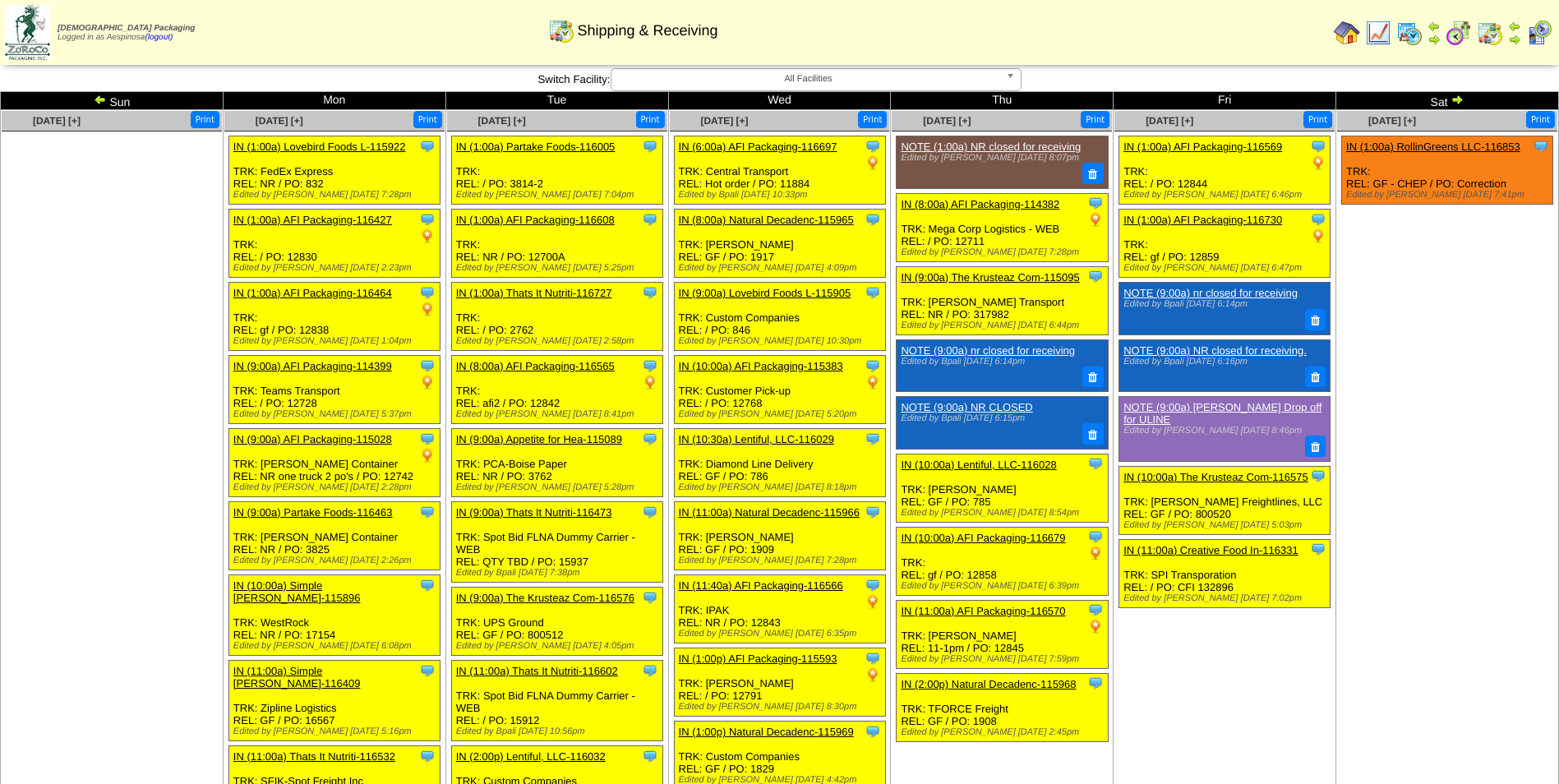
click at [1461, 103] on img at bounding box center [1457, 99] width 13 height 13
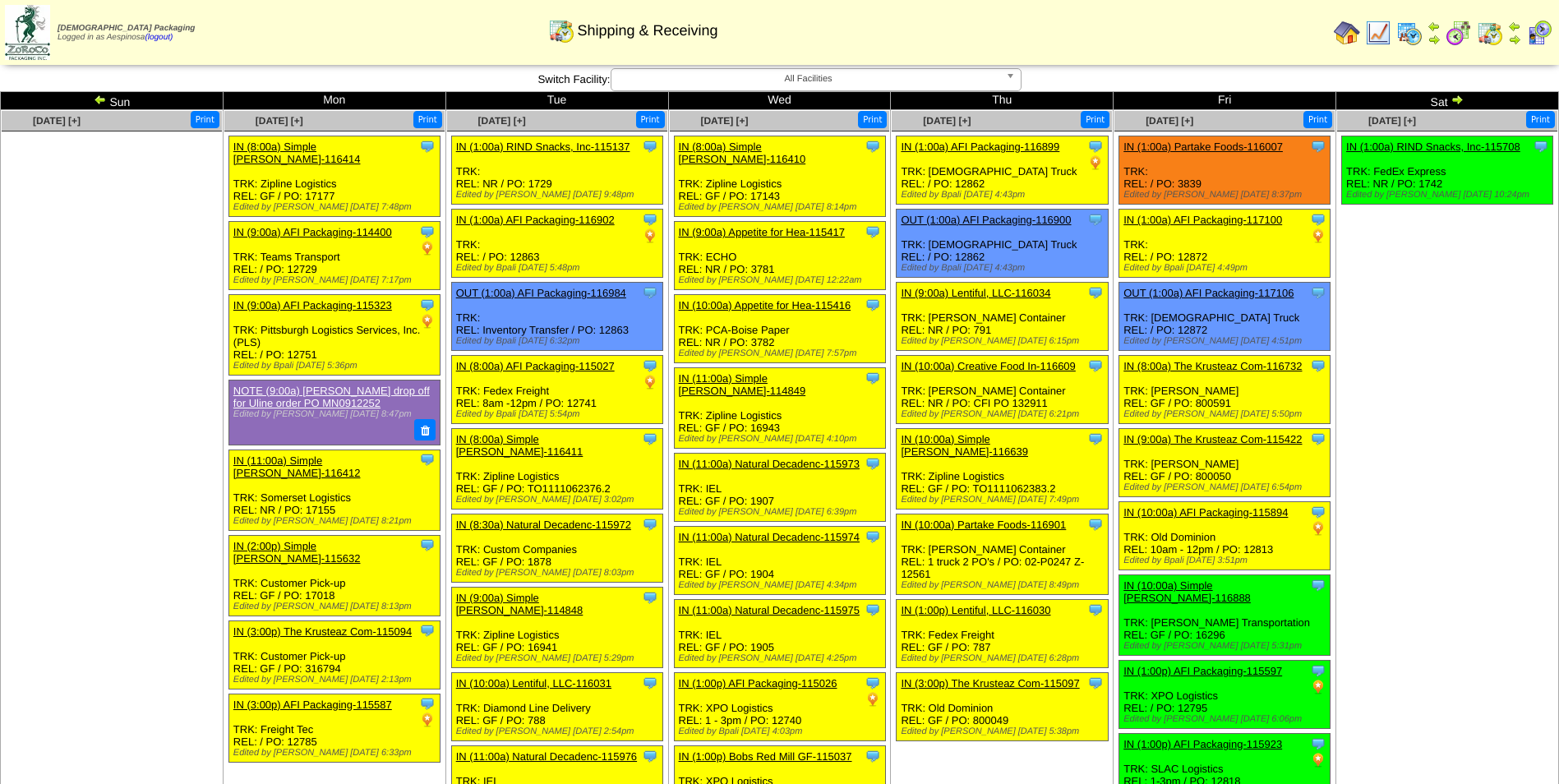
drag, startPoint x: 0, startPoint y: 0, endPoint x: 1461, endPoint y: 103, distance: 1464.6
click at [1461, 103] on img at bounding box center [1457, 99] width 13 height 13
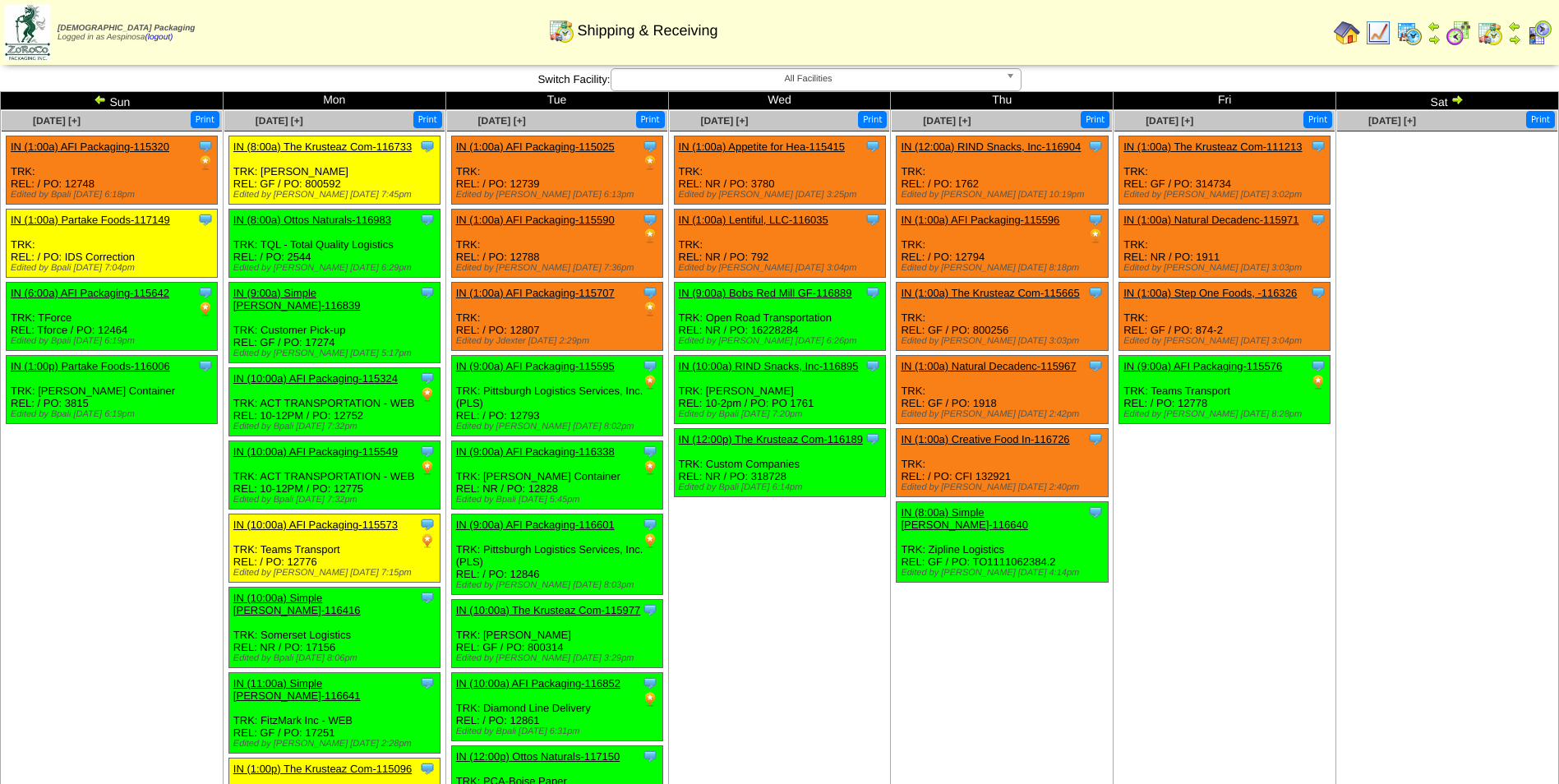
drag, startPoint x: 0, startPoint y: 0, endPoint x: 1461, endPoint y: 103, distance: 1464.6
click at [1461, 103] on img at bounding box center [1457, 99] width 13 height 13
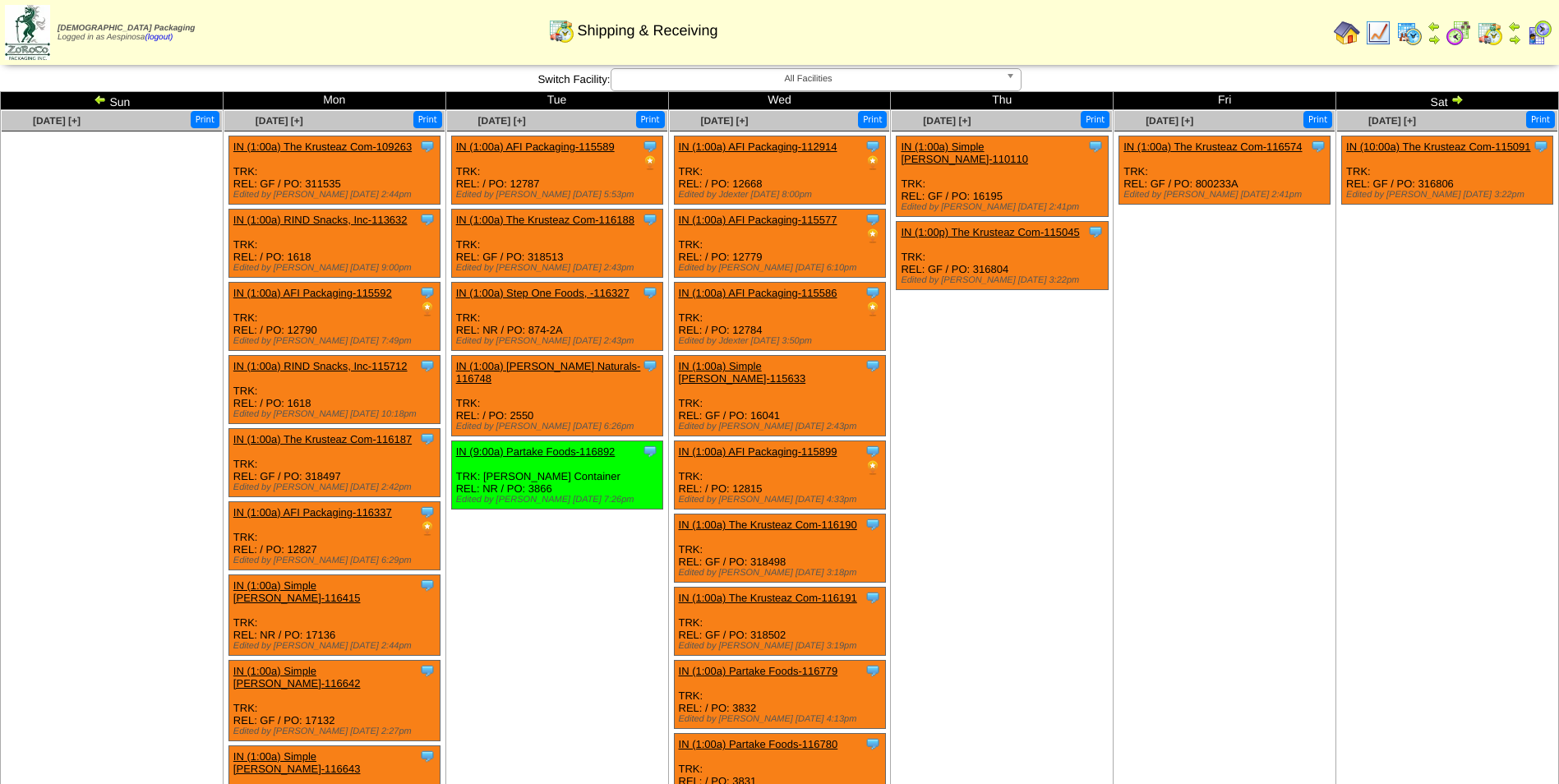
drag, startPoint x: 0, startPoint y: 0, endPoint x: 1461, endPoint y: 103, distance: 1464.6
click at [1461, 103] on img at bounding box center [1457, 99] width 13 height 13
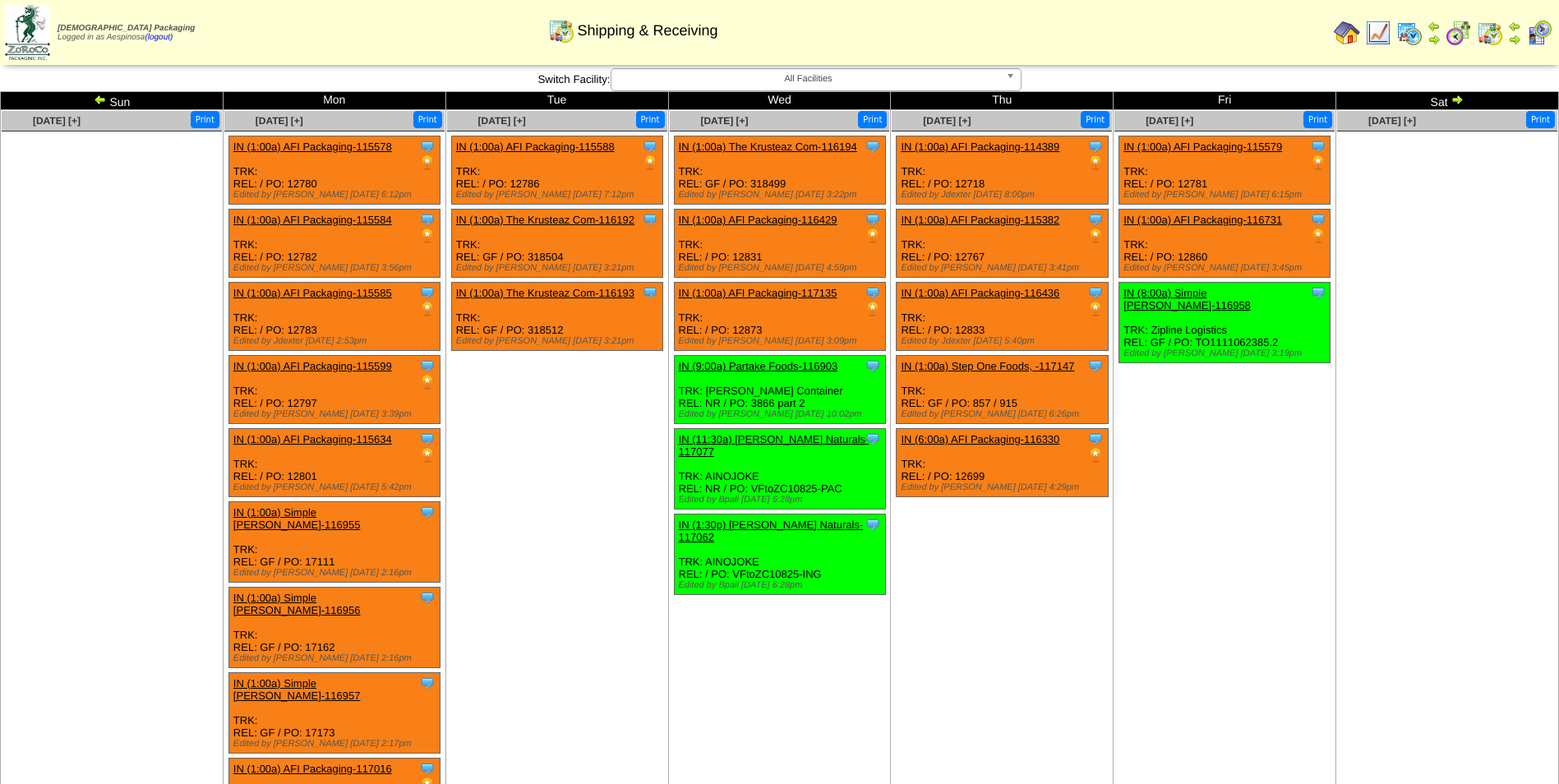
drag, startPoint x: 0, startPoint y: 0, endPoint x: 1461, endPoint y: 103, distance: 1464.6
click at [1461, 103] on img at bounding box center [1457, 99] width 13 height 13
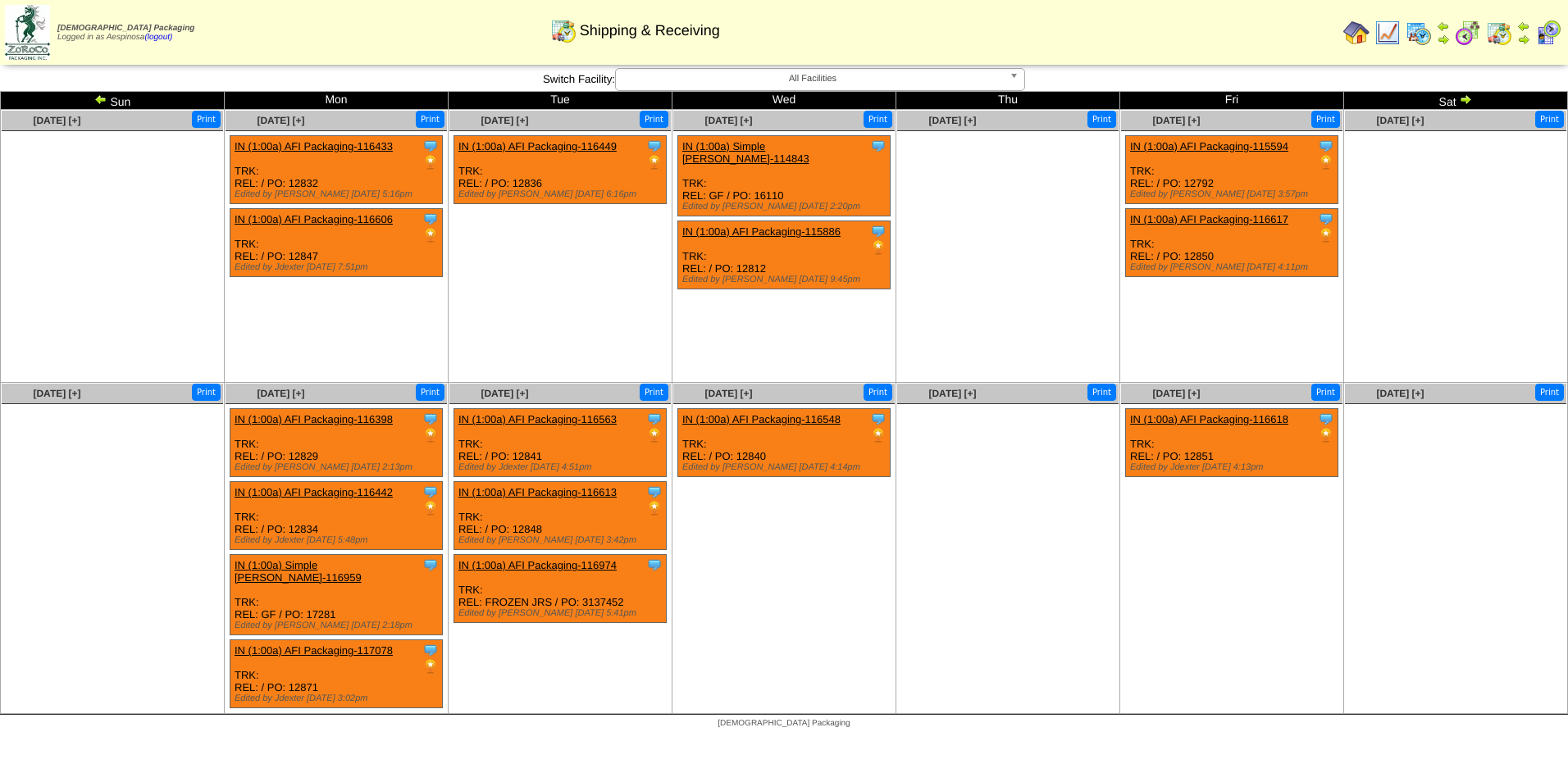
drag, startPoint x: 0, startPoint y: 0, endPoint x: 1457, endPoint y: 102, distance: 1460.6
click at [1457, 102] on td "Sat" at bounding box center [1456, 100] width 224 height 18
click at [1465, 98] on img at bounding box center [1466, 99] width 13 height 13
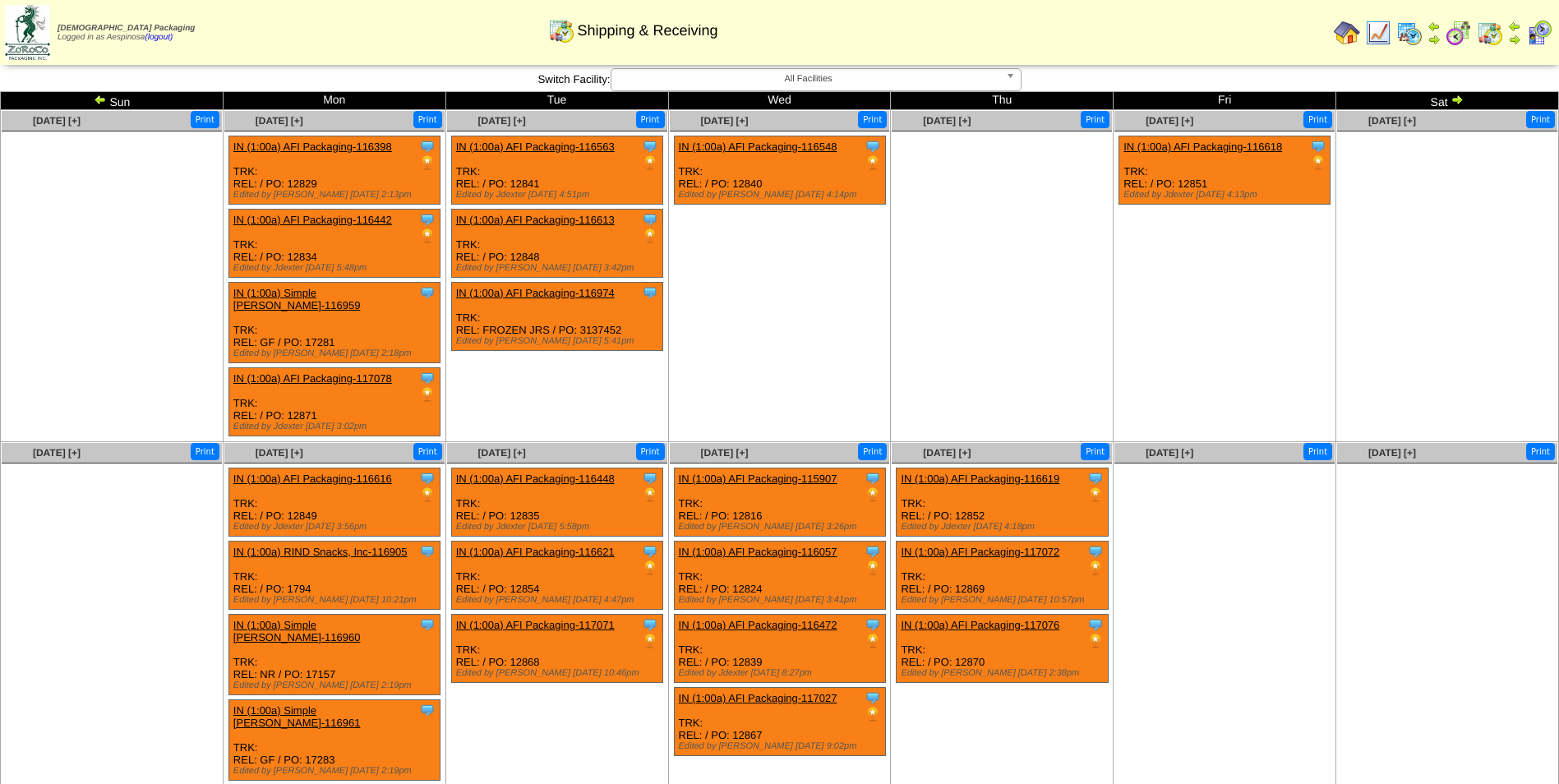
drag, startPoint x: 0, startPoint y: 0, endPoint x: 1468, endPoint y: 98, distance: 1471.3
click at [1468, 98] on td "Sat" at bounding box center [1447, 100] width 223 height 18
click at [1461, 98] on img at bounding box center [1457, 99] width 13 height 13
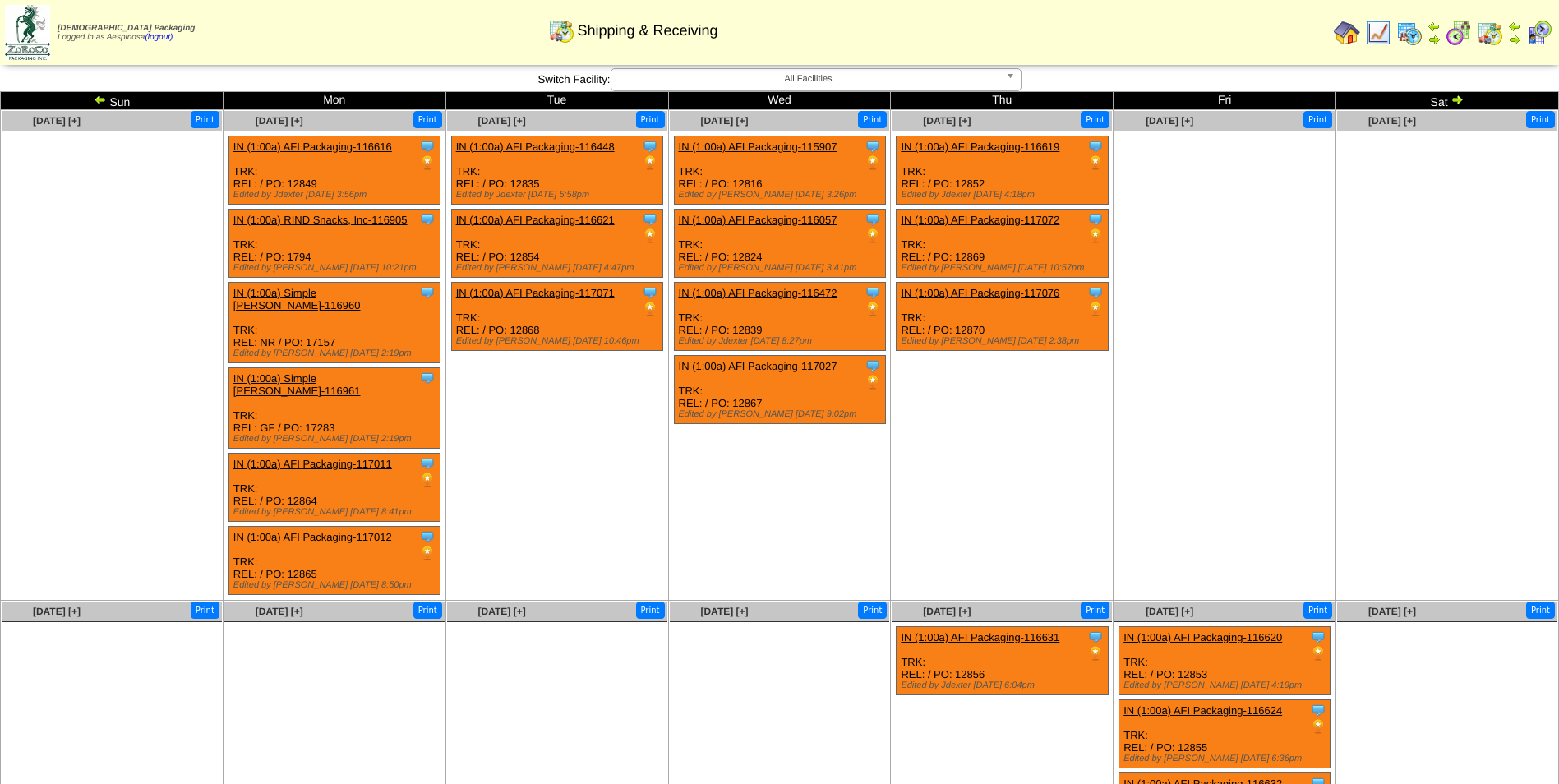
click at [99, 101] on img at bounding box center [100, 99] width 13 height 13
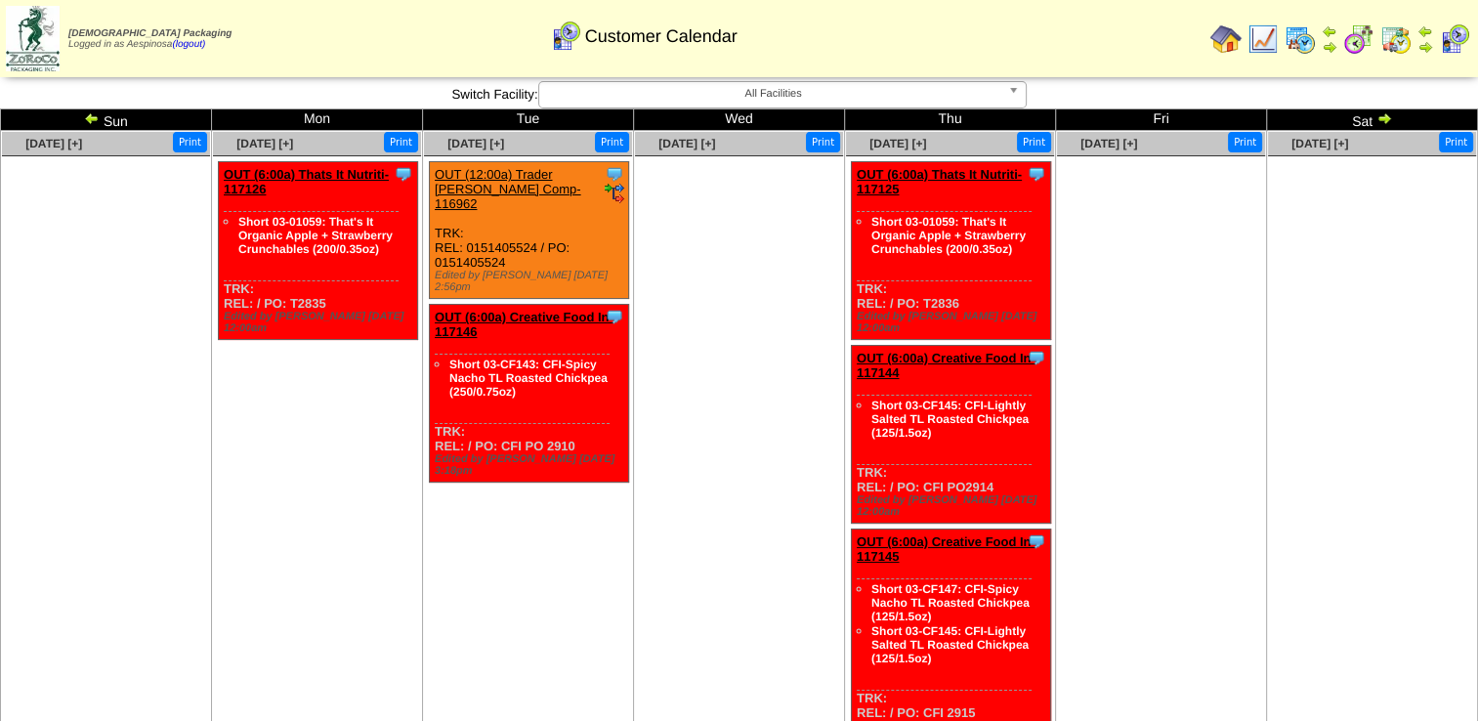
click at [698, 396] on ul at bounding box center [739, 302] width 208 height 293
click at [311, 393] on ul "Clone Item OUT (6:00a) Thats It Nutriti-117126 Thats It Nutrition, LLC Schedule…" at bounding box center [317, 307] width 208 height 293
click at [87, 114] on img at bounding box center [92, 118] width 16 height 16
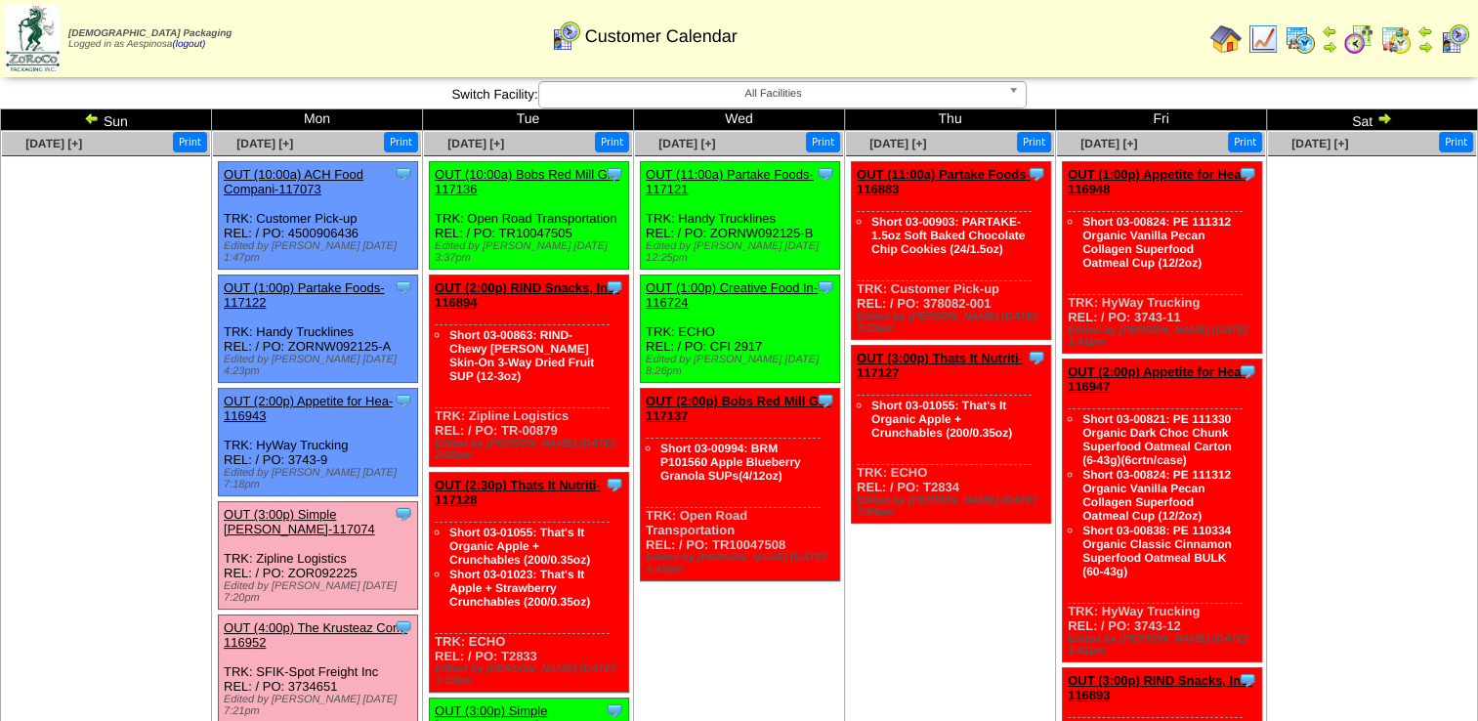
click at [94, 115] on img at bounding box center [92, 118] width 16 height 16
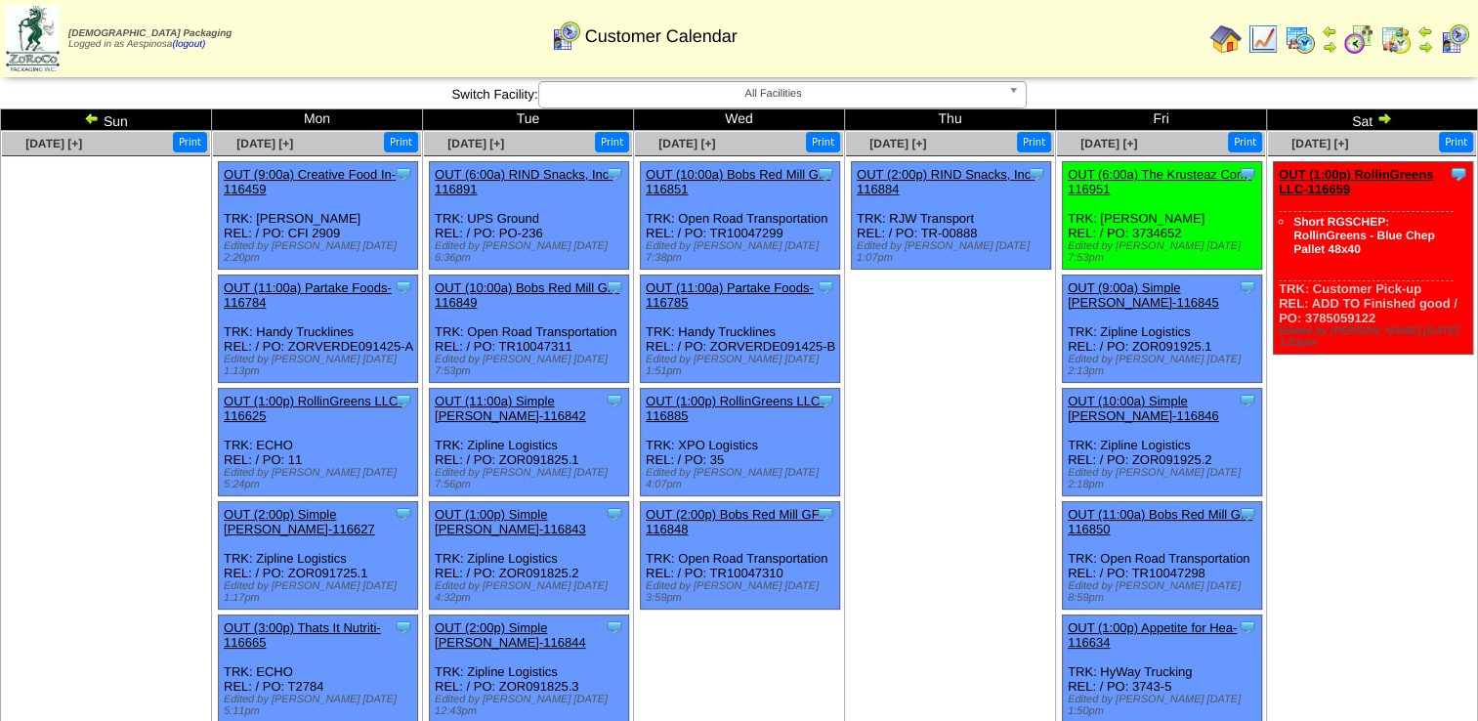
click at [1383, 115] on img at bounding box center [1384, 118] width 16 height 16
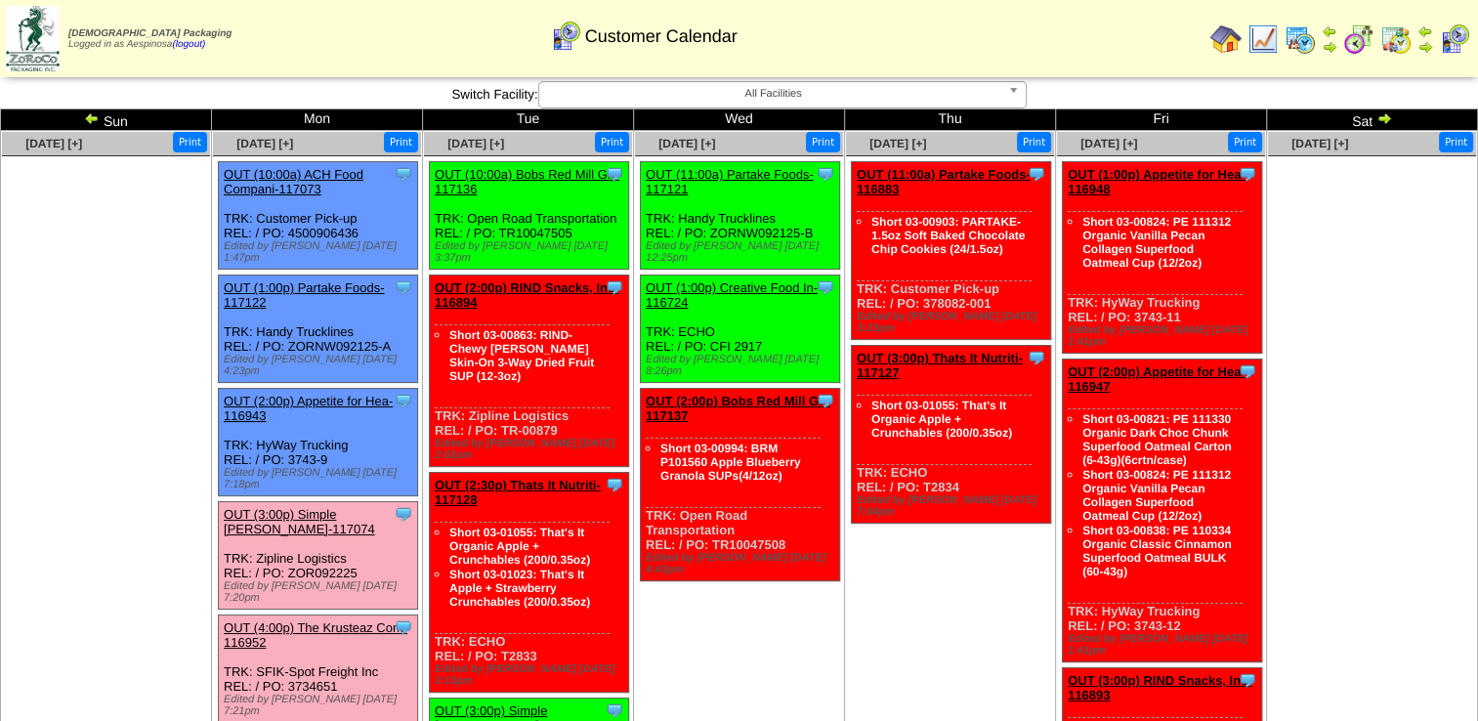
drag, startPoint x: 8, startPoint y: 319, endPoint x: 68, endPoint y: 316, distance: 60.7
click at [8, 319] on ul at bounding box center [106, 302] width 208 height 293
click at [92, 120] on img at bounding box center [92, 118] width 16 height 16
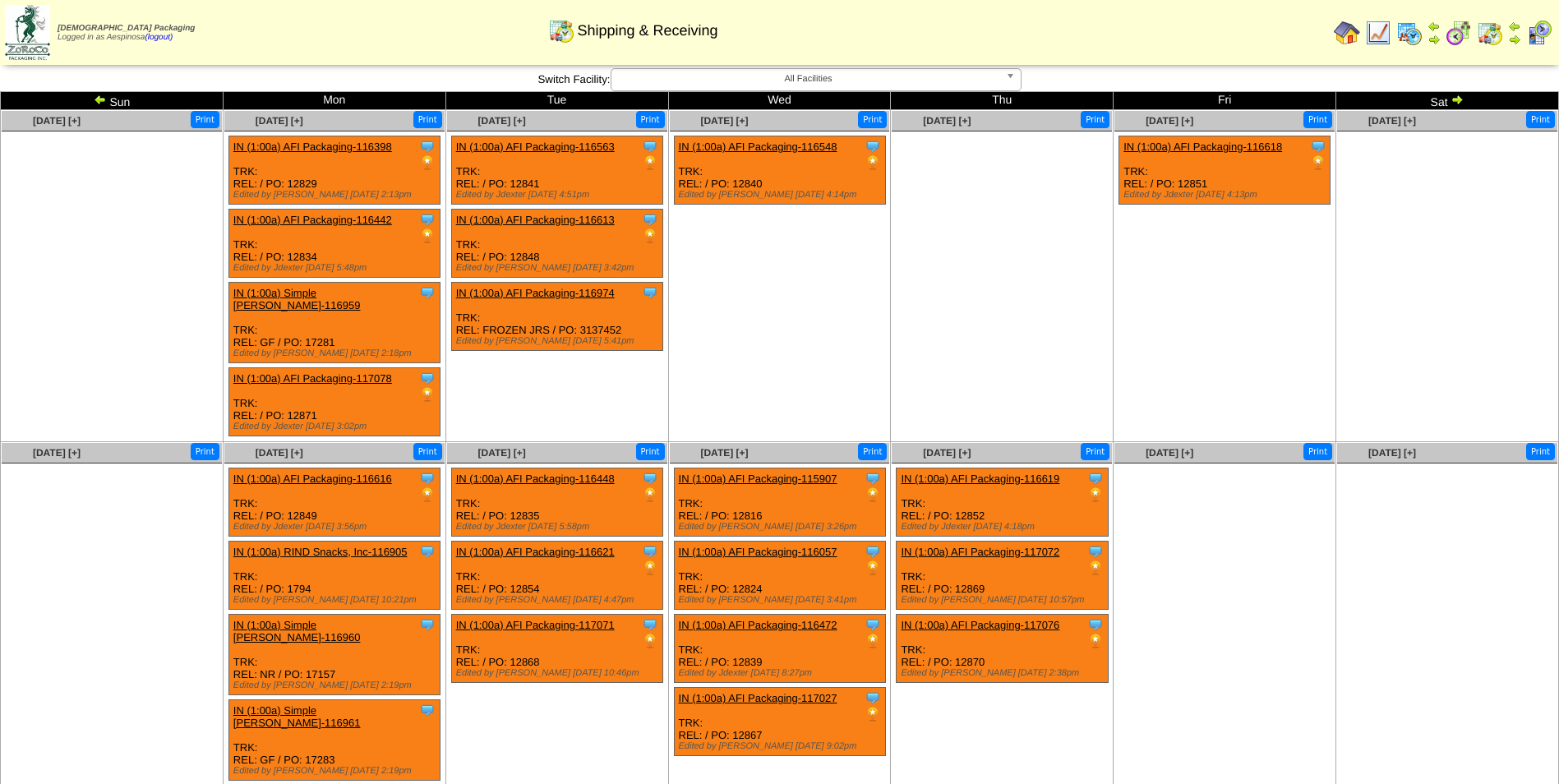
click at [100, 99] on img at bounding box center [100, 99] width 13 height 13
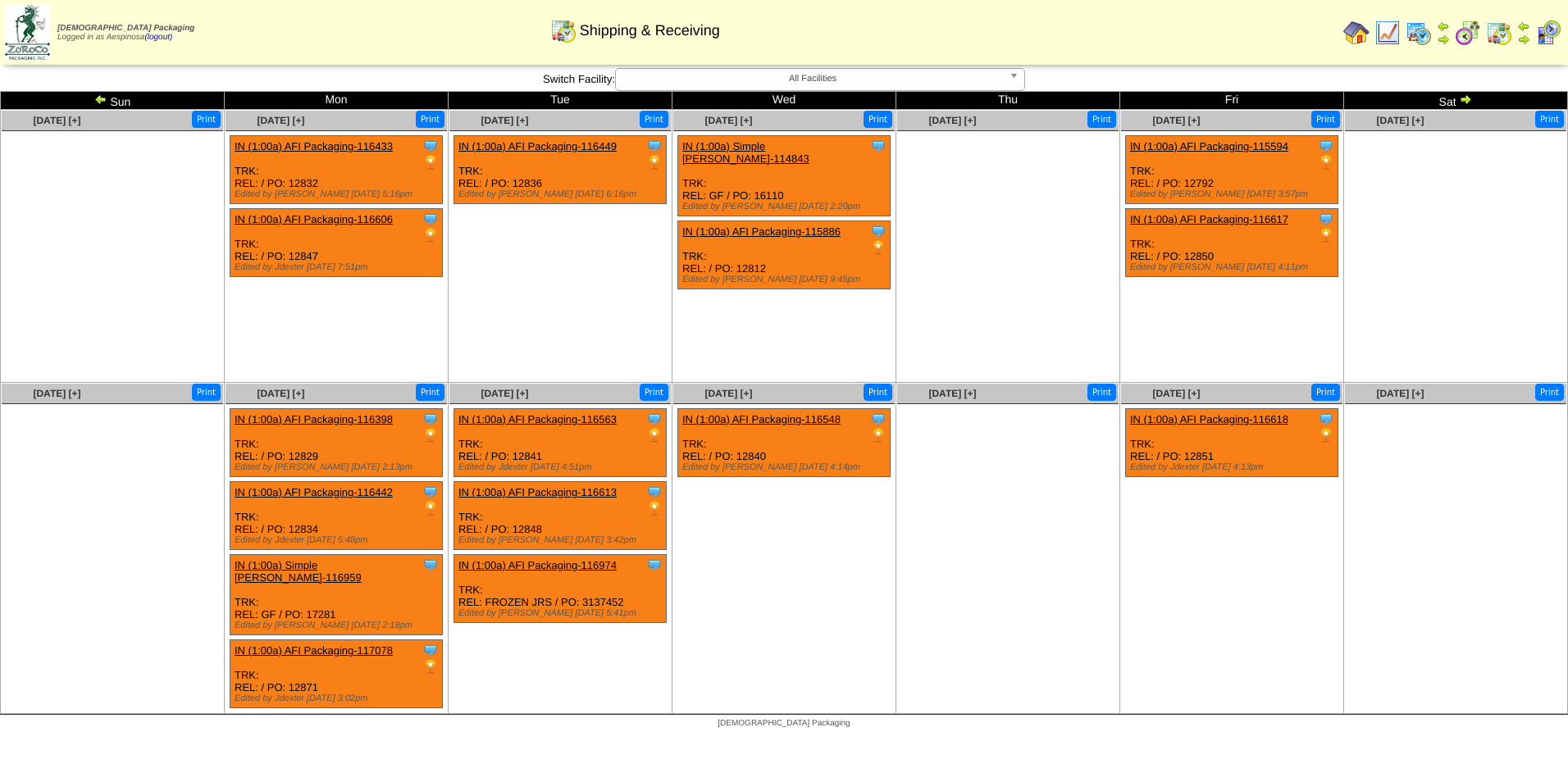
drag, startPoint x: 0, startPoint y: 0, endPoint x: 100, endPoint y: 99, distance: 140.7
click at [100, 99] on img at bounding box center [101, 99] width 13 height 13
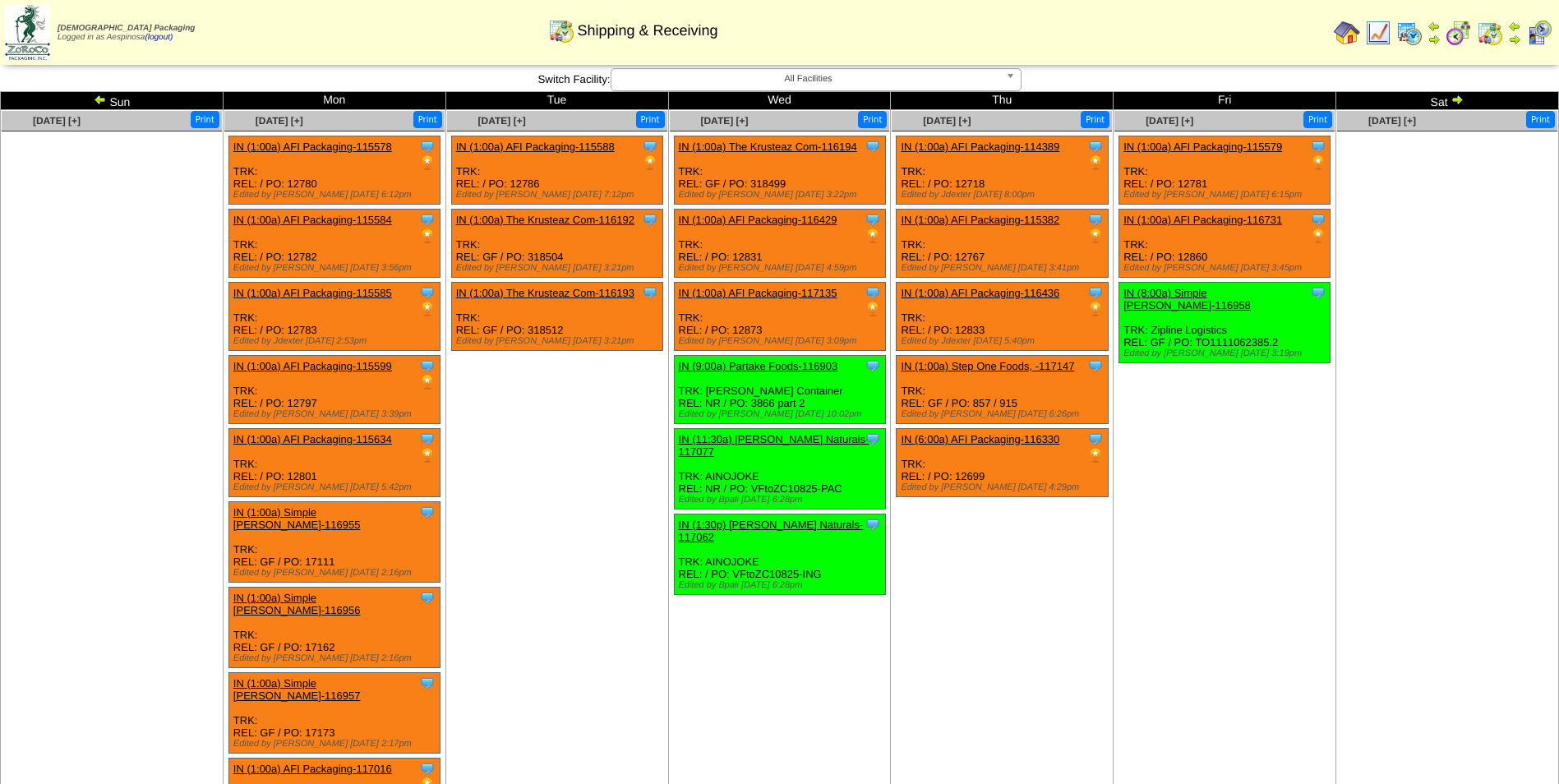
drag, startPoint x: 0, startPoint y: 0, endPoint x: 100, endPoint y: 99, distance: 140.7
click at [100, 99] on img at bounding box center [100, 99] width 13 height 13
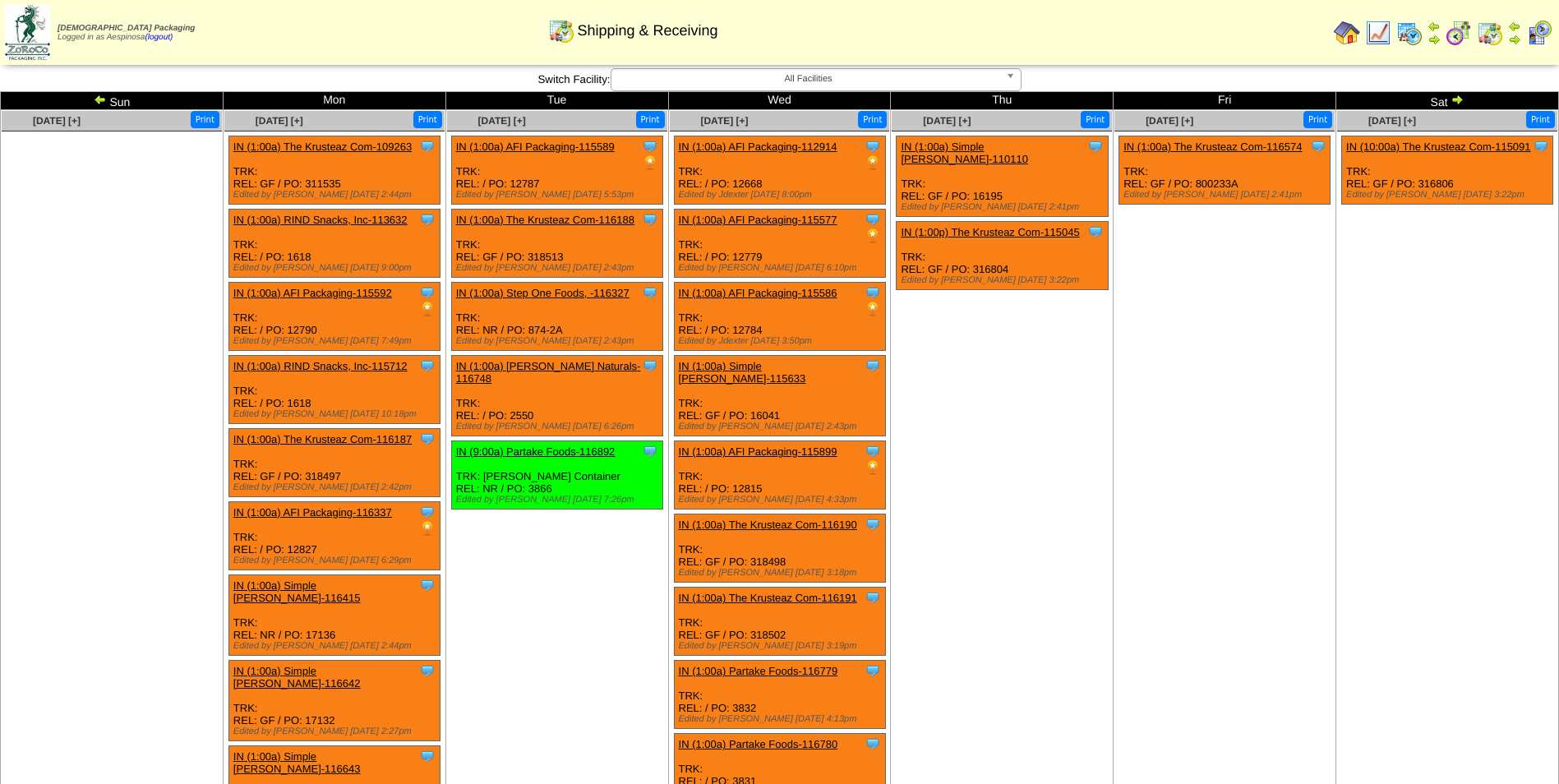
scroll to position [989, 0]
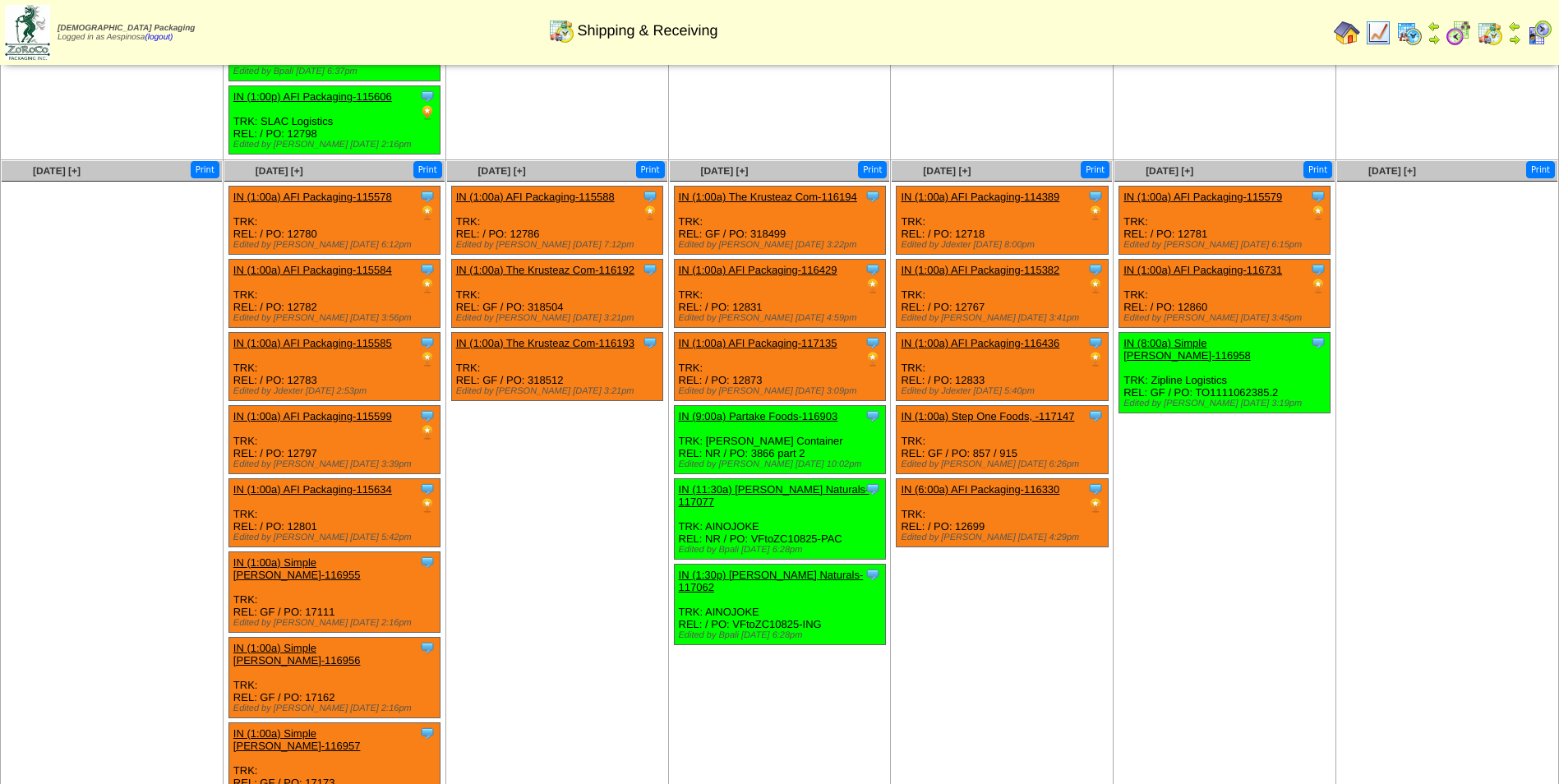
click at [1175, 432] on td "[DATE] [+] Print Clone Item IN (1:00a) AFI Packaging-115579 AFI Packaging Sched…" at bounding box center [1225, 521] width 223 height 723
click at [1009, 406] on div "Clone Item IN (1:00a) Step One Foods, -117147 Step One Foods, LLC ScheduleID: 1…" at bounding box center [1002, 440] width 211 height 68
click at [1010, 410] on link "IN (1:00a) Step One Foods, -117147" at bounding box center [988, 416] width 173 height 13
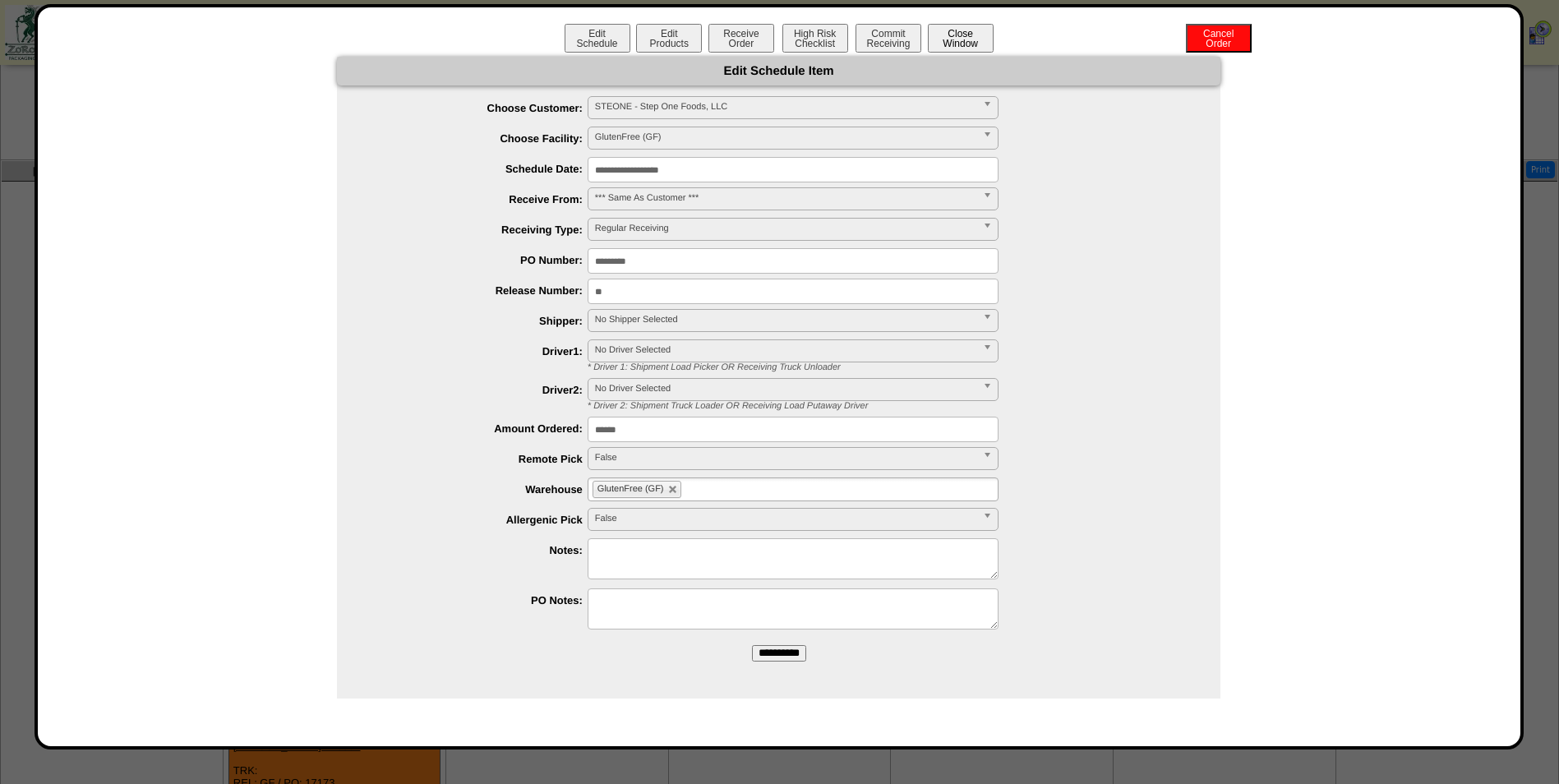
click at [988, 31] on button "Close Window" at bounding box center [961, 38] width 66 height 29
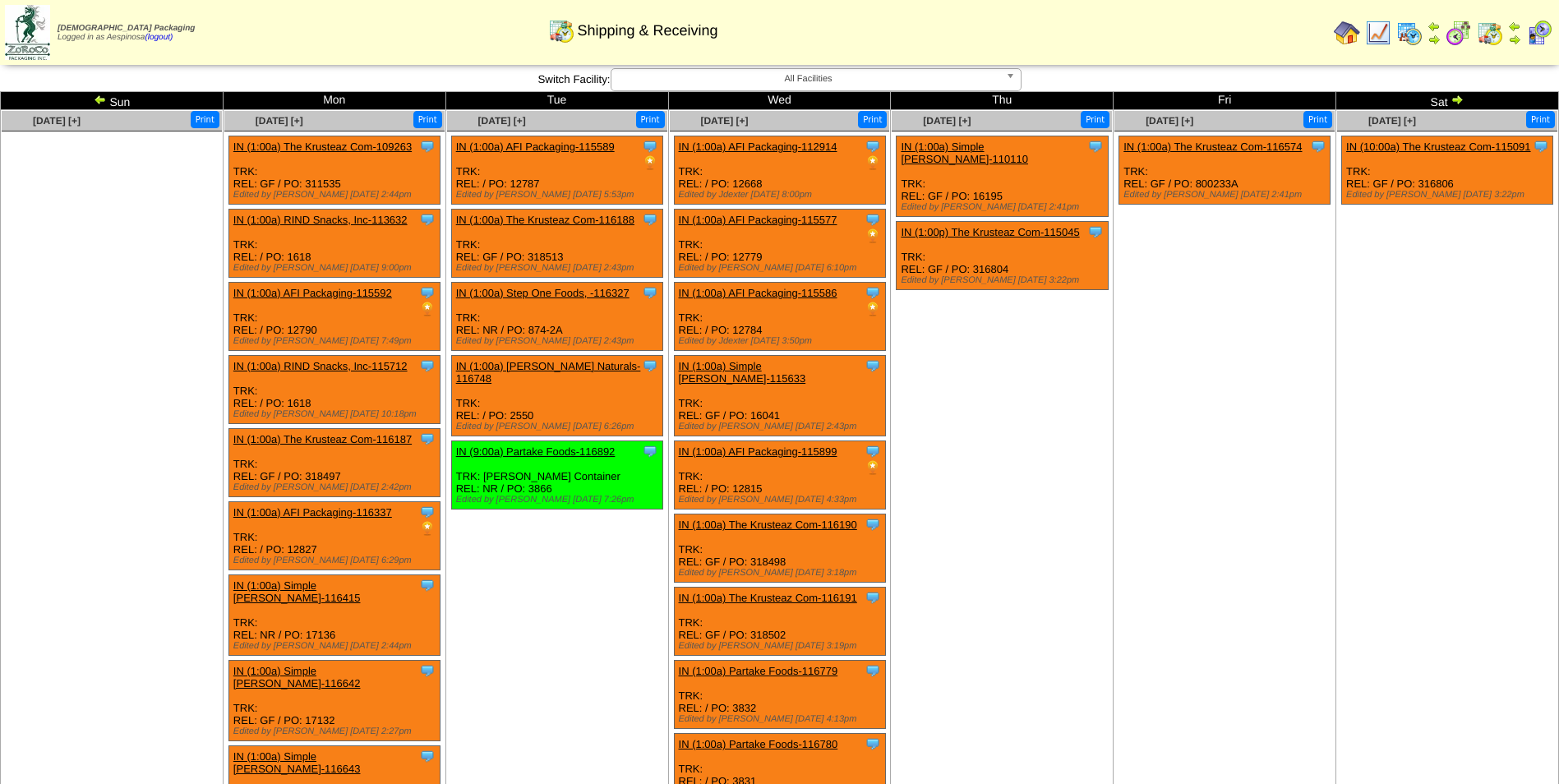
click at [1265, 435] on td "[DATE] [+] Print Clone Item IN (1:00a) The Krusteaz Com-116574 The Krusteaz Com…" at bounding box center [1225, 630] width 223 height 1040
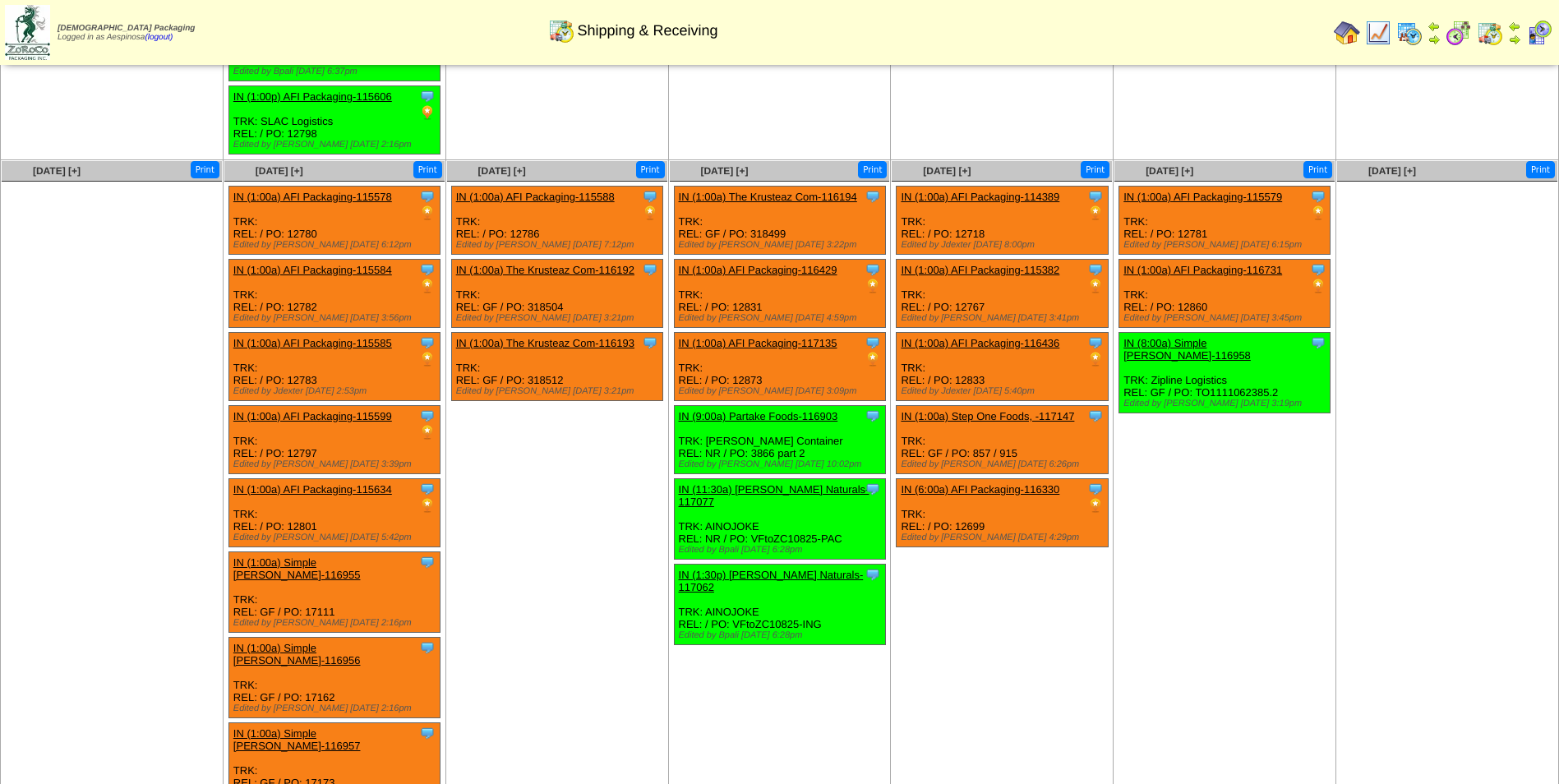
click at [1026, 410] on link "IN (1:00a) Step One Foods, -117147" at bounding box center [988, 416] width 173 height 13
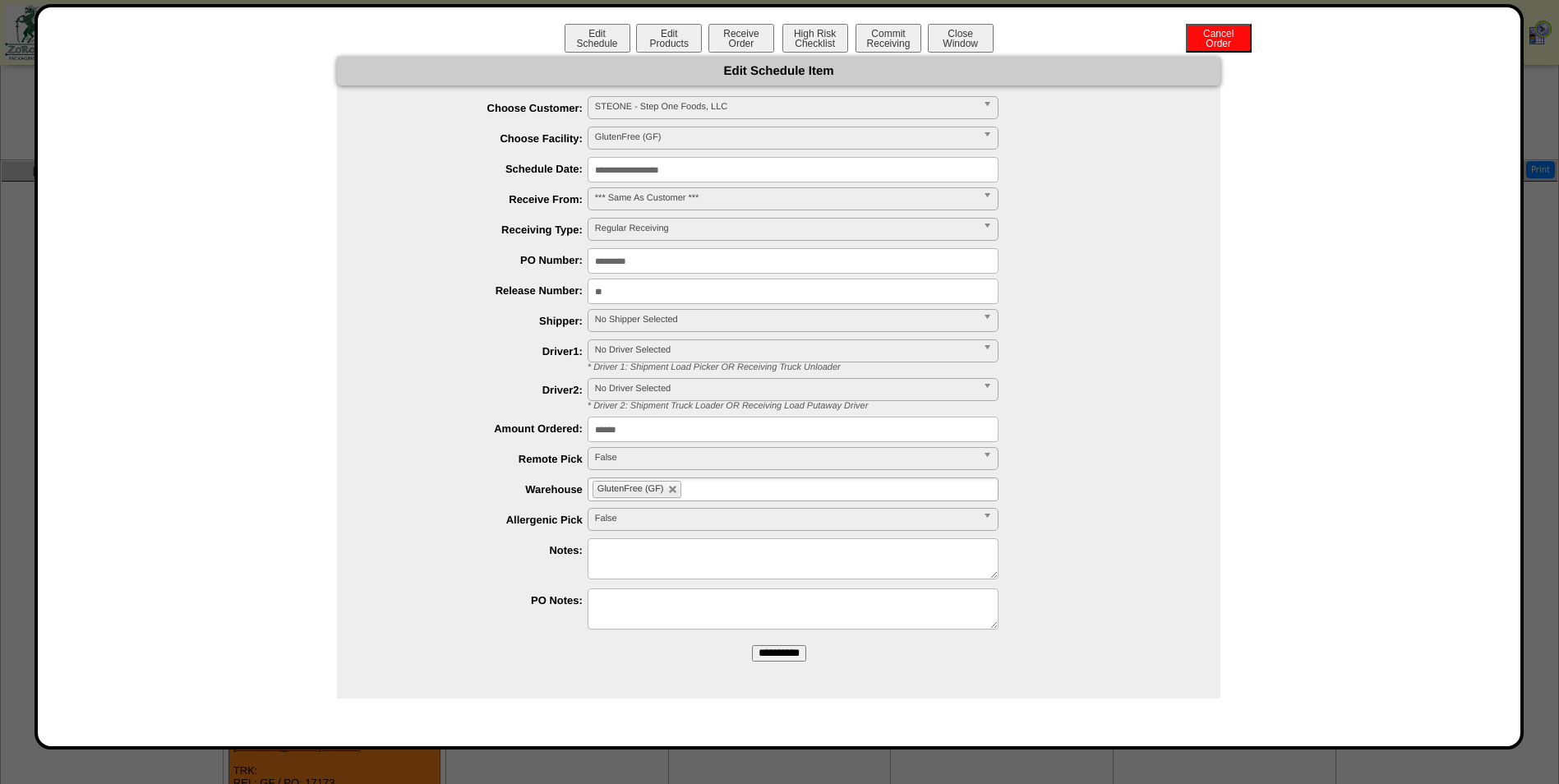
click at [690, 324] on span "No Shipper Selected" at bounding box center [785, 319] width 381 height 19
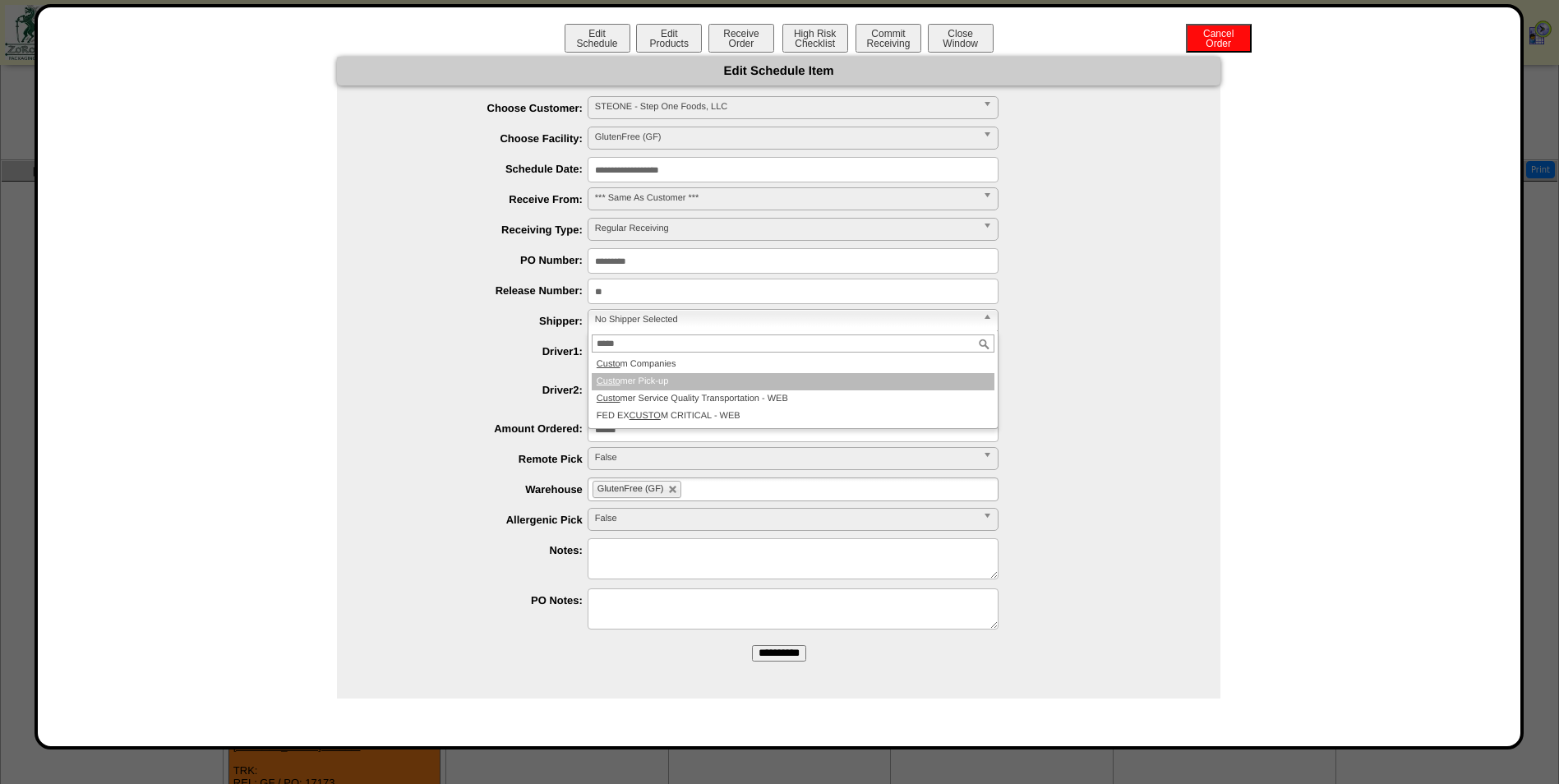
type input "*****"
click at [693, 379] on li "Custo mer Pick-up" at bounding box center [793, 381] width 403 height 18
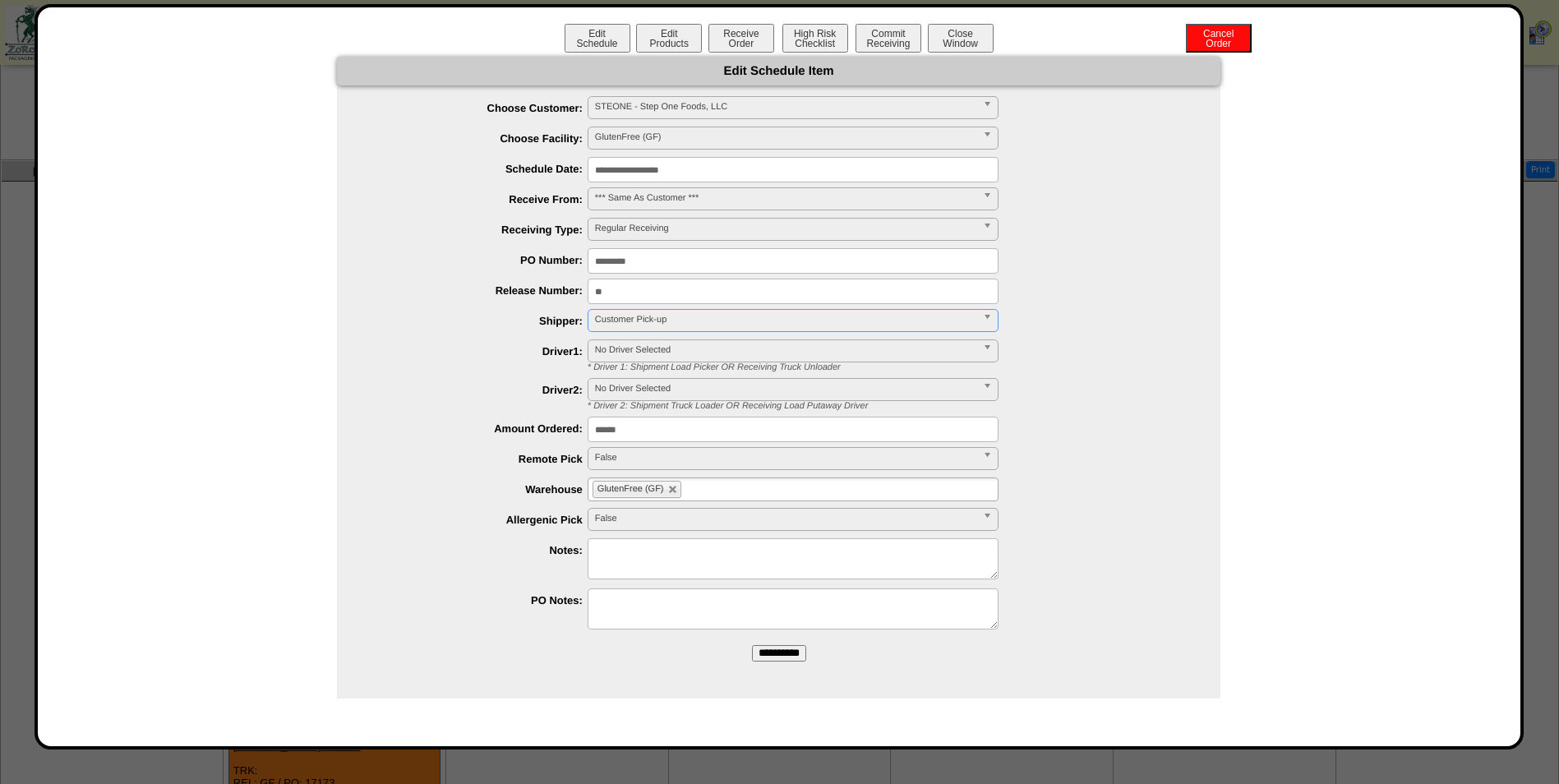
click at [770, 645] on input "**********" at bounding box center [779, 654] width 54 height 17
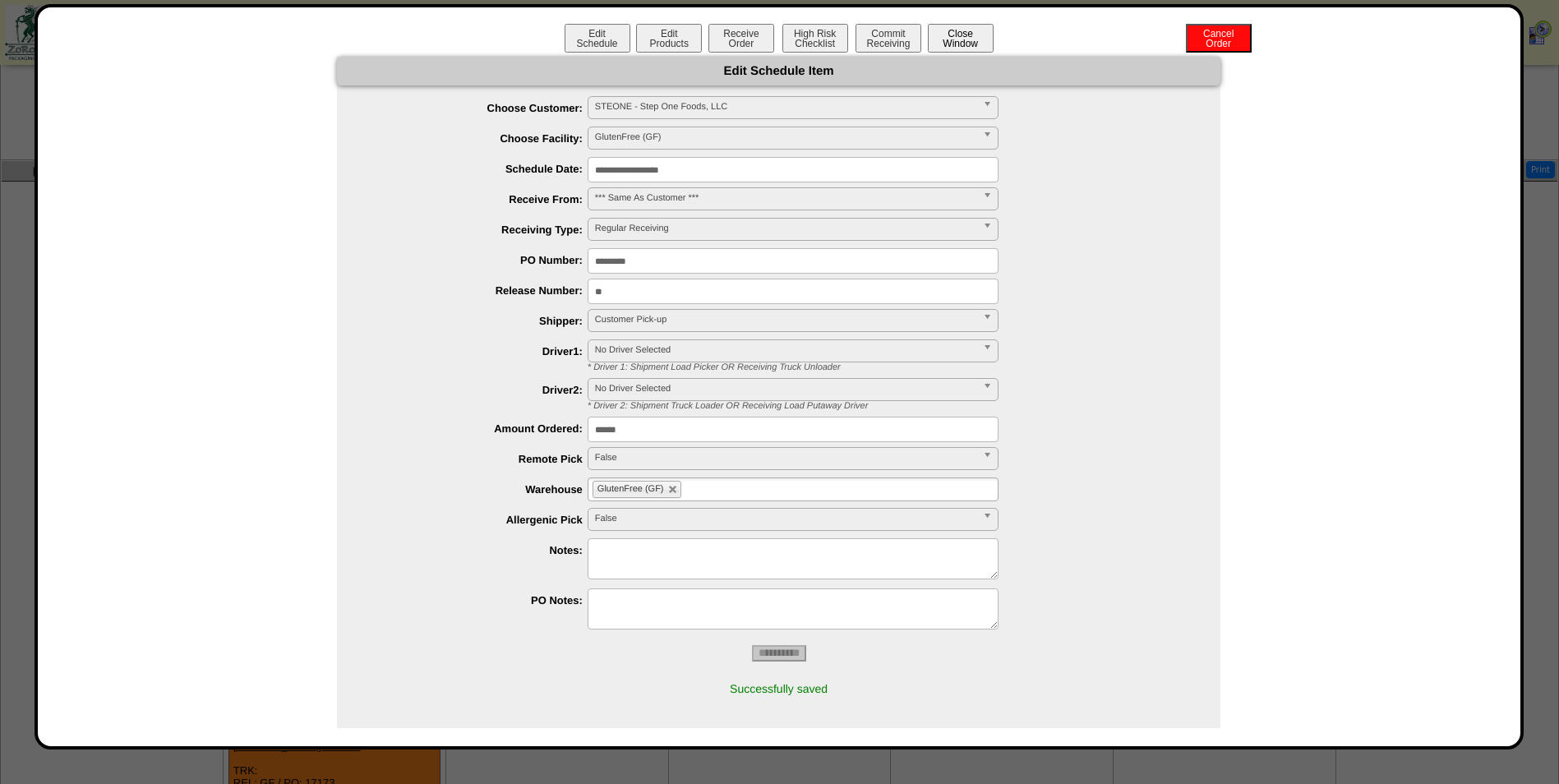
click at [960, 40] on button "Close Window" at bounding box center [961, 38] width 66 height 29
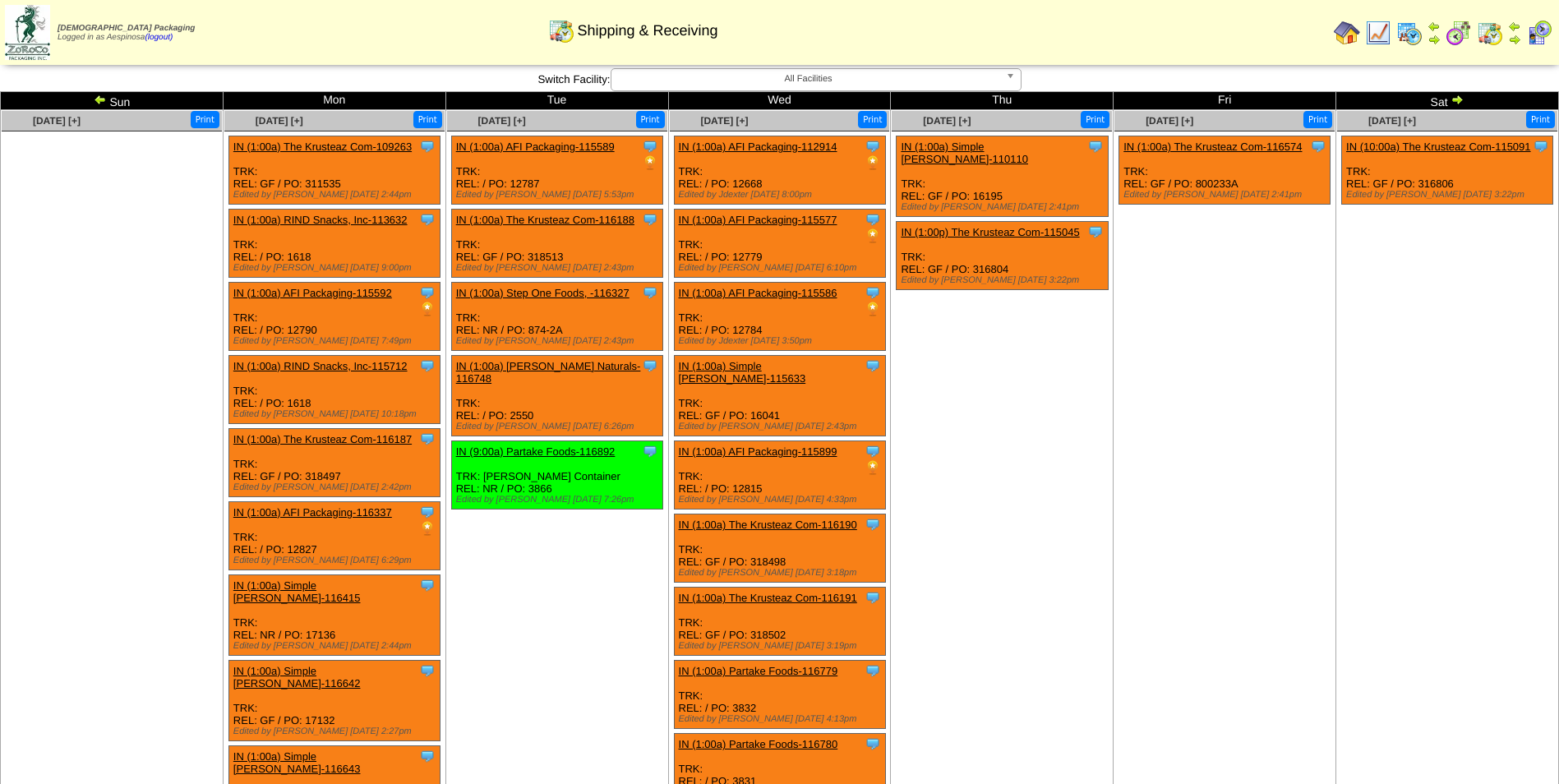
click at [1045, 376] on ul "Clone Item IN (1:00a) Simple [PERSON_NAME]-110110 Simple [PERSON_NAME] Schedule…" at bounding box center [1002, 258] width 220 height 246
click at [99, 98] on img at bounding box center [100, 99] width 13 height 13
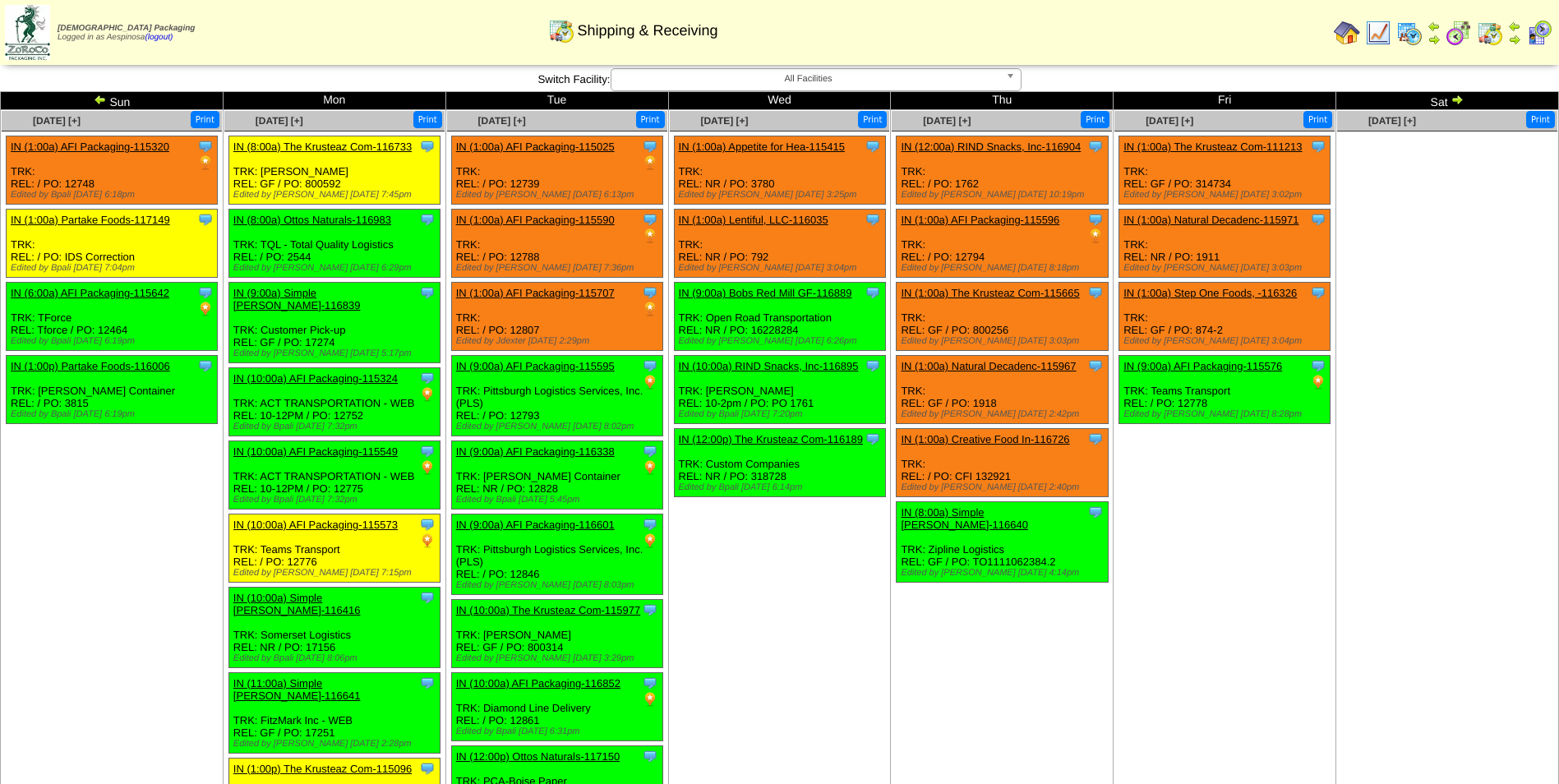
drag, startPoint x: 1379, startPoint y: 571, endPoint x: 1070, endPoint y: 488, distance: 320.0
click at [1379, 571] on td "[DATE] [+] Print" at bounding box center [1447, 538] width 223 height 856
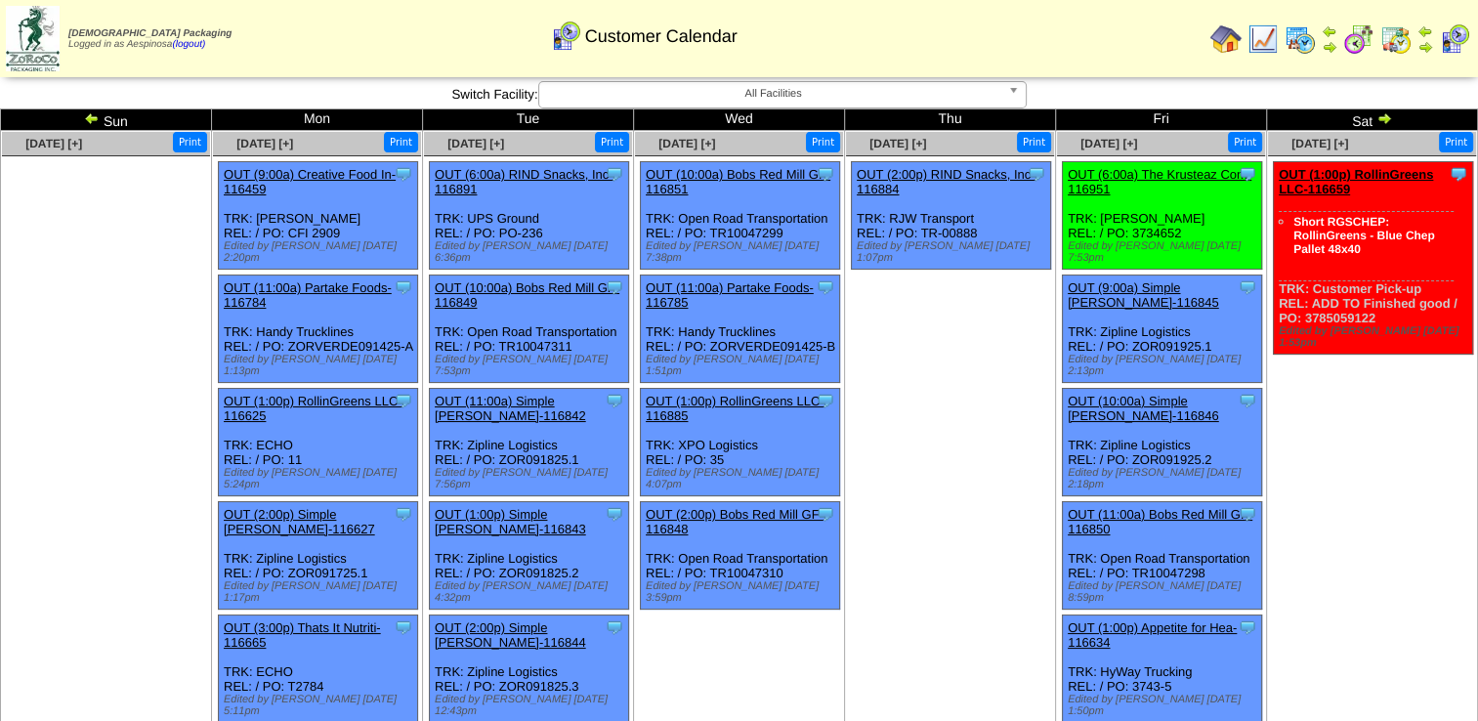
click at [1380, 113] on img at bounding box center [1384, 118] width 16 height 16
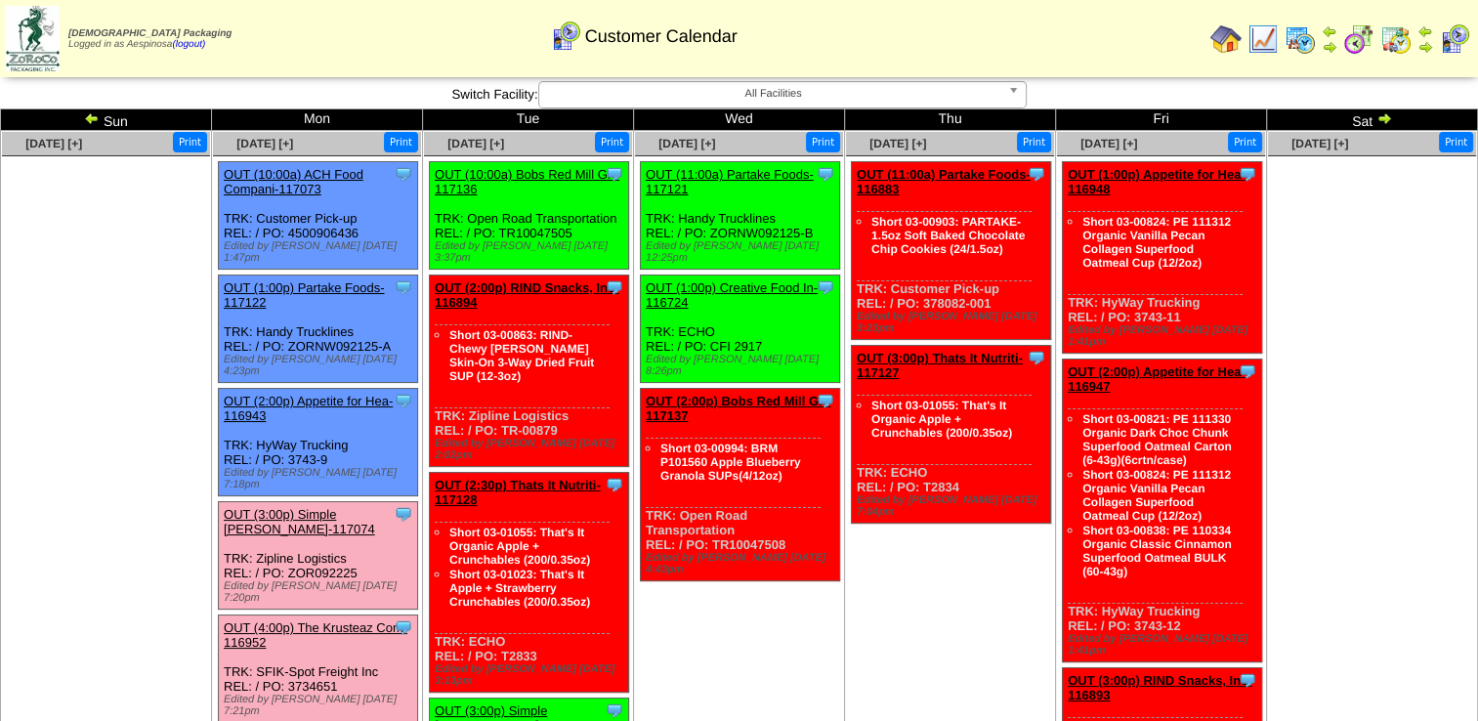
click at [1379, 117] on img at bounding box center [1384, 118] width 16 height 16
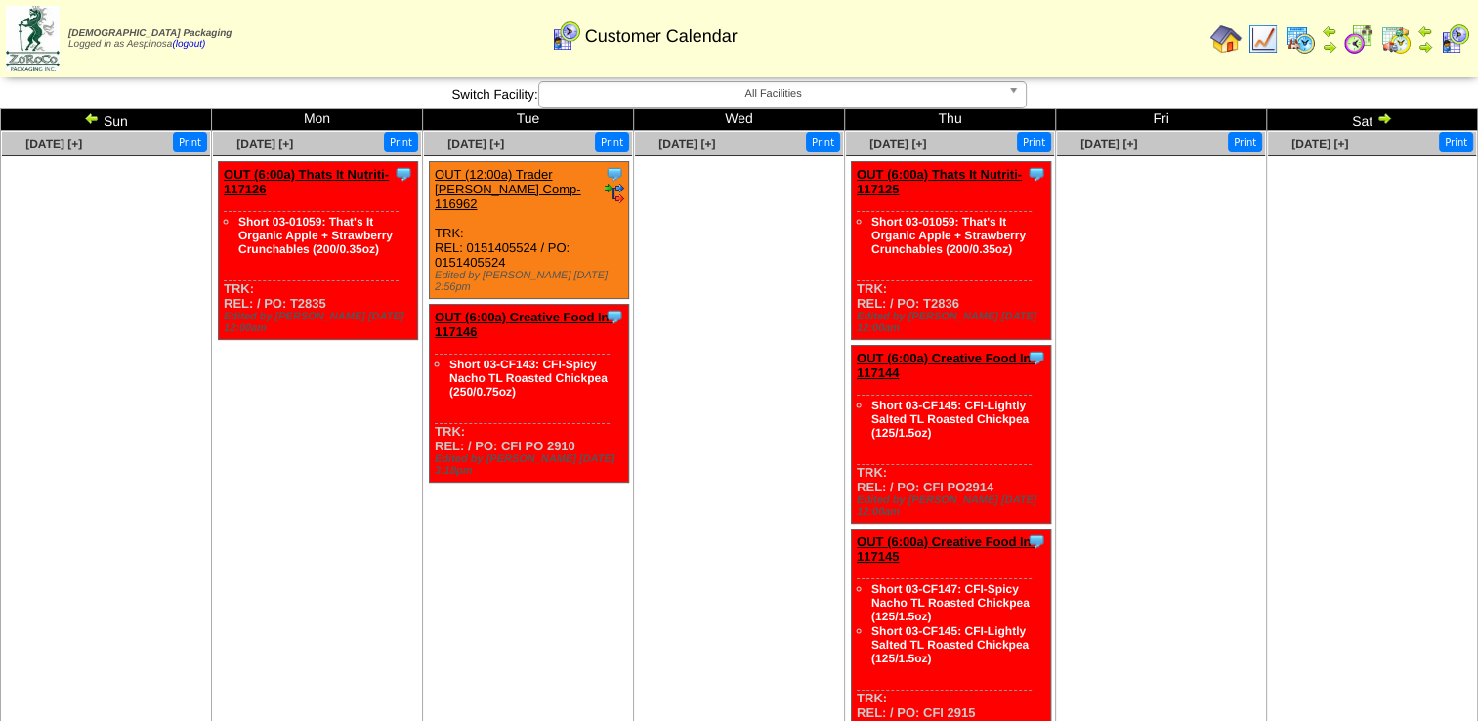
click at [47, 30] on img at bounding box center [33, 38] width 54 height 65
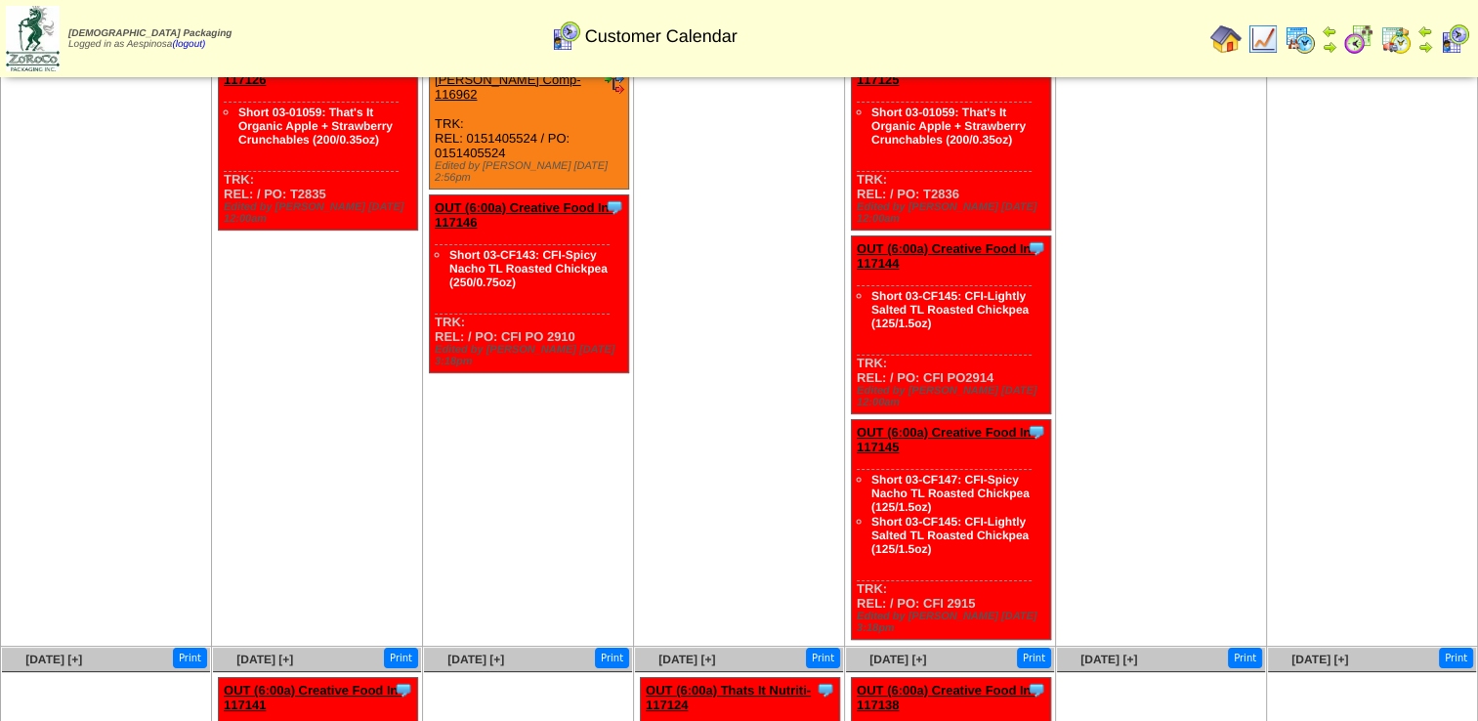
scroll to position [12, 0]
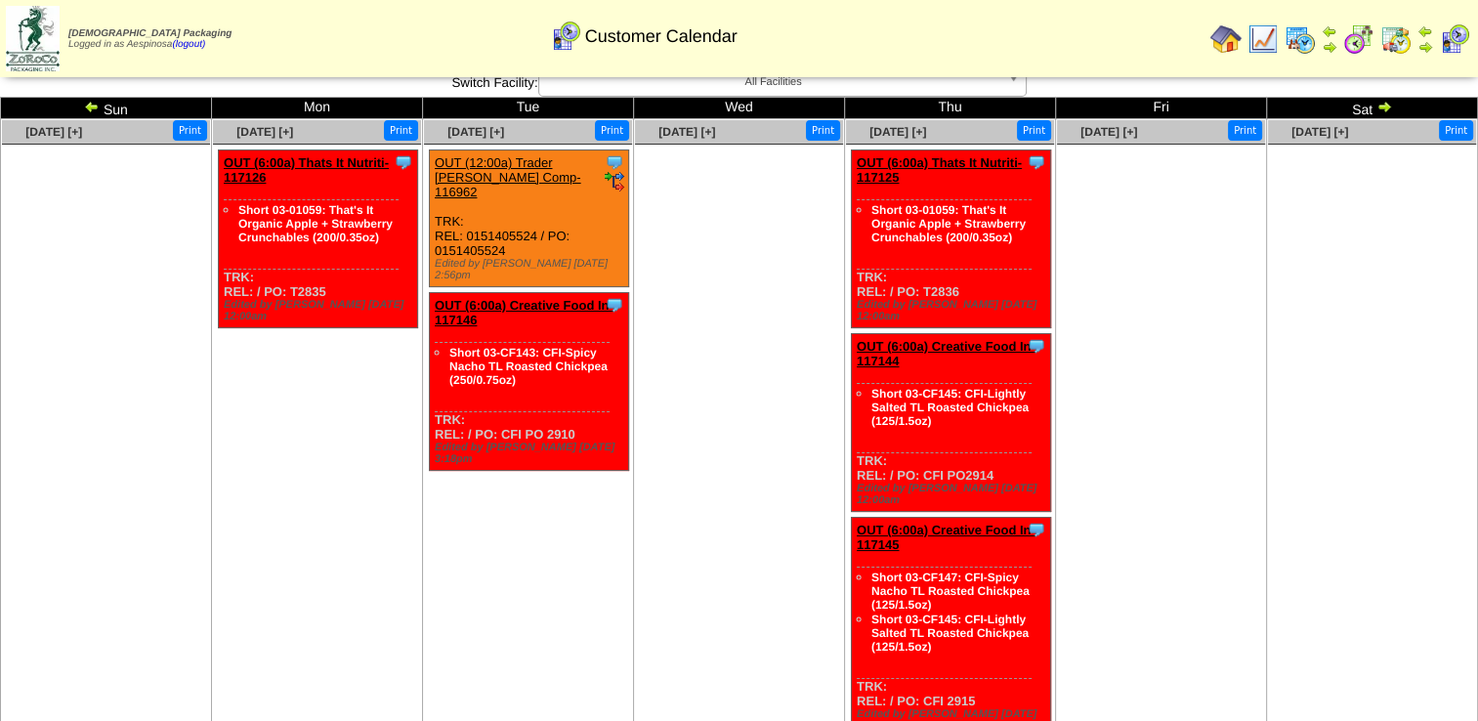
click at [92, 100] on img at bounding box center [92, 107] width 16 height 16
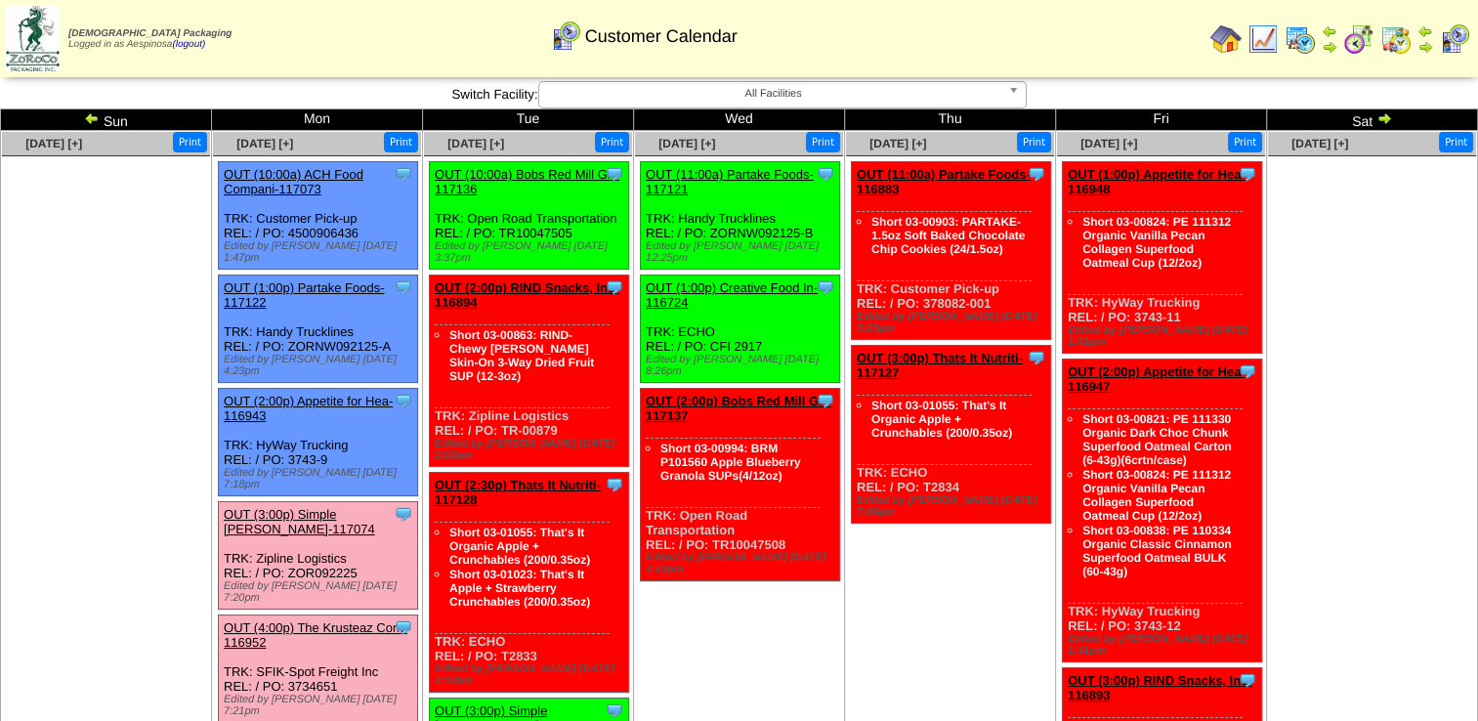
click at [124, 257] on ul at bounding box center [106, 302] width 208 height 293
click at [137, 316] on ul at bounding box center [106, 302] width 208 height 293
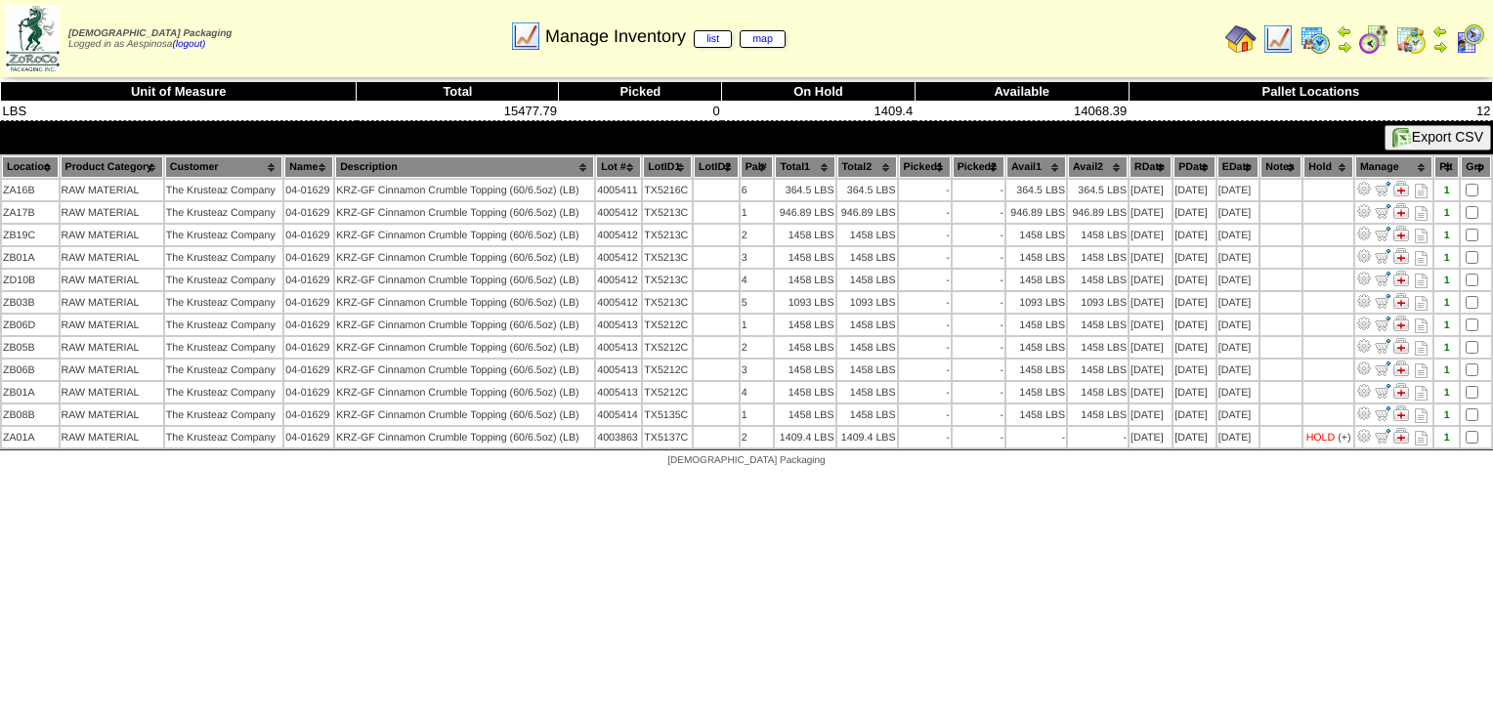
click at [1469, 41] on img at bounding box center [1468, 38] width 31 height 31
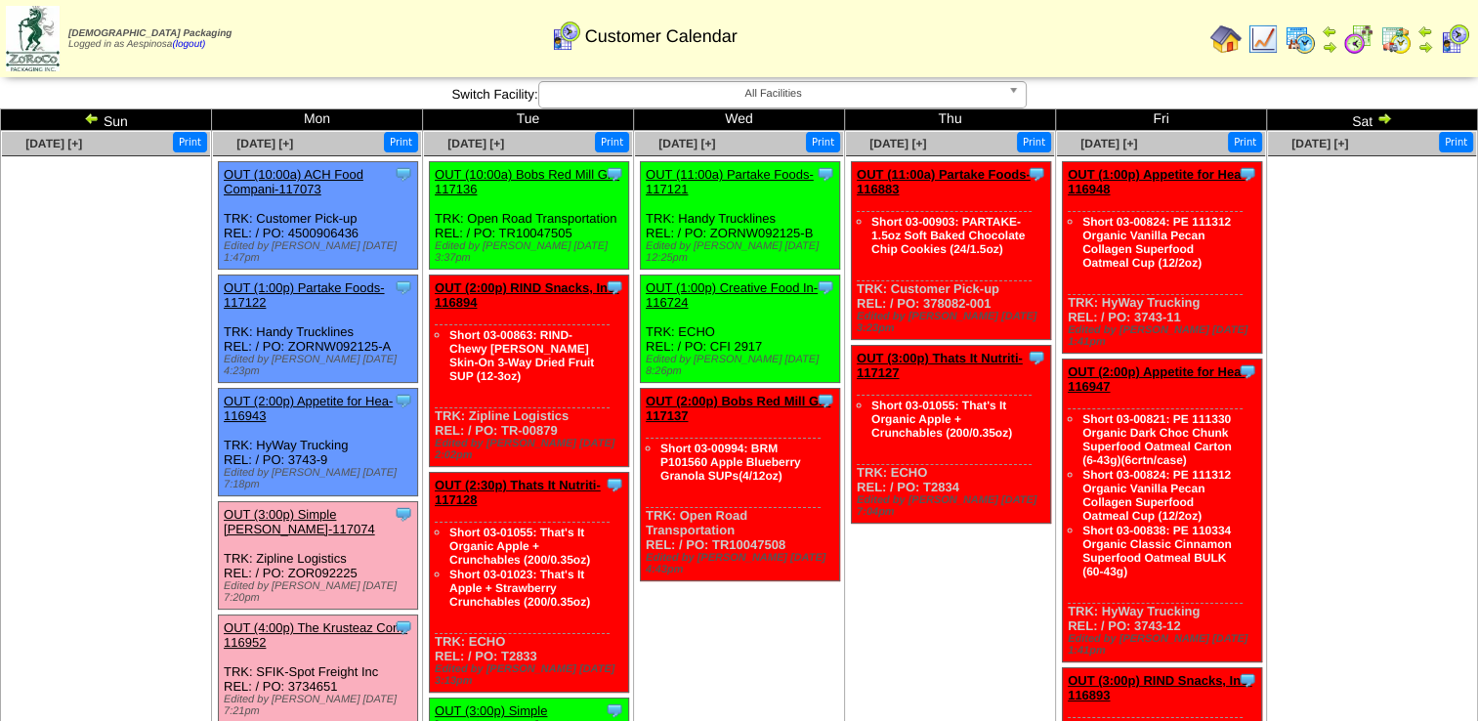
drag, startPoint x: 358, startPoint y: 545, endPoint x: 290, endPoint y: 545, distance: 68.4
click at [290, 545] on div "Clone Item OUT (3:00p) Simple [PERSON_NAME]-117074 Simple [PERSON_NAME] Schedul…" at bounding box center [318, 555] width 199 height 107
copy div "ZOR092225"
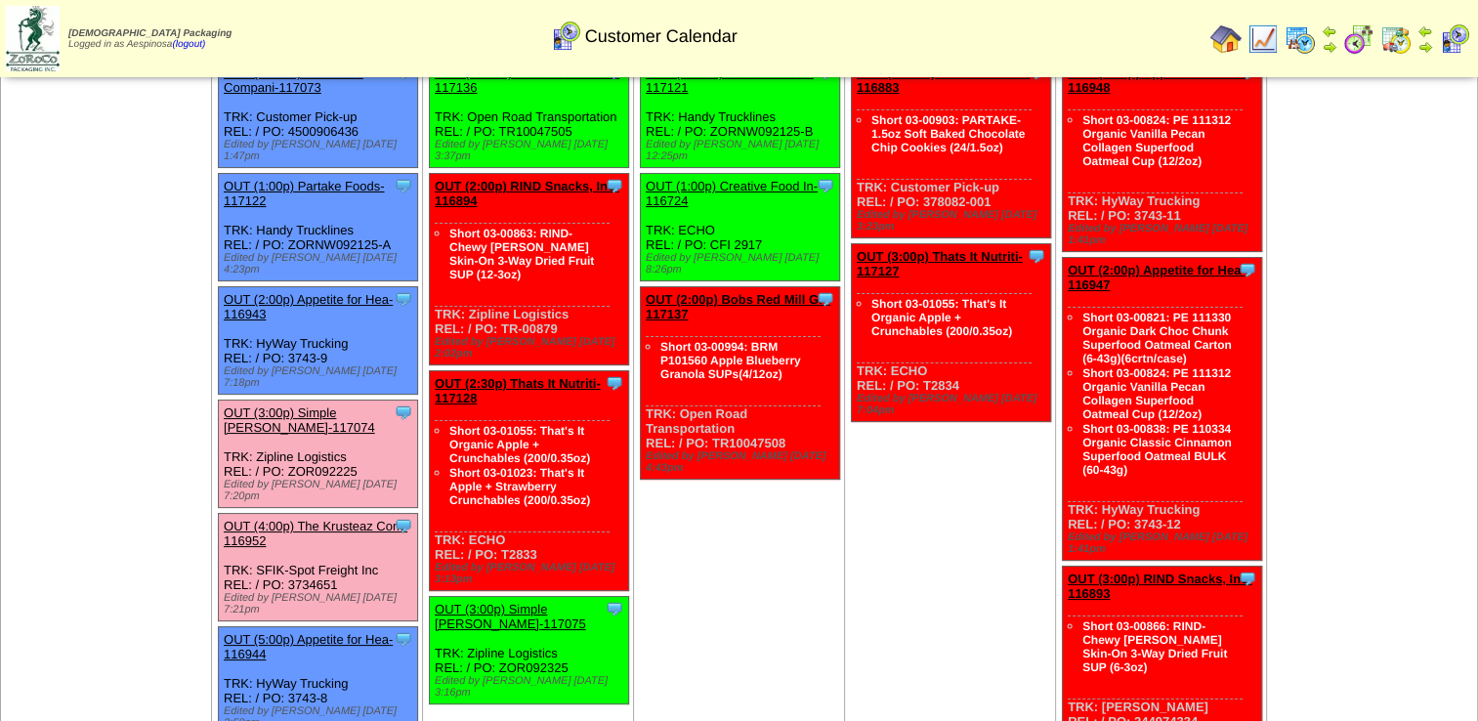
scroll to position [195, 0]
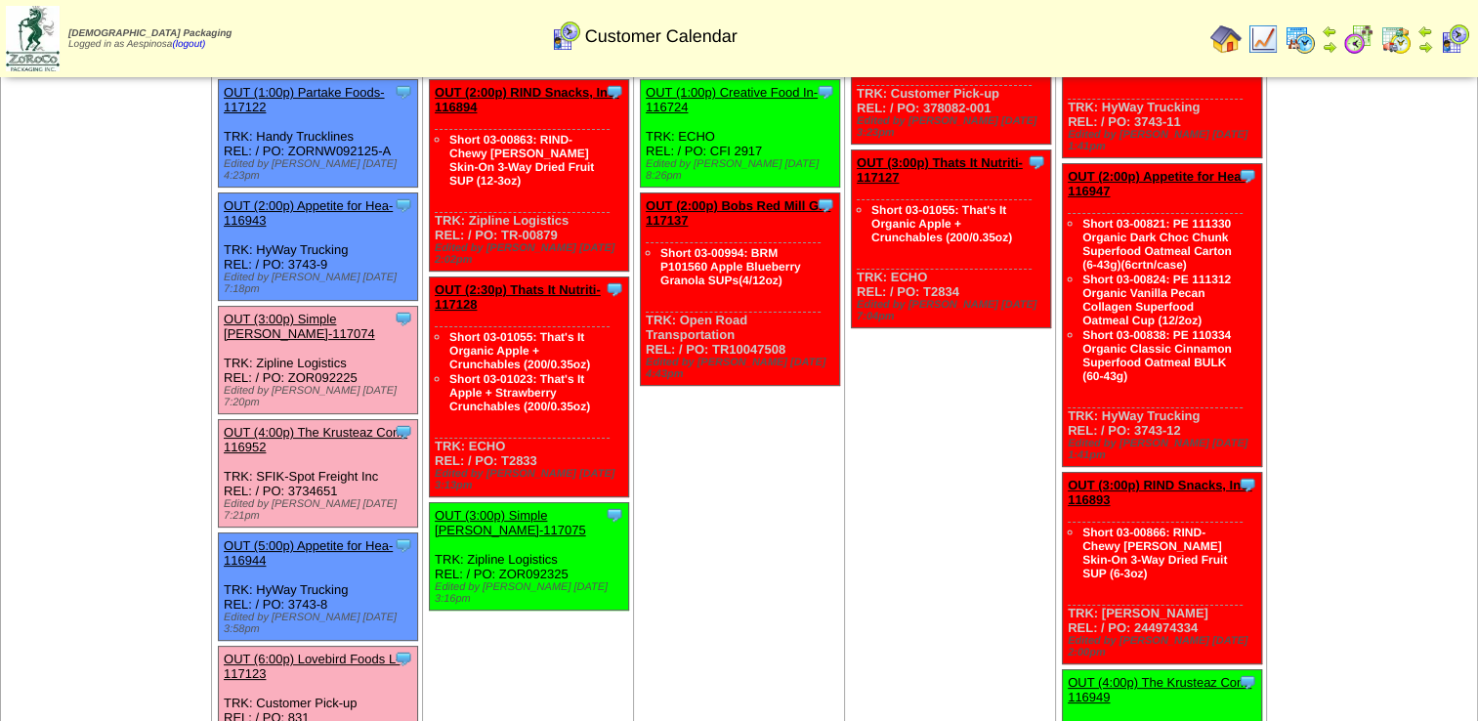
click at [477, 632] on td "[DATE] [+] Print Clone Item OUT (10:00a) Bobs Red Mill GF-117136 Bobs Red Mill …" at bounding box center [528, 459] width 211 height 1046
click at [648, 642] on td "[DATE] [+] Print Clone Item OUT (11:00a) Partake Foods-117121 Partake Foods Sch…" at bounding box center [739, 459] width 211 height 1046
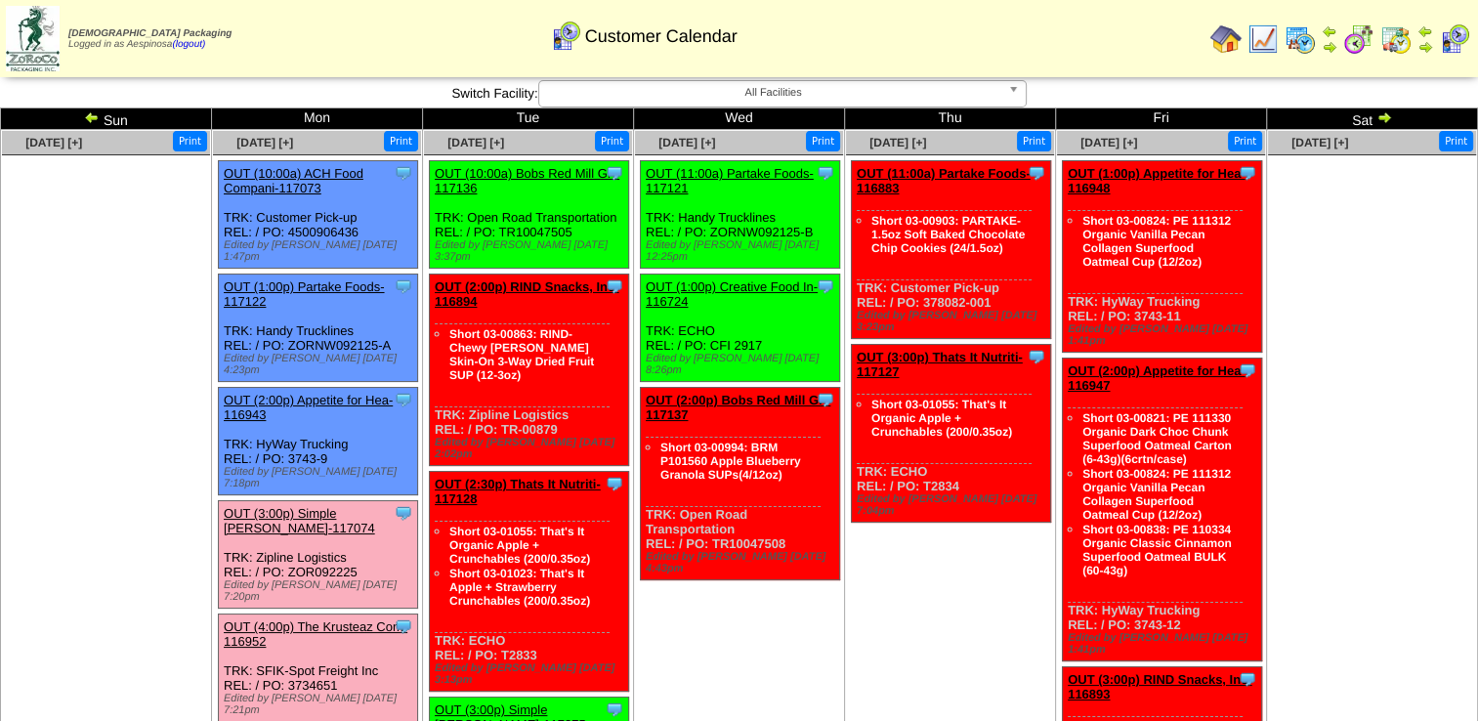
scroll to position [293, 0]
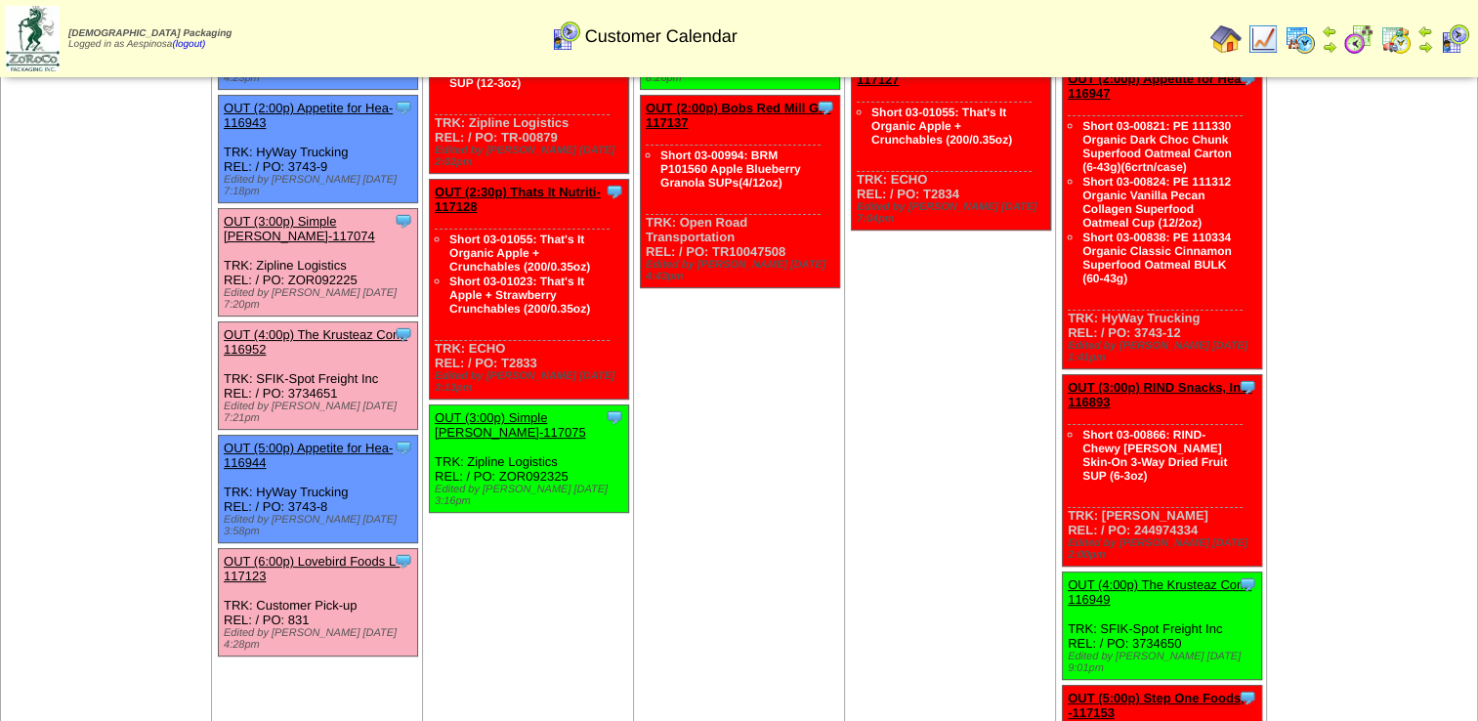
click at [861, 463] on td "[DATE] [+] Print Clone Item OUT (11:00a) Partake Foods-116883 Partake Foods Sch…" at bounding box center [950, 361] width 211 height 1046
